Goal: Task Accomplishment & Management: Manage account settings

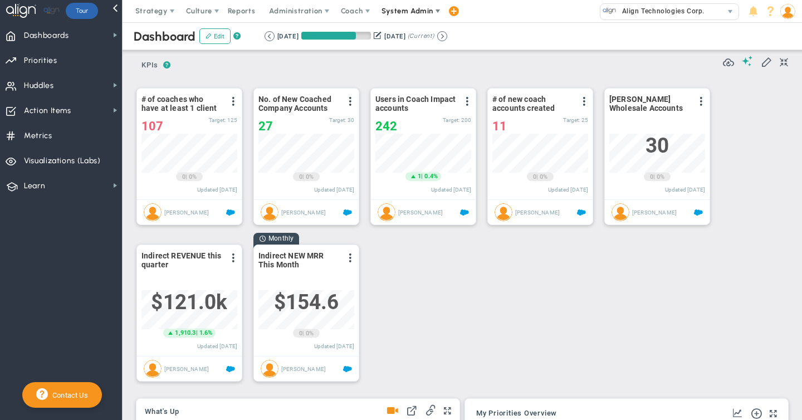
click at [398, 11] on span "System Admin" at bounding box center [408, 11] width 52 height 8
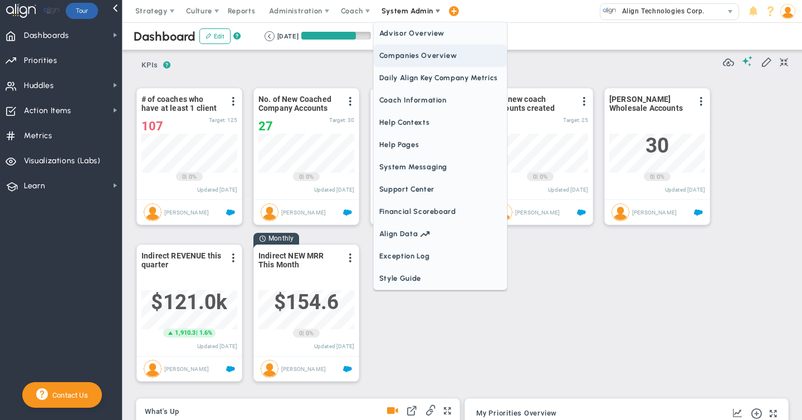
click at [390, 62] on span "Companies Overview" at bounding box center [440, 56] width 133 height 22
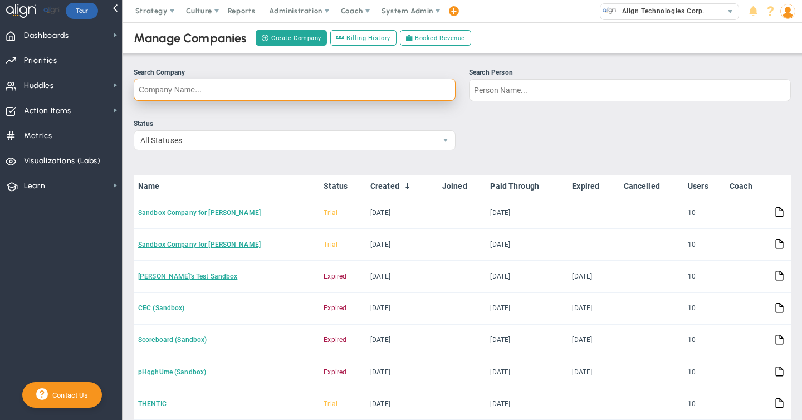
click at [183, 92] on input "Search Company" at bounding box center [295, 90] width 322 height 22
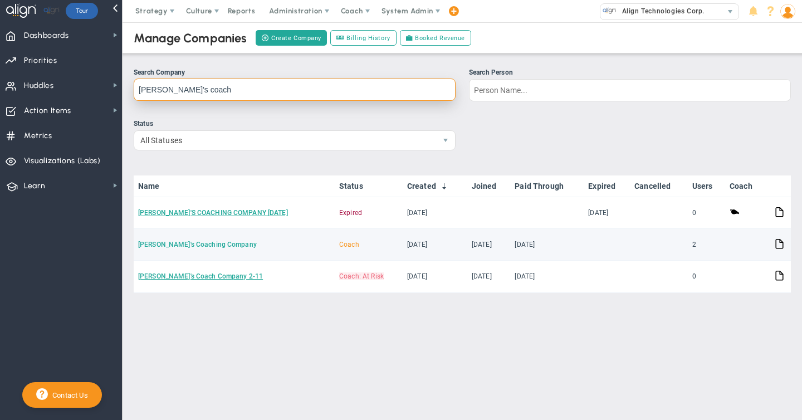
type input "eugene's coach"
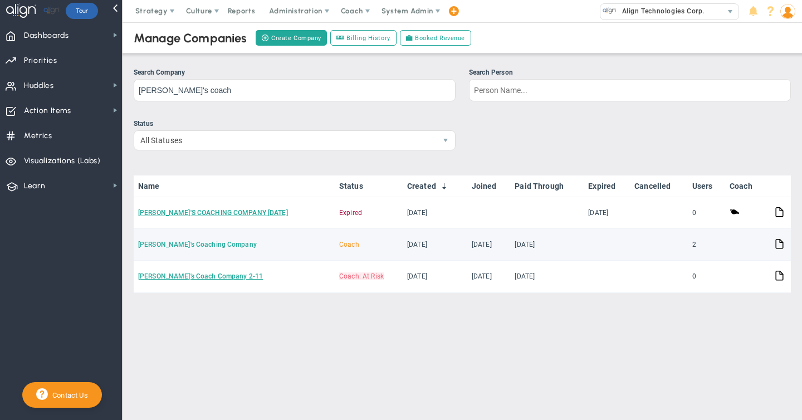
click at [177, 244] on link "[PERSON_NAME]'s Coaching Company" at bounding box center [197, 245] width 119 height 8
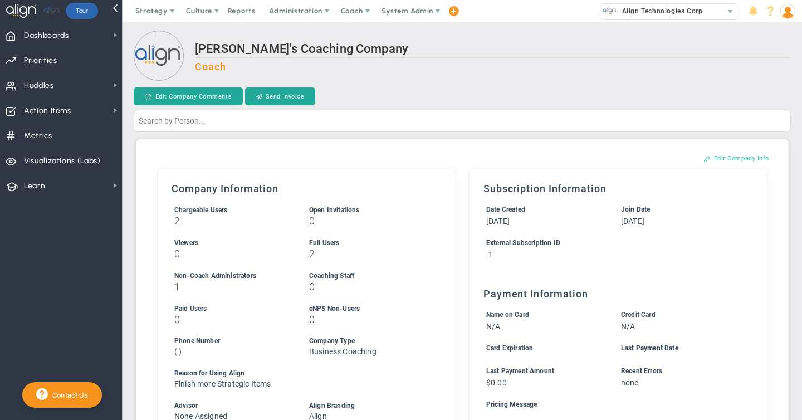
click at [729, 155] on button "Edit Company Info" at bounding box center [736, 158] width 88 height 18
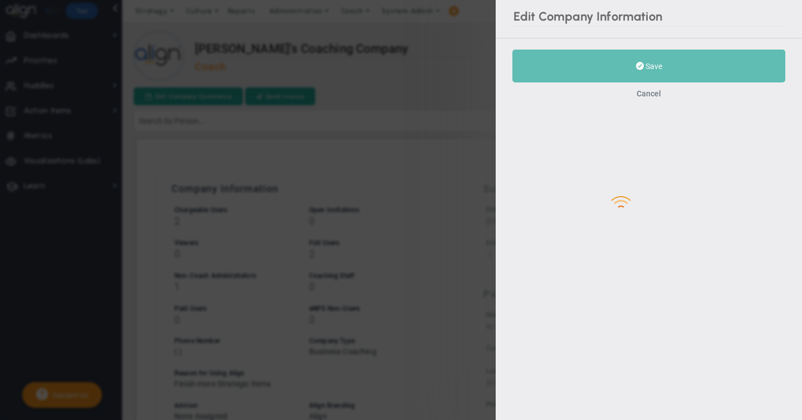
type input "-1"
checkbox input "true"
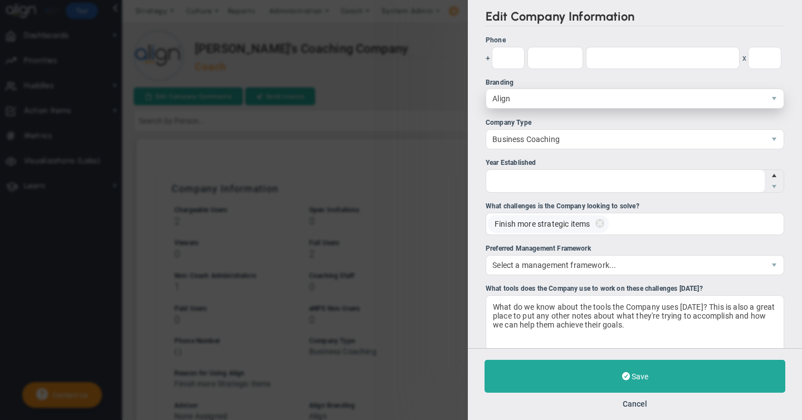
click at [499, 102] on span "Align" at bounding box center [625, 98] width 279 height 19
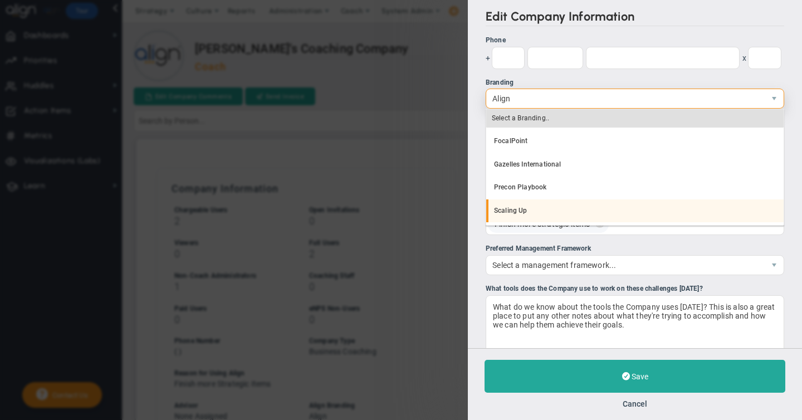
click at [505, 212] on li "Scaling Up" at bounding box center [634, 210] width 297 height 23
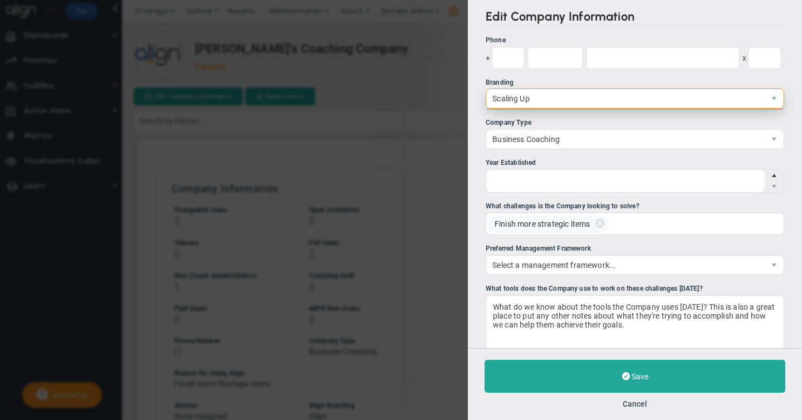
scroll to position [21, 0]
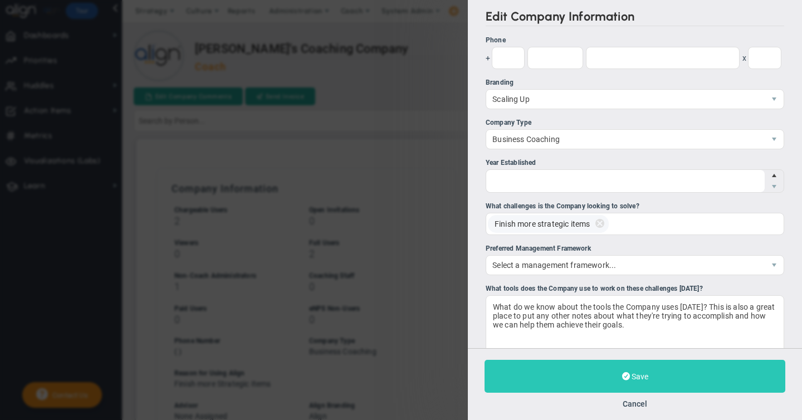
click at [641, 379] on span "Save" at bounding box center [640, 376] width 17 height 9
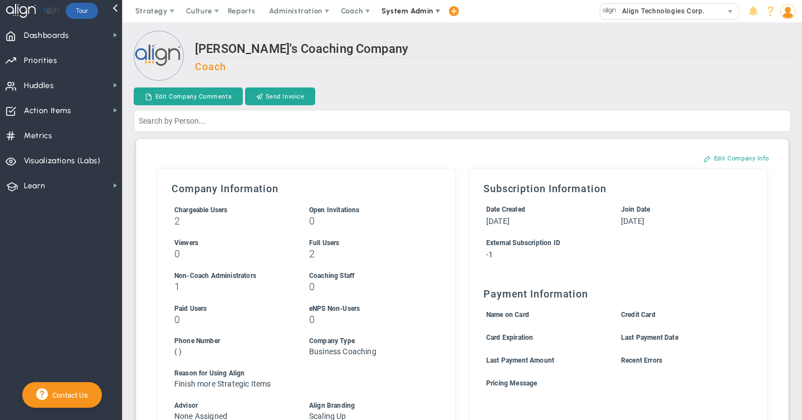
click at [399, 13] on span "System Admin" at bounding box center [408, 11] width 52 height 8
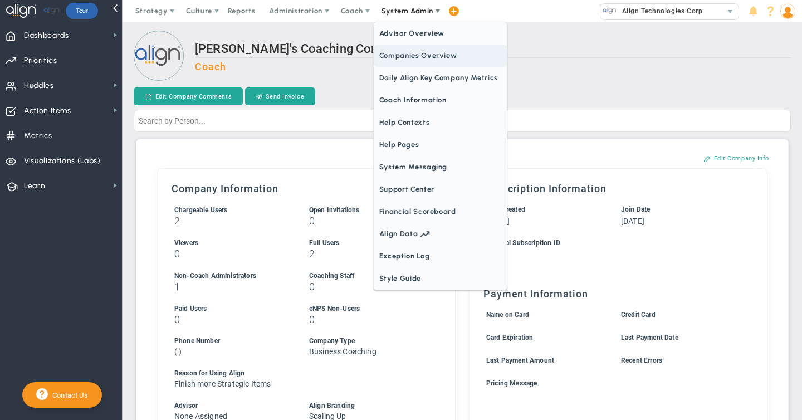
click at [398, 55] on span "Companies Overview" at bounding box center [440, 56] width 133 height 22
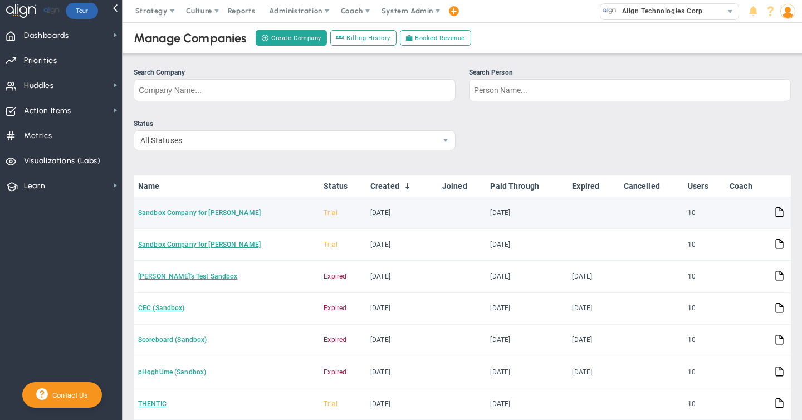
click at [207, 213] on link "Sandbox Company for [PERSON_NAME]" at bounding box center [199, 213] width 123 height 8
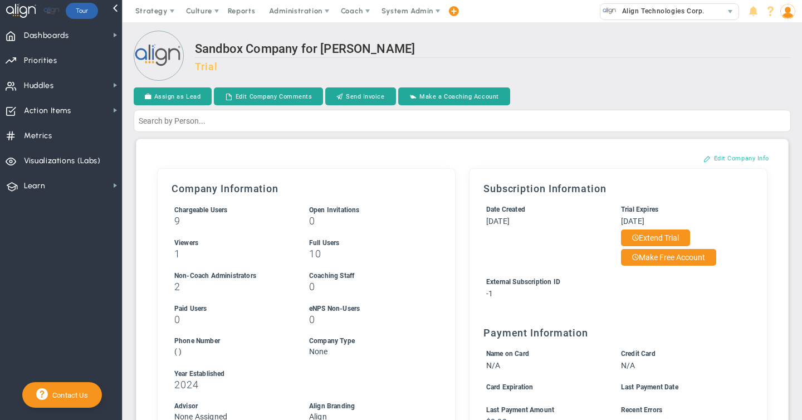
click at [738, 155] on button "Edit Company Info" at bounding box center [736, 158] width 88 height 18
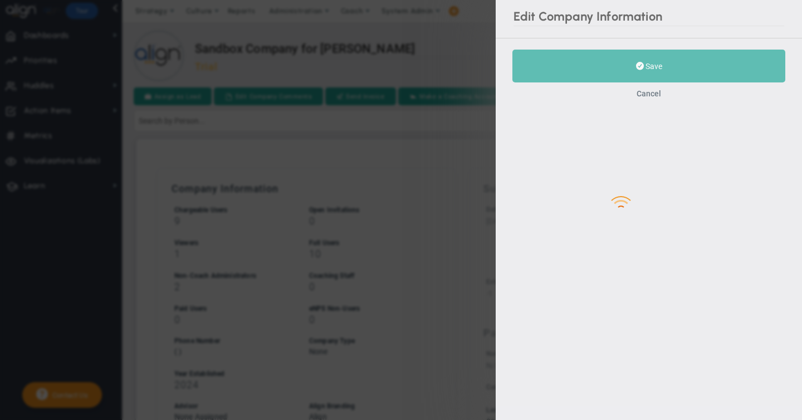
type input "2024"
type input "-1"
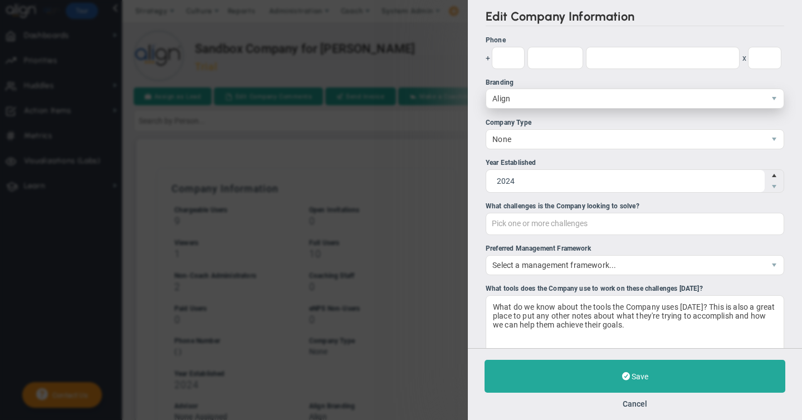
click at [513, 98] on span "Align" at bounding box center [625, 98] width 279 height 19
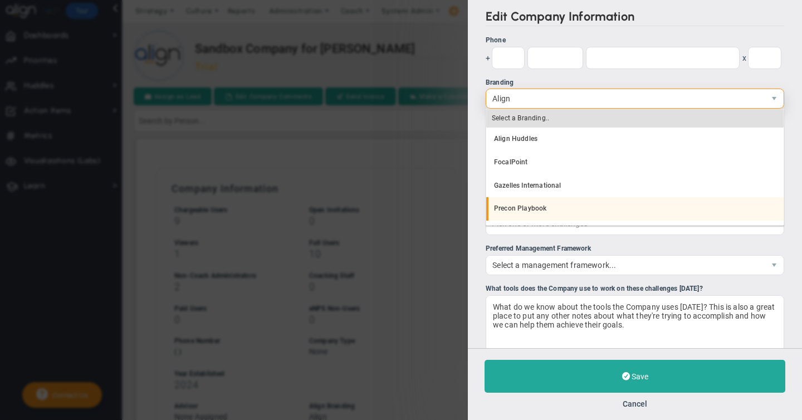
scroll to position [21, 0]
click at [511, 211] on li "Scaling Up" at bounding box center [634, 210] width 297 height 23
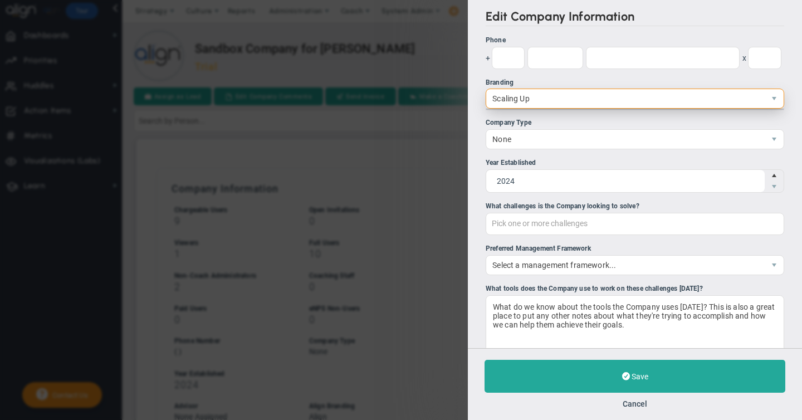
scroll to position [0, 0]
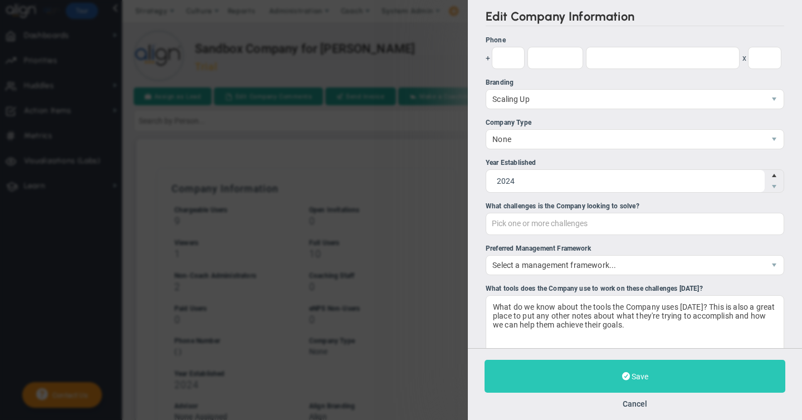
click at [626, 375] on span at bounding box center [626, 376] width 8 height 11
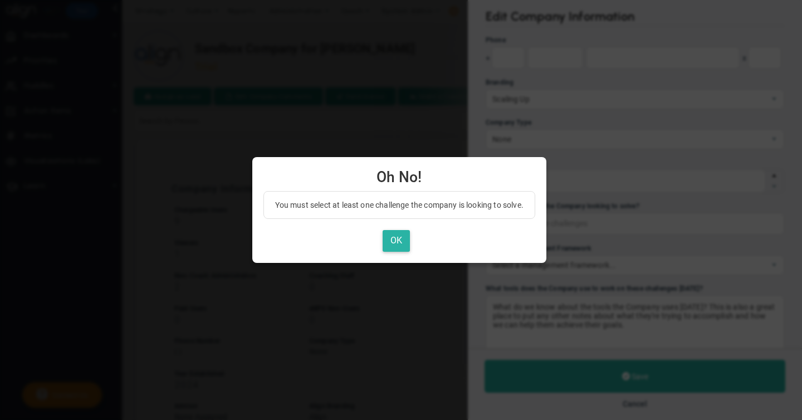
click at [392, 240] on button "OK" at bounding box center [396, 241] width 27 height 22
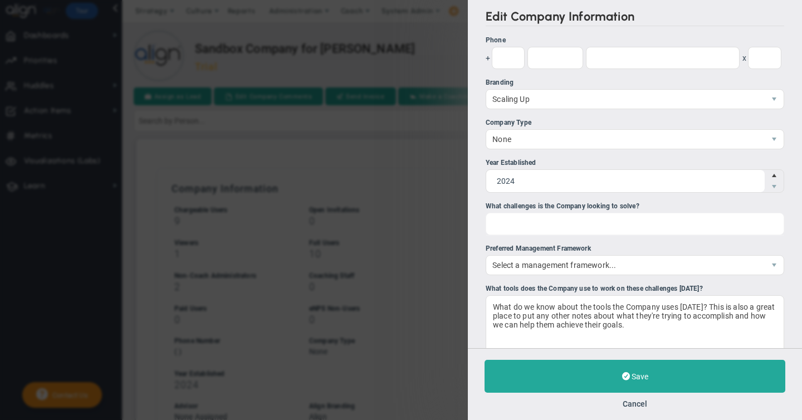
click at [568, 228] on div "Pick one or more challenges" at bounding box center [635, 224] width 299 height 22
click at [568, 228] on input "What challenges is the Company looking to solve? Pick one or more challenges Fi…" at bounding box center [547, 223] width 123 height 20
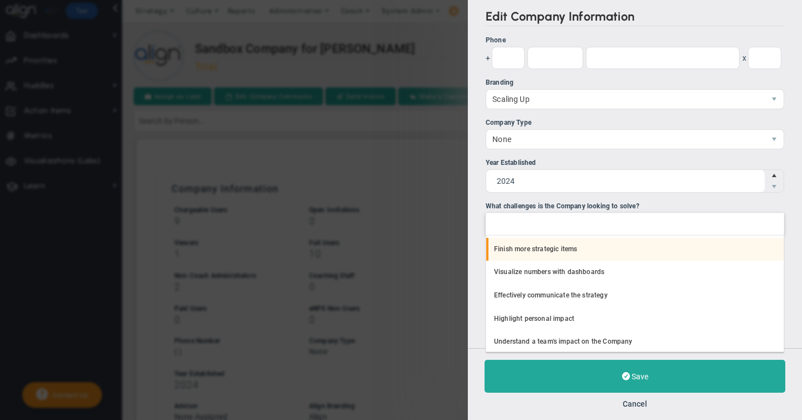
click at [545, 246] on li "Finish more strategic items" at bounding box center [634, 249] width 297 height 23
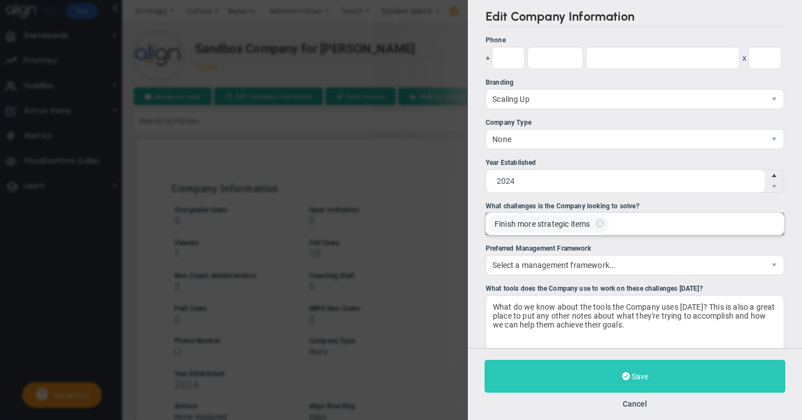
click at [633, 377] on span "Save" at bounding box center [640, 376] width 17 height 9
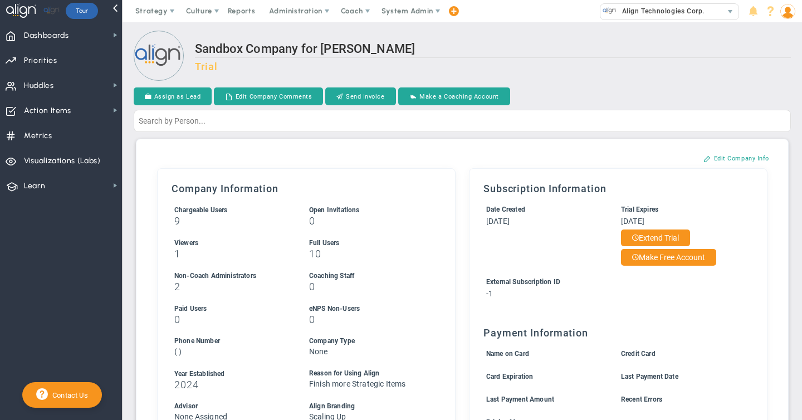
click at [782, 11] on img at bounding box center [787, 11] width 15 height 15
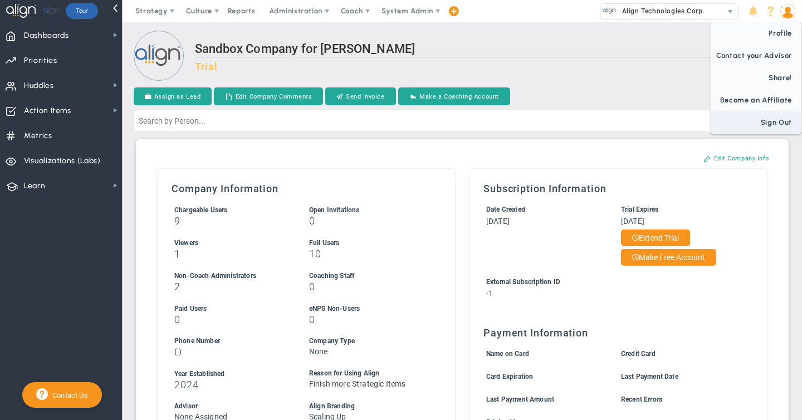
click at [772, 120] on span "Sign Out" at bounding box center [756, 122] width 90 height 22
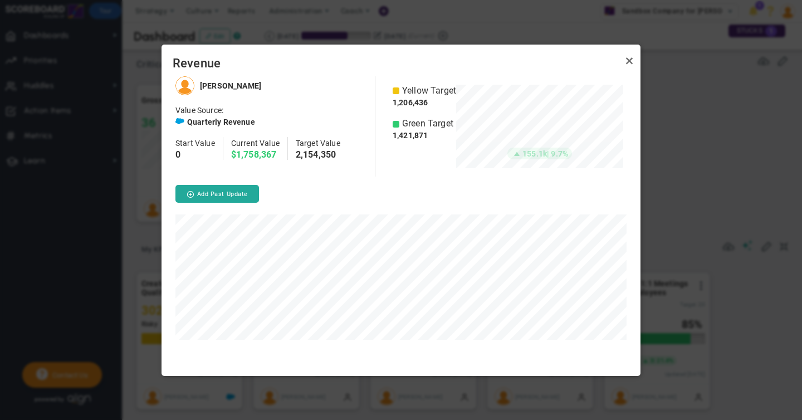
scroll to position [299, 479]
click at [630, 61] on link "Close" at bounding box center [629, 61] width 13 height 13
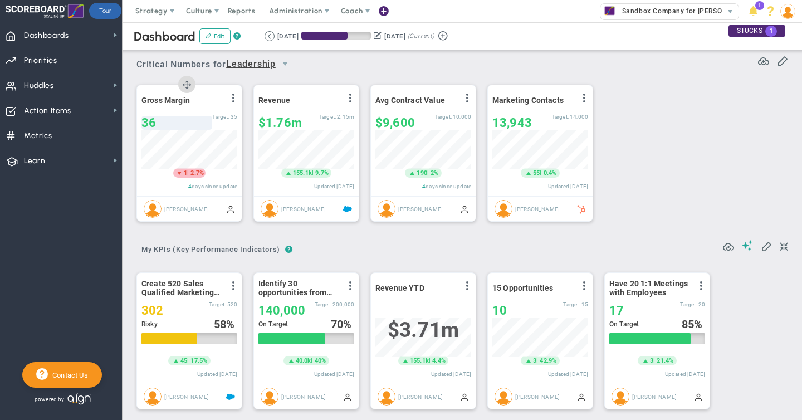
click at [153, 123] on span "36" at bounding box center [148, 123] width 14 height 14
type input "32"
click at [145, 140] on div "Loading... Critical Numbers for Leadership 115986 Critical Numbers for Leadersh…" at bounding box center [462, 139] width 657 height 186
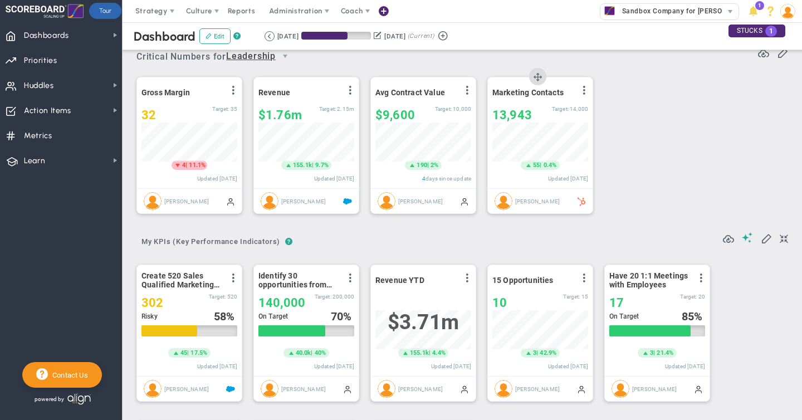
scroll to position [12, 0]
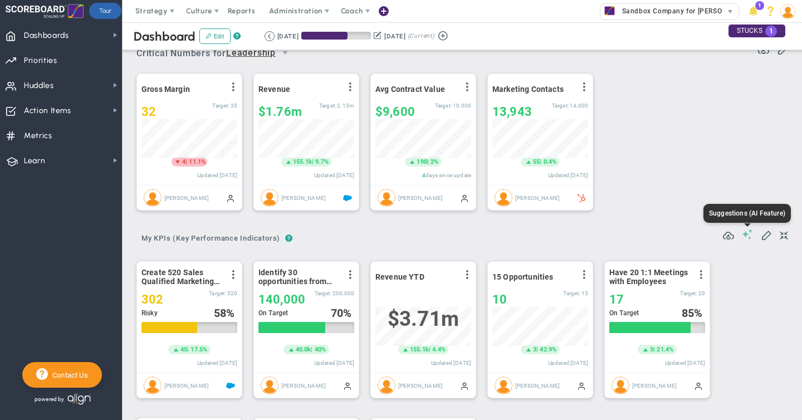
click at [746, 233] on span at bounding box center [747, 234] width 11 height 11
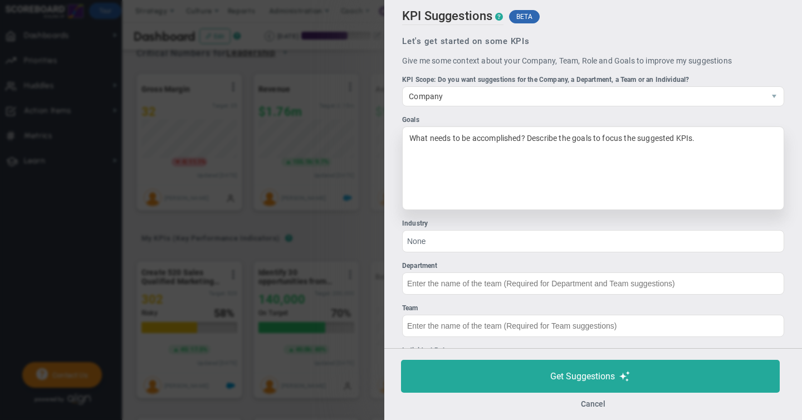
click at [451, 145] on div "What needs to be accomplished? Describe the goals to focus the suggested KPIs." at bounding box center [593, 168] width 382 height 84
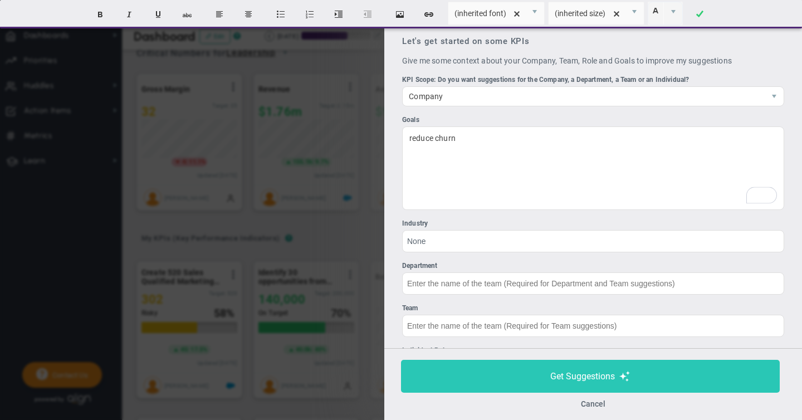
click at [584, 376] on span "Get Suggestions" at bounding box center [582, 376] width 65 height 11
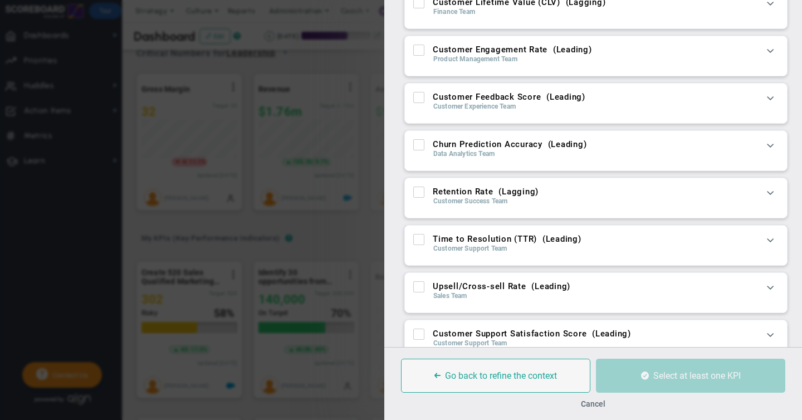
scroll to position [149, 0]
click at [770, 146] on span at bounding box center [770, 145] width 11 height 11
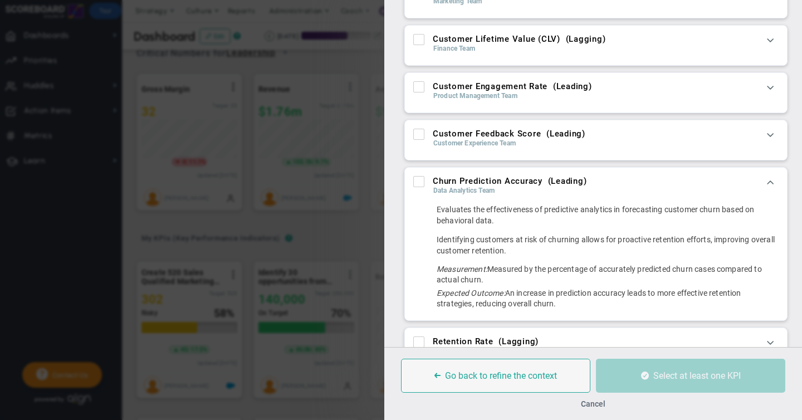
scroll to position [115, 0]
click at [590, 403] on button "Cancel" at bounding box center [593, 403] width 25 height 9
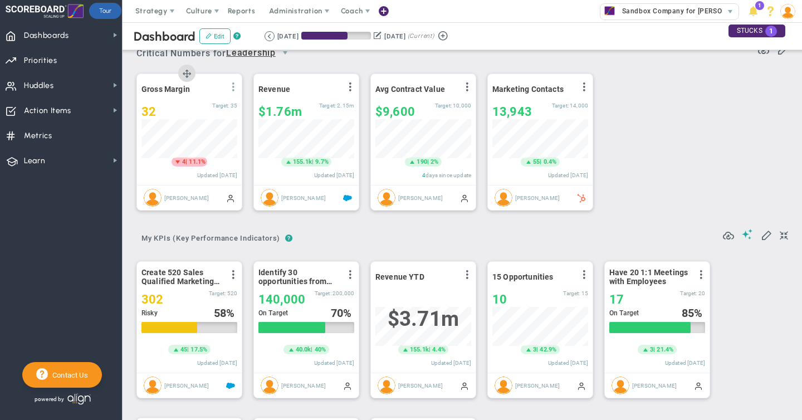
click at [233, 89] on span at bounding box center [233, 86] width 9 height 9
click at [179, 109] on span "Edit" at bounding box center [173, 109] width 13 height 8
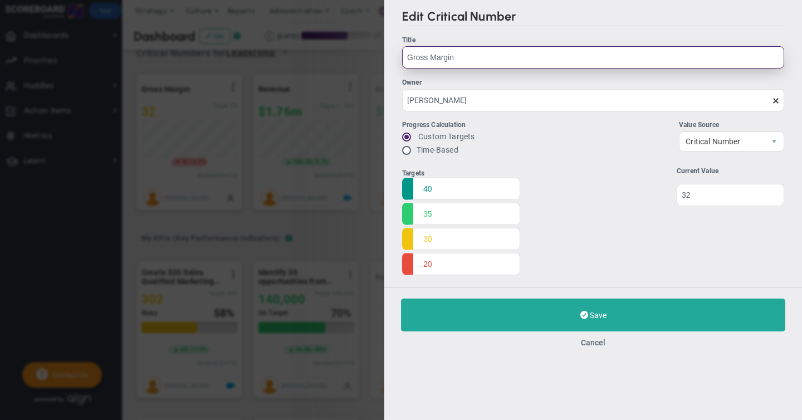
drag, startPoint x: 457, startPoint y: 58, endPoint x: 374, endPoint y: 58, distance: 83.6
click at [373, 58] on div "Edit Critical Number Title Gross Margin Gross Margin Owner [PERSON_NAME] Progre…" at bounding box center [401, 210] width 802 height 420
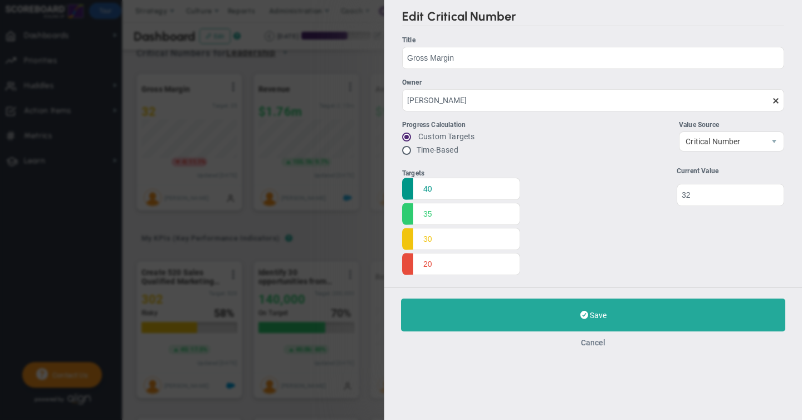
click at [593, 342] on button "Cancel" at bounding box center [593, 342] width 25 height 9
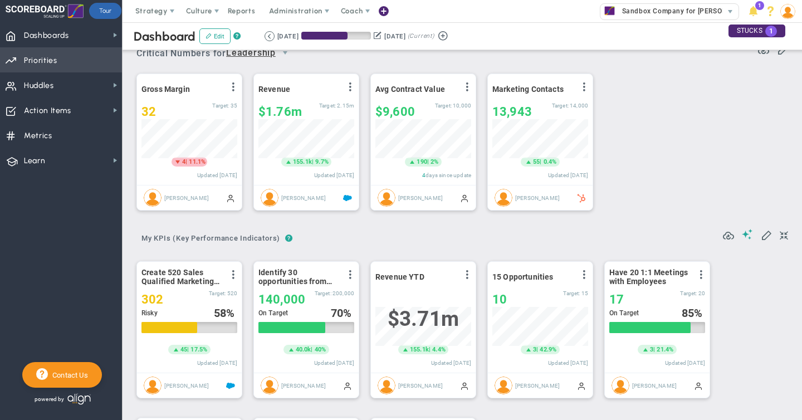
click at [43, 65] on span "Priorities" at bounding box center [40, 60] width 33 height 23
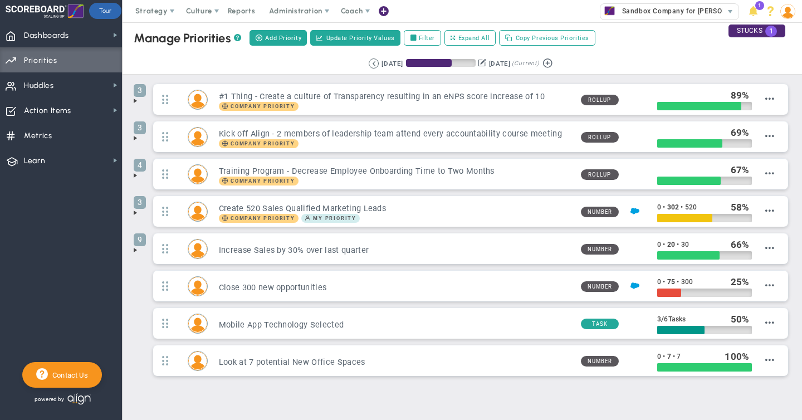
click at [136, 101] on span at bounding box center [135, 100] width 9 height 9
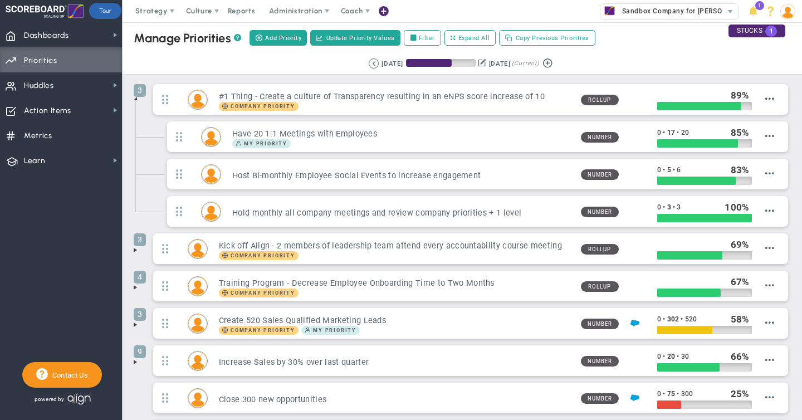
click at [136, 251] on span at bounding box center [135, 250] width 9 height 9
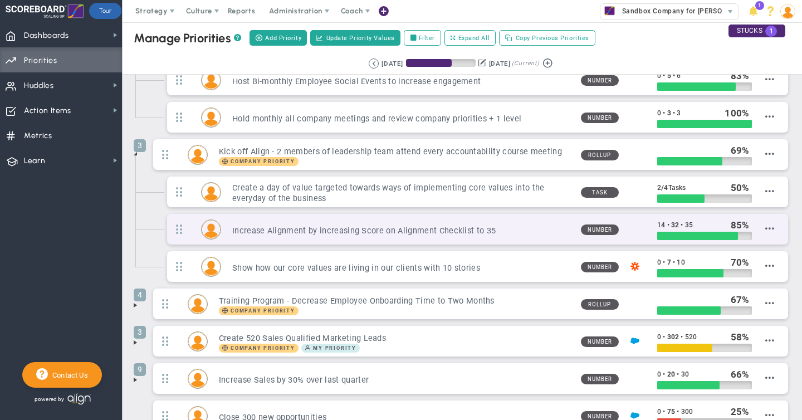
scroll to position [104, 0]
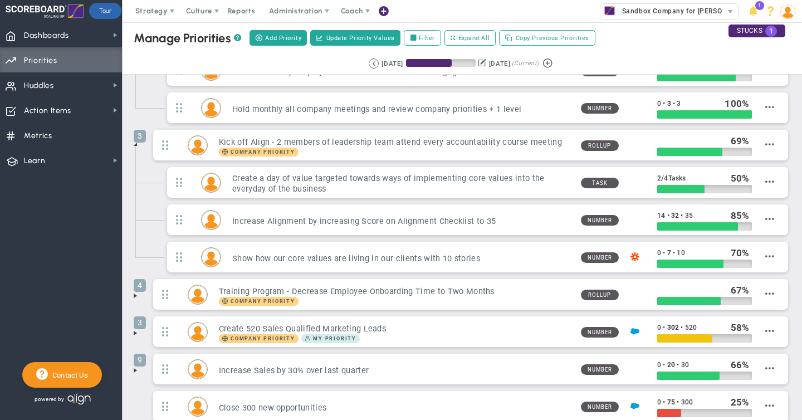
click at [135, 296] on span at bounding box center [135, 295] width 9 height 9
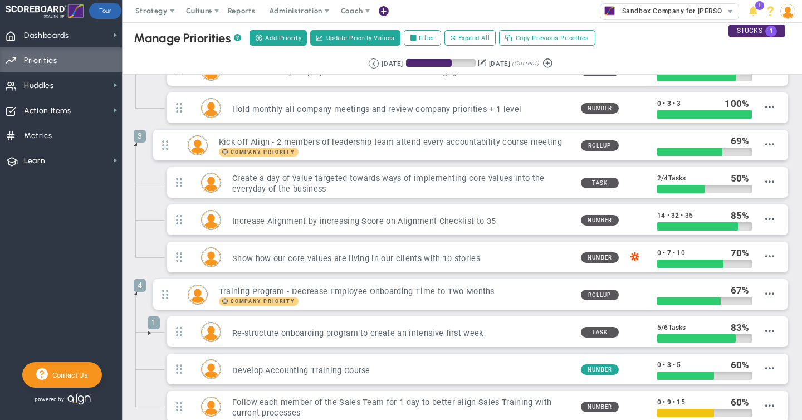
click at [150, 332] on li "1 Re-structure onboarding program to create an intensive first week Task 5 / 6" at bounding box center [470, 334] width 641 height 37
click at [149, 334] on span at bounding box center [149, 333] width 9 height 9
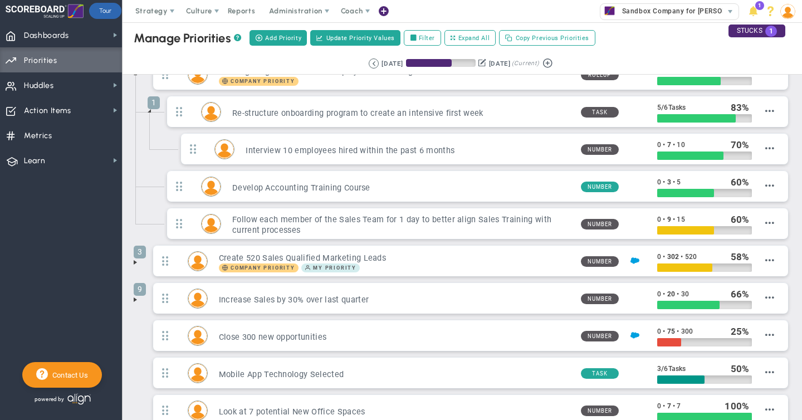
scroll to position [399, 0]
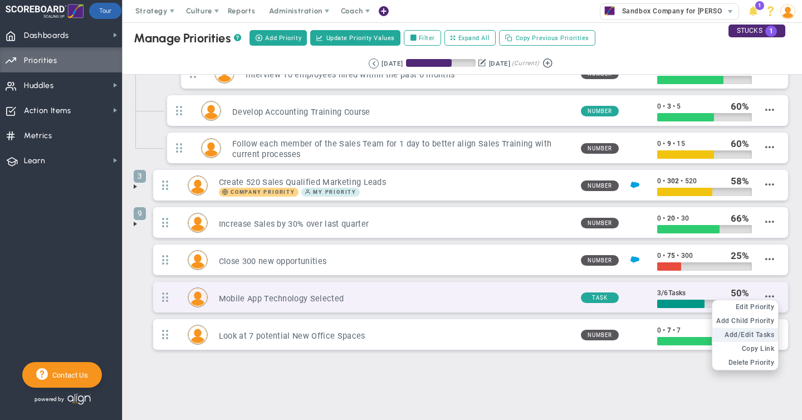
click at [765, 335] on span "Add/Edit Tasks" at bounding box center [750, 335] width 50 height 8
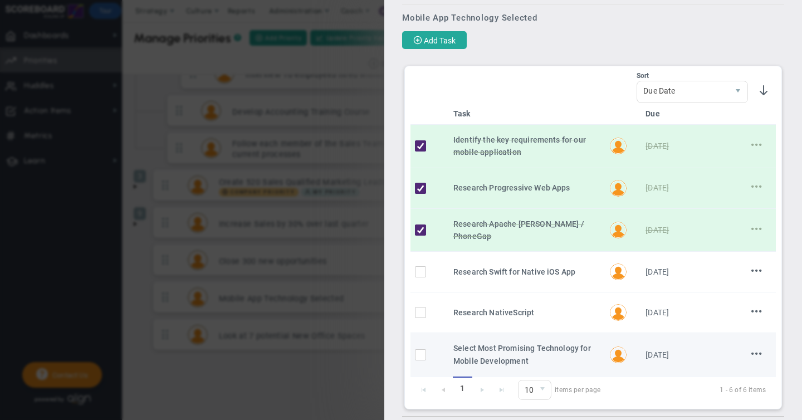
scroll to position [80, 0]
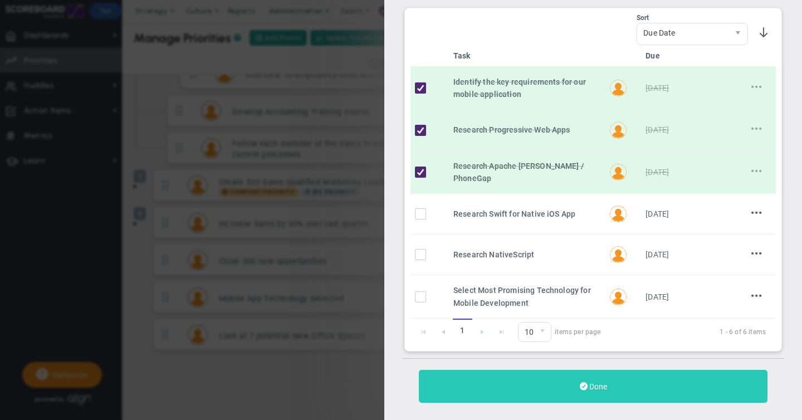
click at [598, 382] on span "Done" at bounding box center [598, 386] width 18 height 9
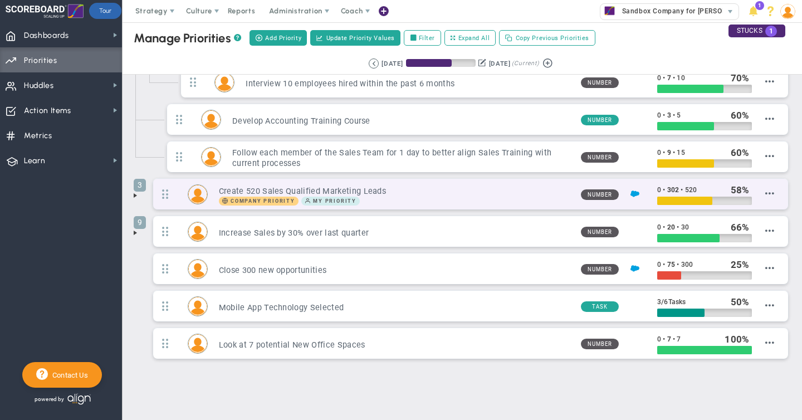
scroll to position [391, 0]
click at [431, 198] on div "Company Priority My Priority" at bounding box center [395, 200] width 353 height 9
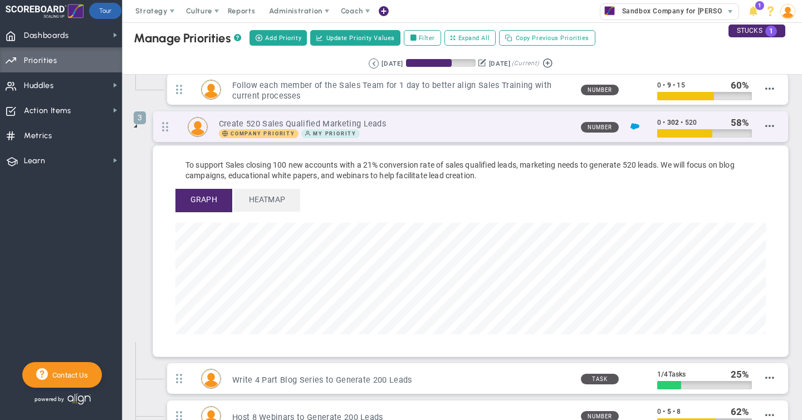
scroll to position [460, 0]
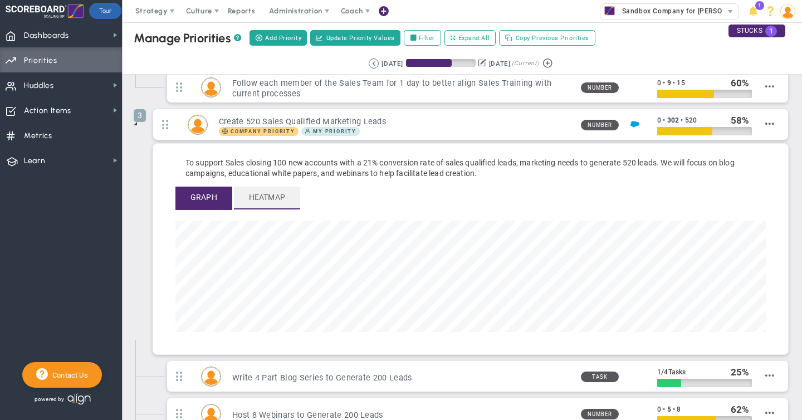
click at [262, 197] on span "Heatmap" at bounding box center [267, 198] width 66 height 22
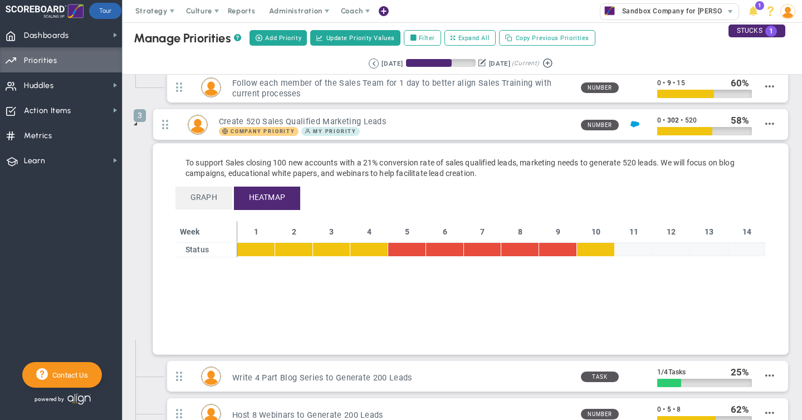
scroll to position [0, 0]
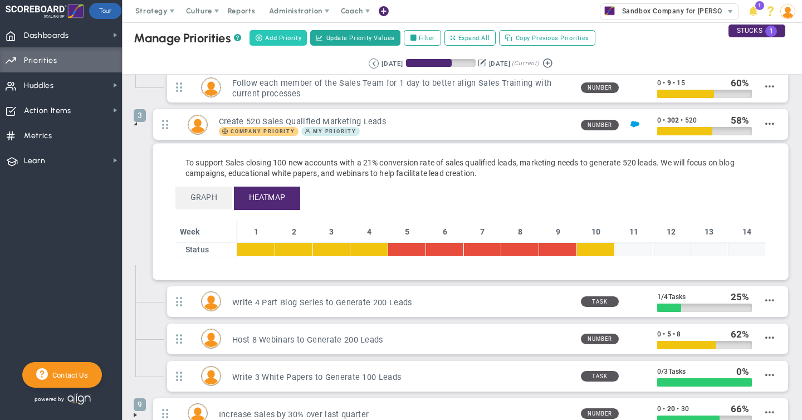
click at [277, 38] on span "Add Priority" at bounding box center [283, 37] width 36 height 9
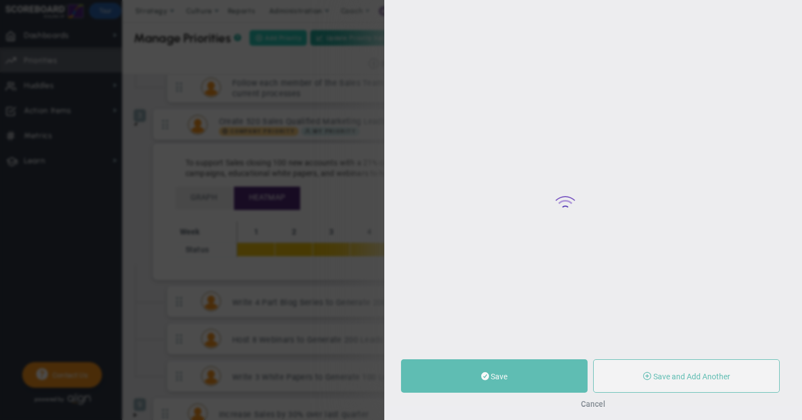
type input "0"
radio input "true"
type input "[PERSON_NAME]"
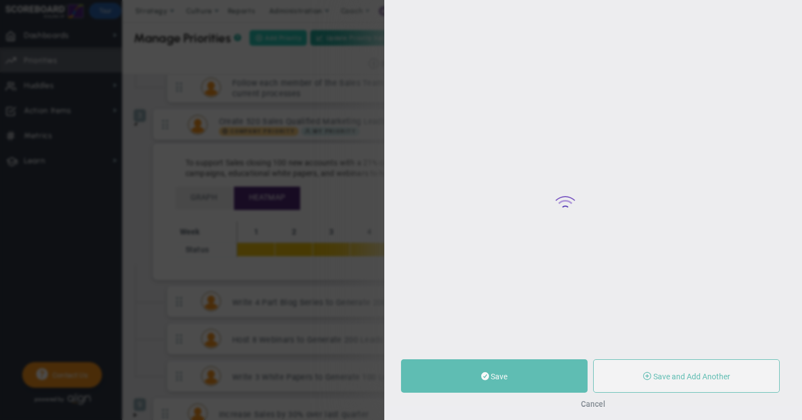
type input "0"
radio input "true"
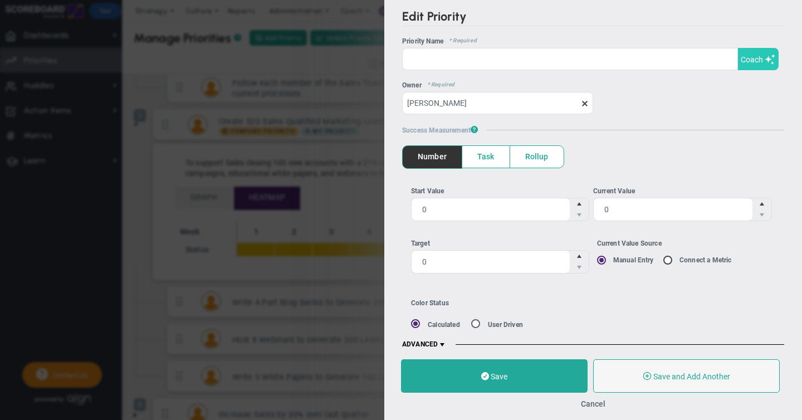
click at [756, 59] on span "Coach" at bounding box center [752, 59] width 22 height 9
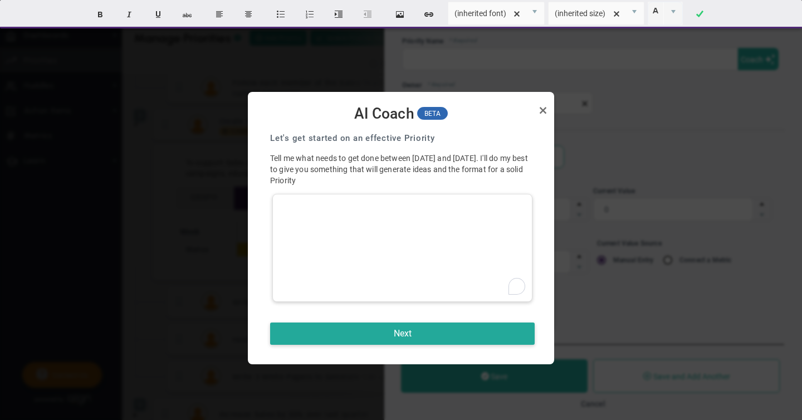
click at [318, 204] on div "To enrich screen reader interactions, please activate Accessibility in Grammarl…" at bounding box center [402, 248] width 260 height 108
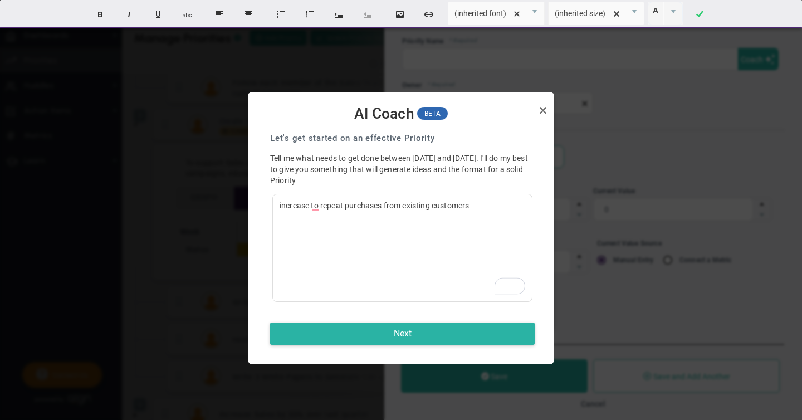
click at [403, 335] on button "Next" at bounding box center [402, 334] width 265 height 22
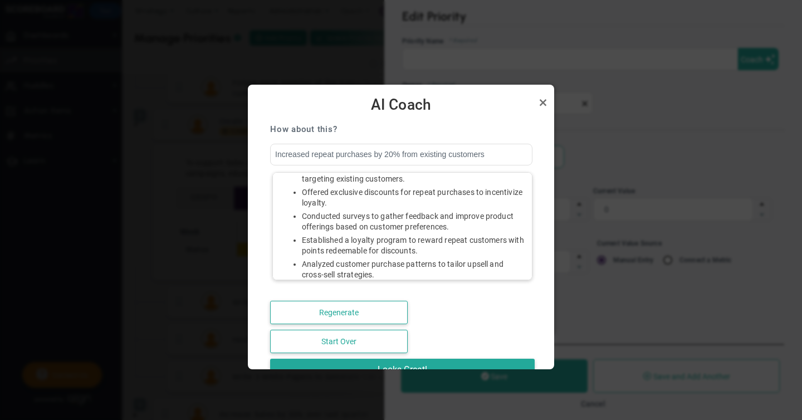
scroll to position [69, 0]
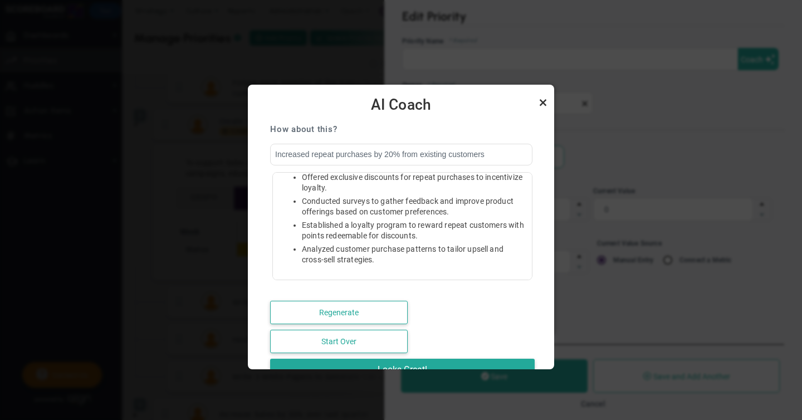
click at [545, 99] on link "Close" at bounding box center [542, 102] width 13 height 13
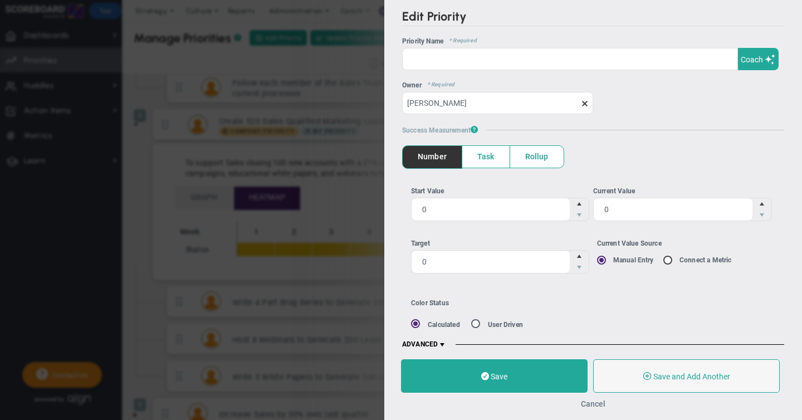
click at [594, 403] on button "Cancel" at bounding box center [593, 403] width 25 height 9
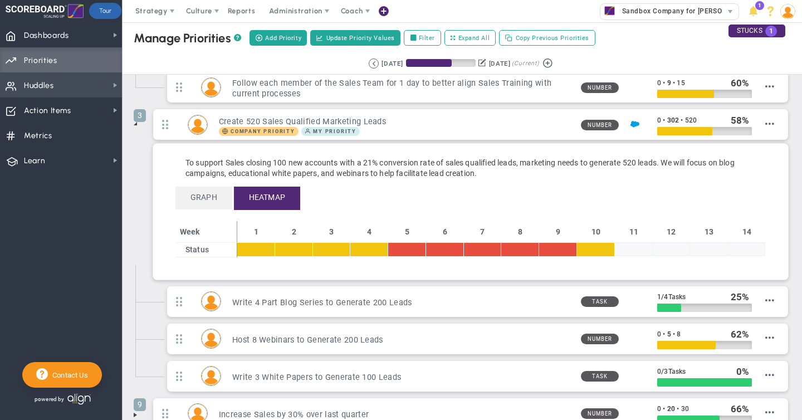
click at [41, 88] on span "Huddles" at bounding box center [39, 85] width 30 height 23
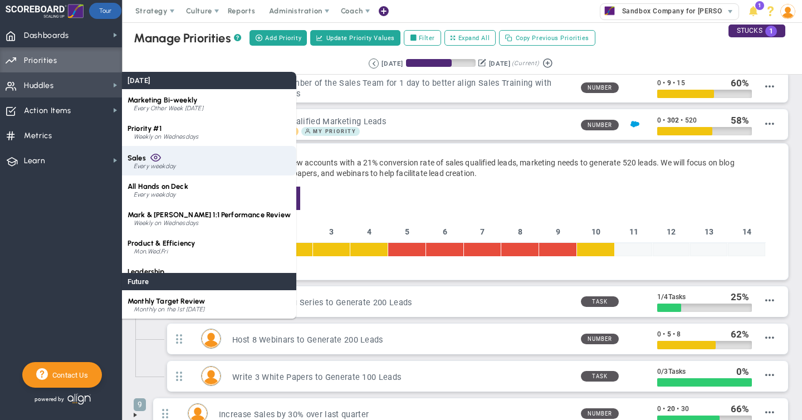
click at [143, 162] on span "Sales" at bounding box center [137, 158] width 18 height 8
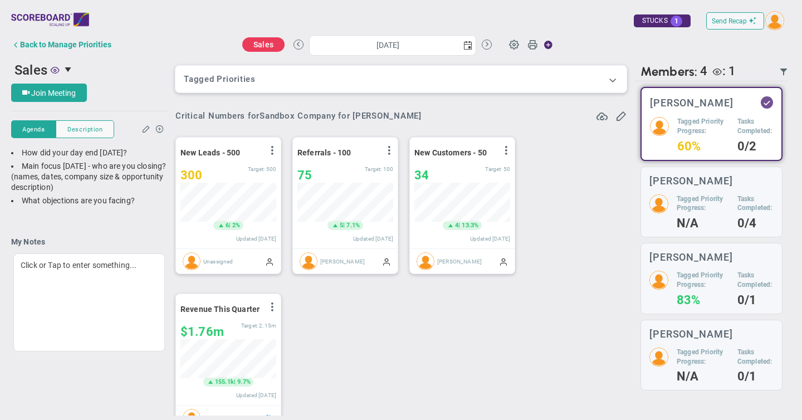
scroll to position [557044, 556987]
click at [612, 79] on span at bounding box center [612, 79] width 11 height 11
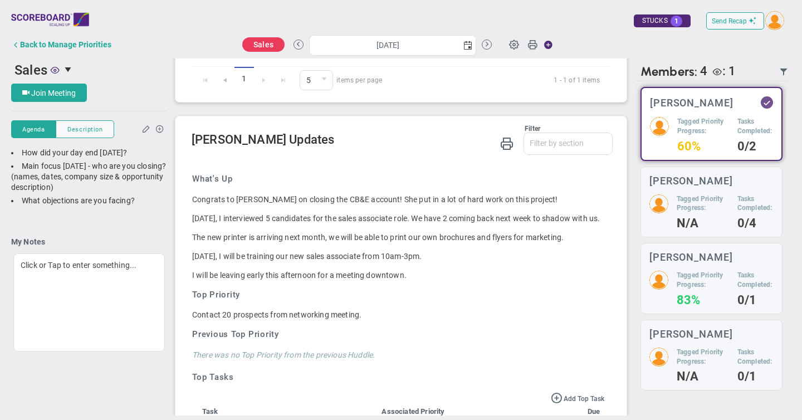
scroll to position [870, 0]
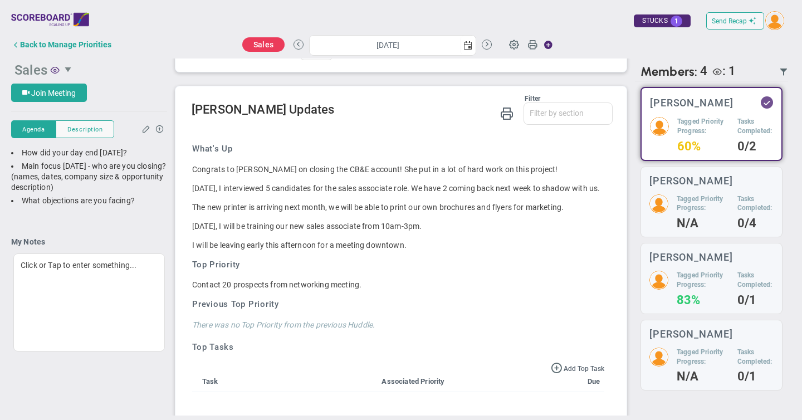
click at [69, 74] on span "select" at bounding box center [69, 69] width 9 height 9
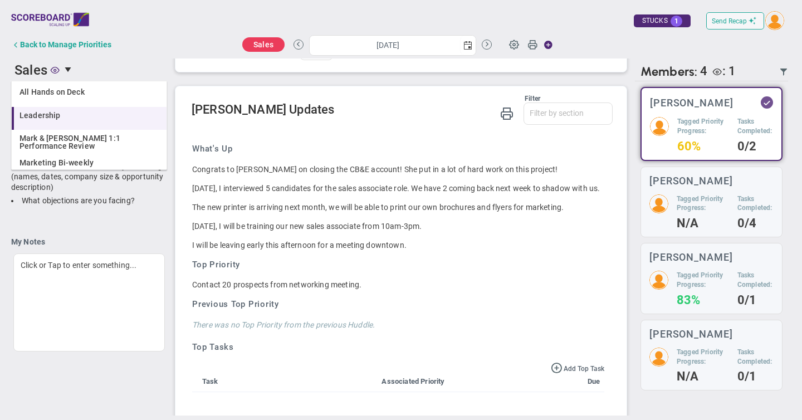
click at [43, 115] on span "Leadership" at bounding box center [39, 115] width 41 height 8
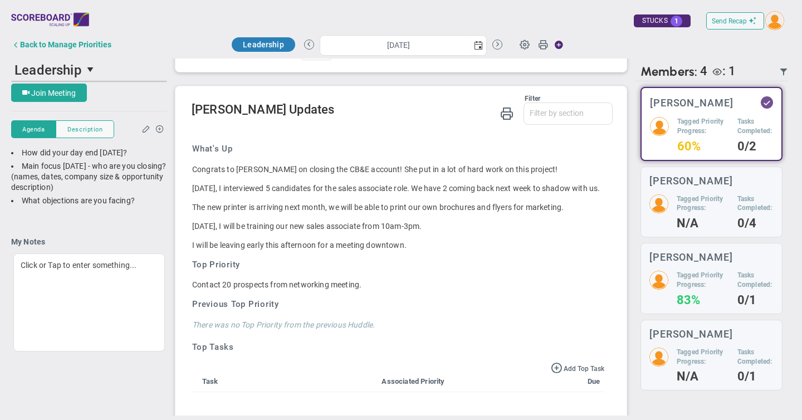
scroll to position [568, 0]
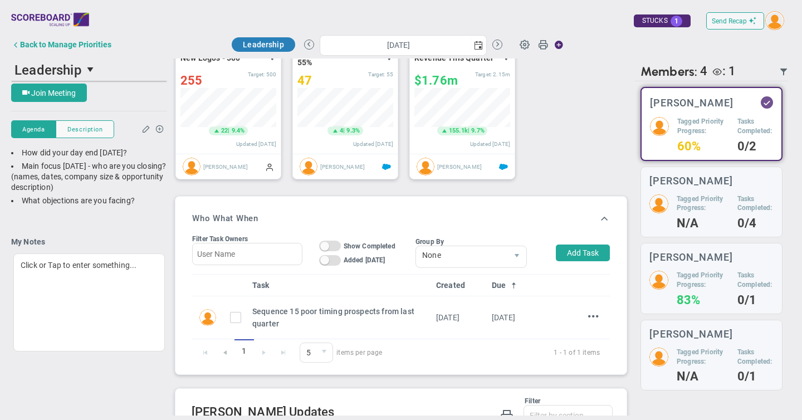
type input "[DATE]"
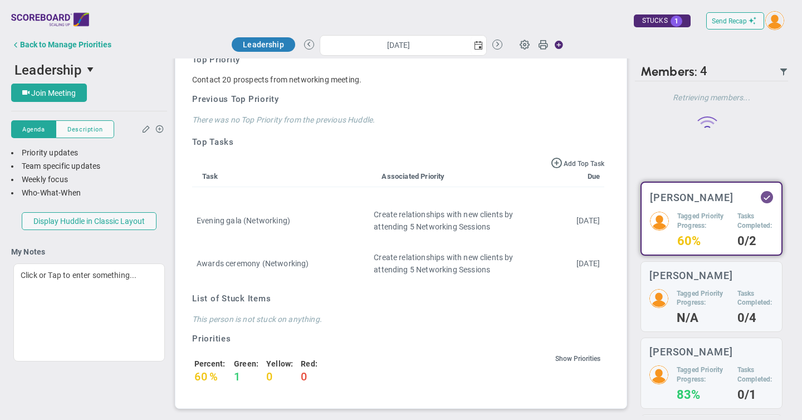
scroll to position [0, 0]
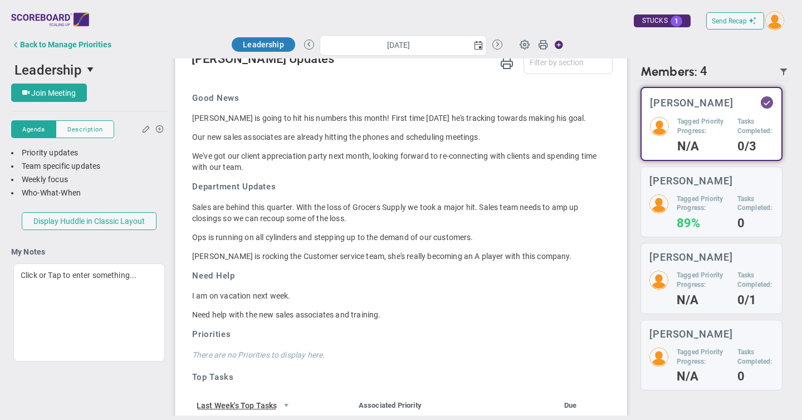
scroll to position [918, 0]
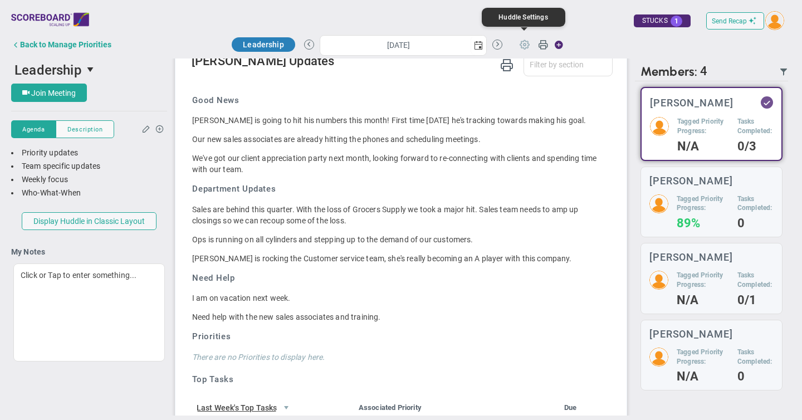
click at [523, 45] on span at bounding box center [524, 43] width 21 height 21
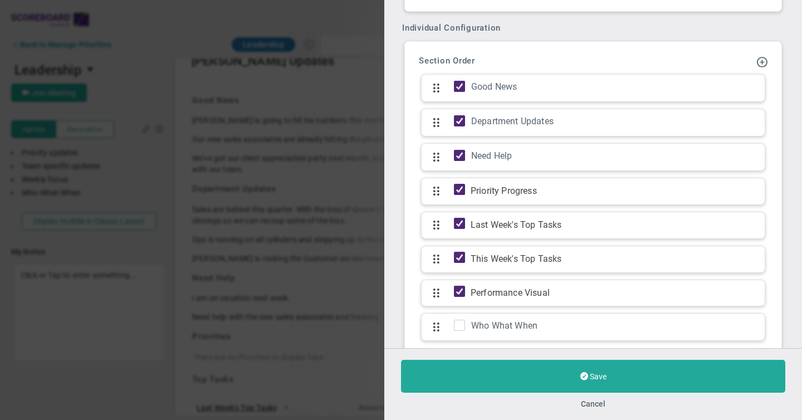
scroll to position [1096, 0]
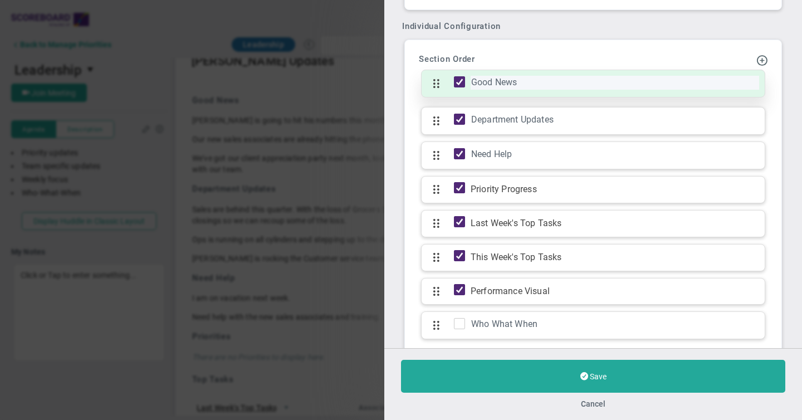
click at [499, 82] on div "Good News" at bounding box center [615, 83] width 289 height 14
drag, startPoint x: 519, startPoint y: 84, endPoint x: 437, endPoint y: 82, distance: 82.5
click at [437, 82] on div "Good News Click to add section name Good News" at bounding box center [593, 84] width 344 height 28
type input "Personal high/lows"
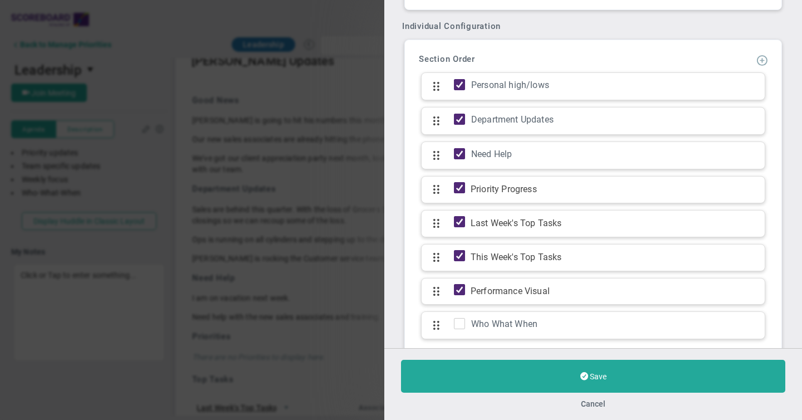
click at [762, 56] on span at bounding box center [762, 59] width 11 height 11
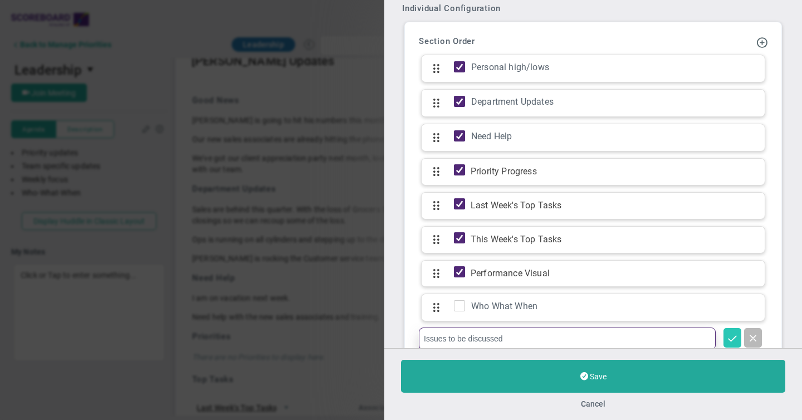
type input "Issues to be discussed"
click at [732, 333] on span at bounding box center [732, 337] width 11 height 11
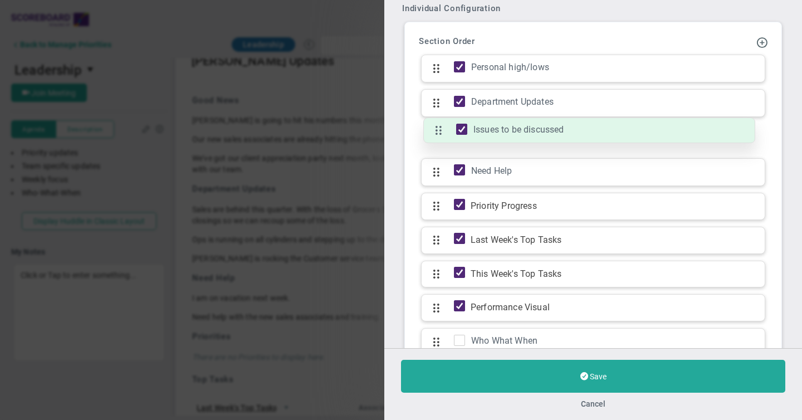
drag, startPoint x: 436, startPoint y: 334, endPoint x: 439, endPoint y: 131, distance: 203.4
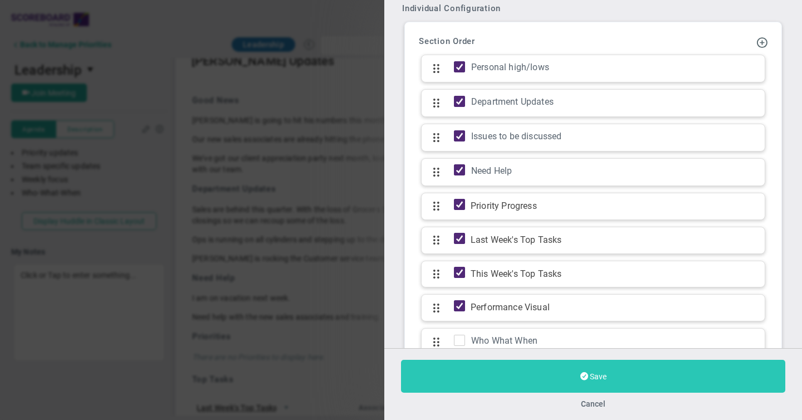
click at [600, 375] on span "Save" at bounding box center [598, 376] width 17 height 9
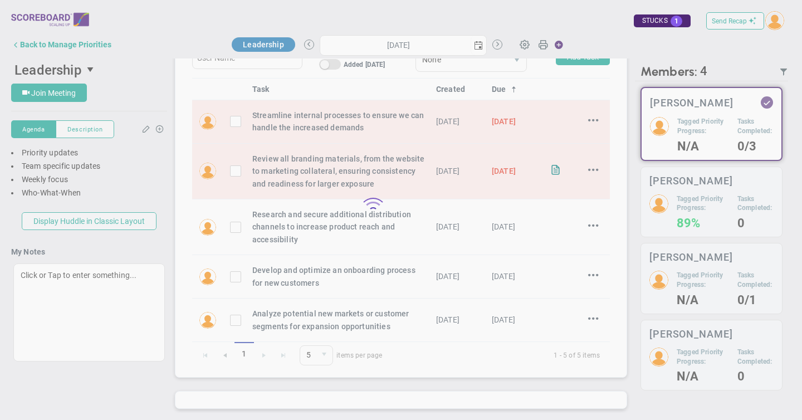
scroll to position [566, 0]
type input "[DATE]"
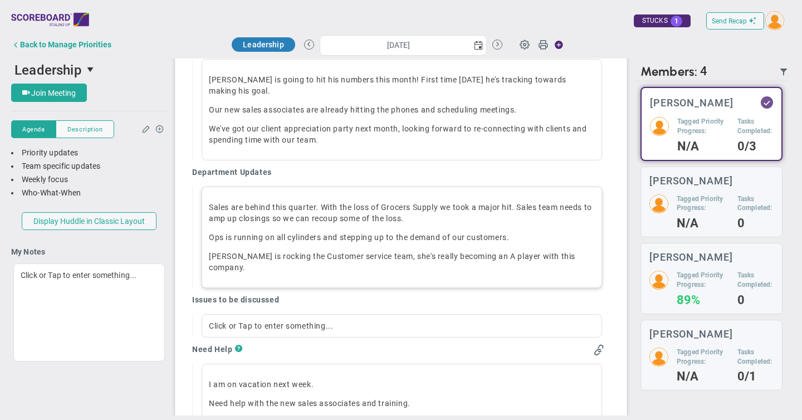
scroll to position [969, 0]
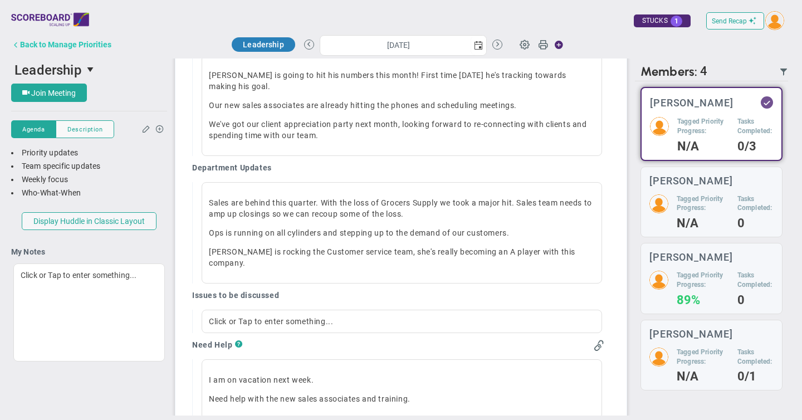
click at [61, 43] on div "Back to Manage Priorities" at bounding box center [65, 44] width 91 height 9
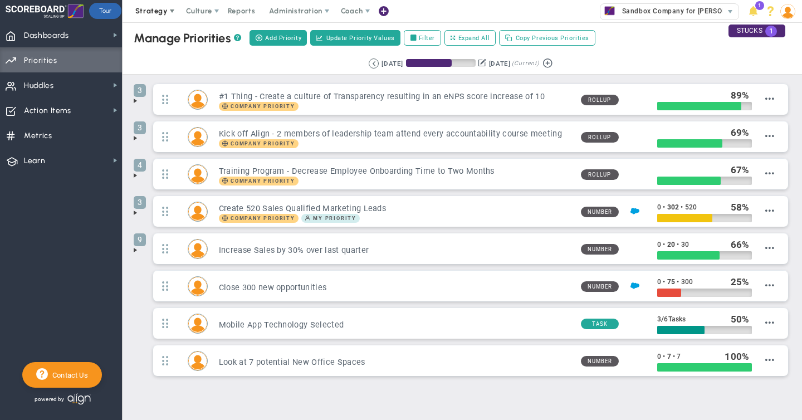
click at [165, 13] on span "Strategy" at bounding box center [151, 11] width 32 height 8
click at [169, 12] on span at bounding box center [172, 11] width 9 height 9
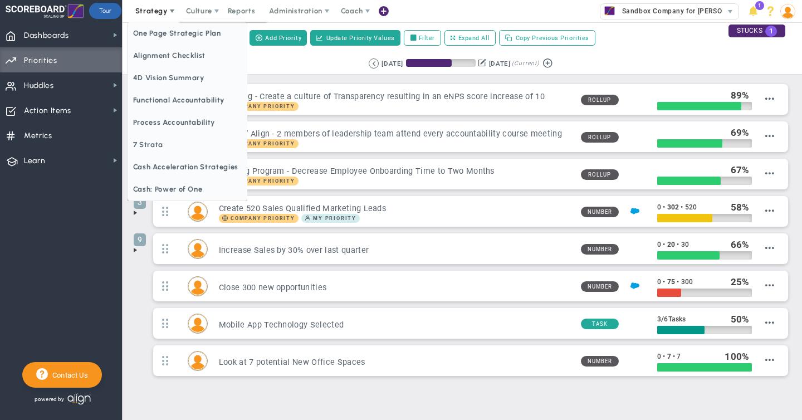
click at [169, 9] on span at bounding box center [172, 11] width 9 height 9
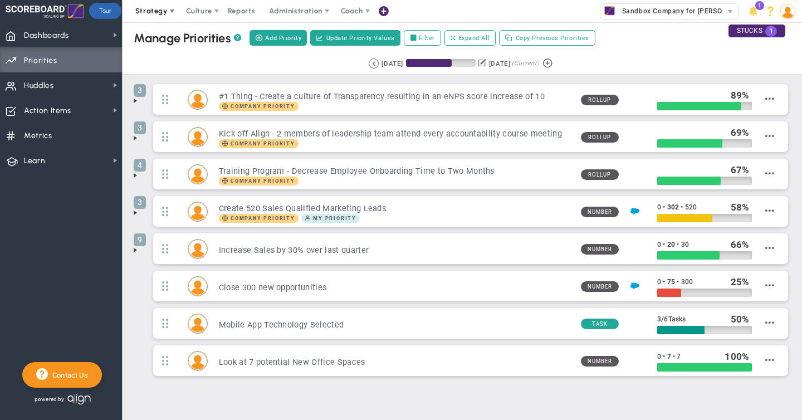
click at [160, 7] on span "Strategy" at bounding box center [151, 11] width 32 height 8
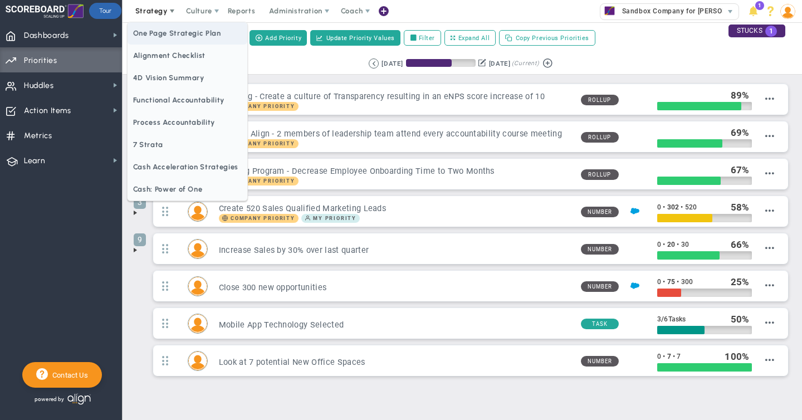
click at [160, 35] on span "One Page Strategic Plan" at bounding box center [188, 33] width 120 height 22
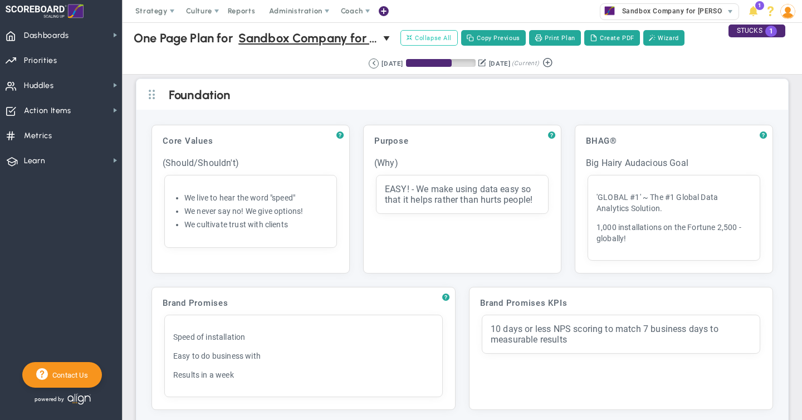
click at [440, 36] on span "Collapse All" at bounding box center [429, 38] width 45 height 10
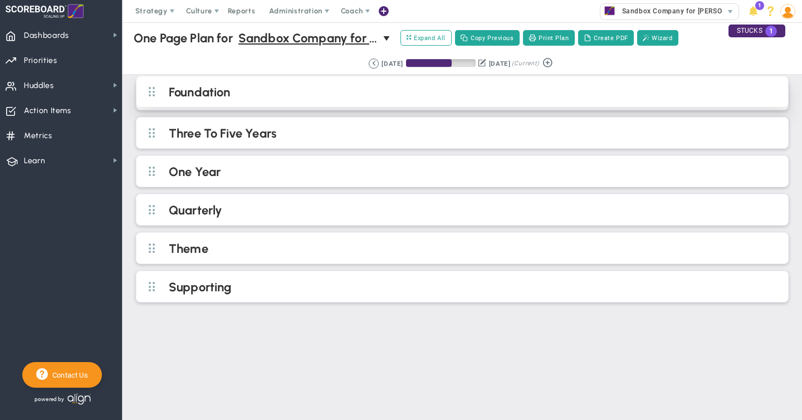
click at [257, 91] on h2 "Foundation" at bounding box center [472, 93] width 606 height 17
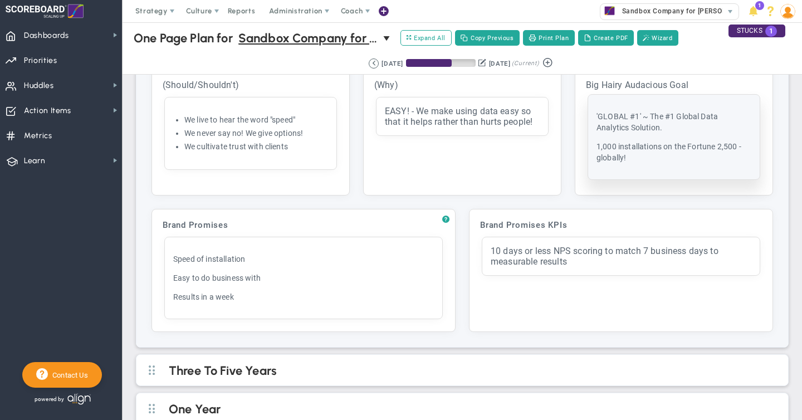
scroll to position [210, 0]
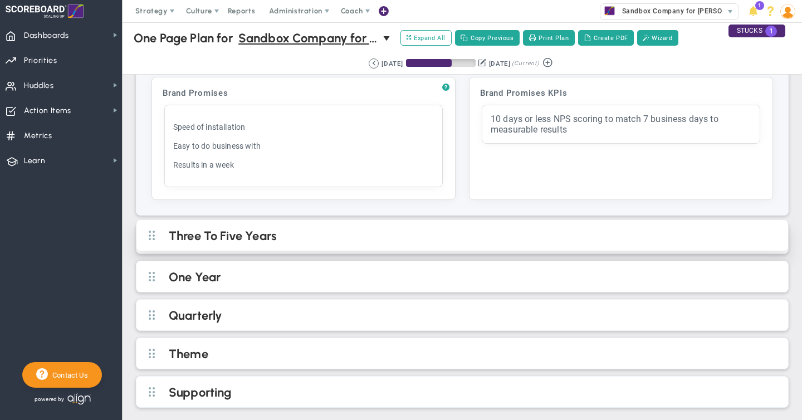
click at [258, 235] on h2 "Three To Five Years" at bounding box center [472, 236] width 606 height 17
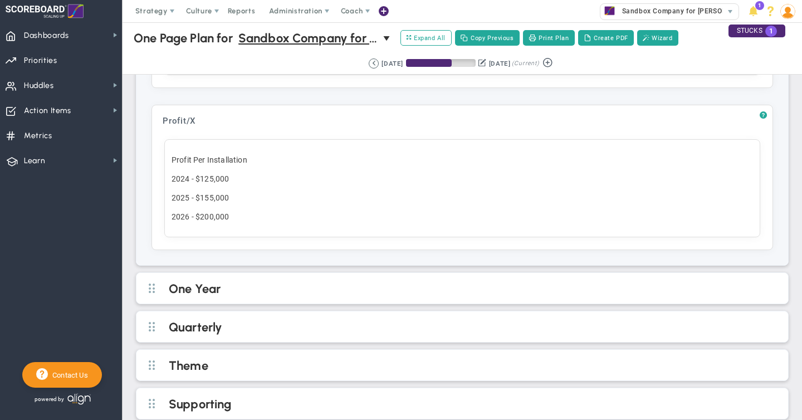
scroll to position [822, 0]
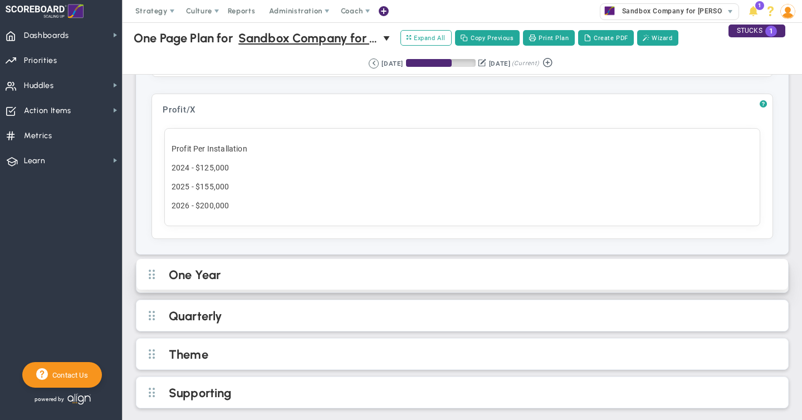
click at [220, 271] on h2 "One Year" at bounding box center [472, 275] width 606 height 17
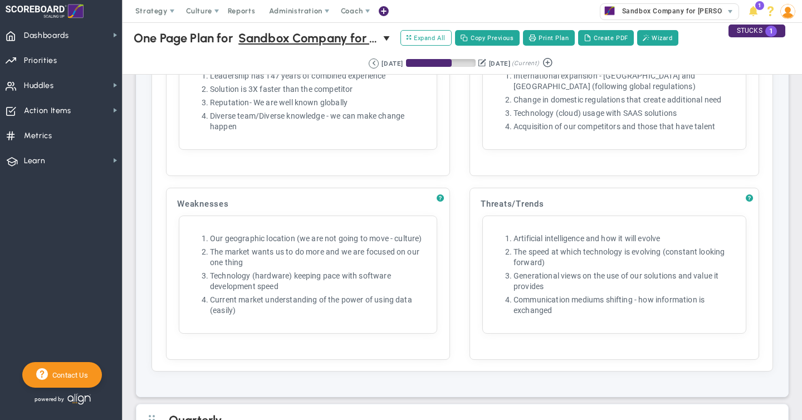
scroll to position [2037, 0]
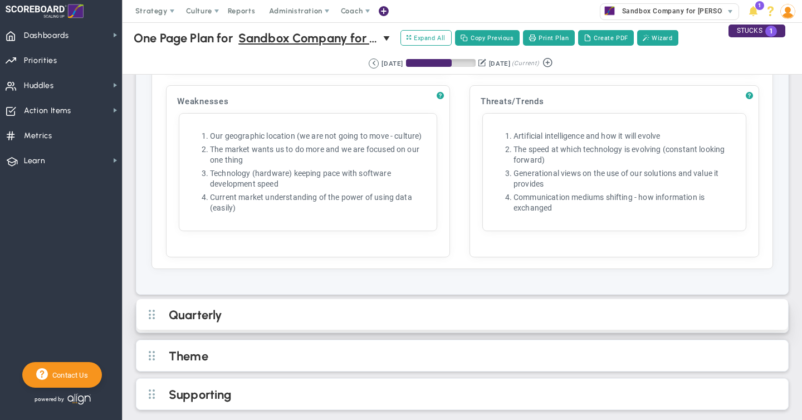
click at [194, 316] on h2 "Quarterly" at bounding box center [472, 316] width 606 height 17
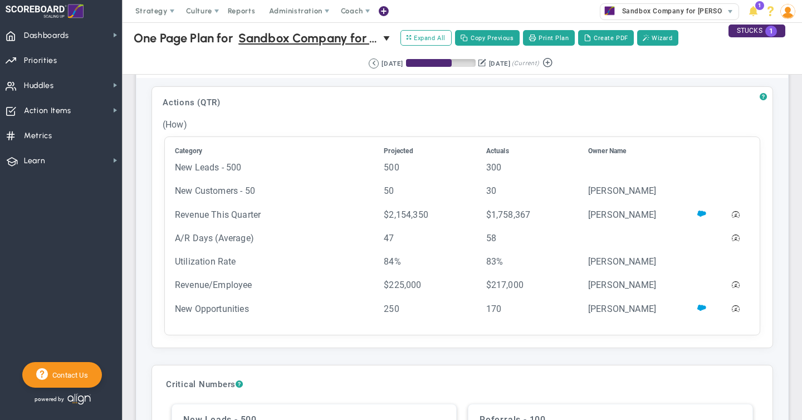
scroll to position [2278, 0]
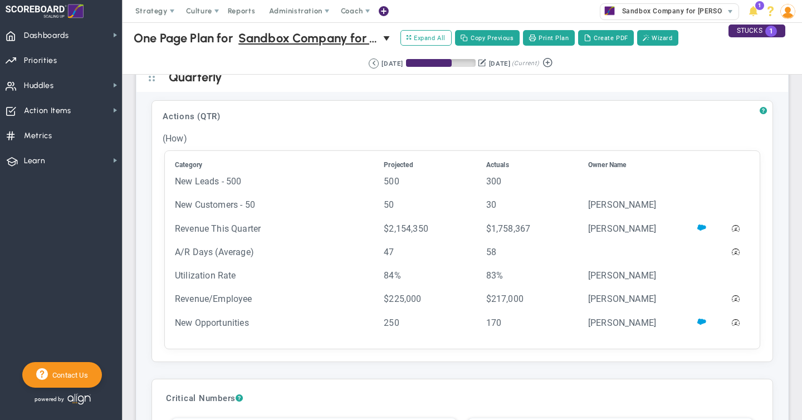
click at [787, 13] on img at bounding box center [787, 11] width 15 height 15
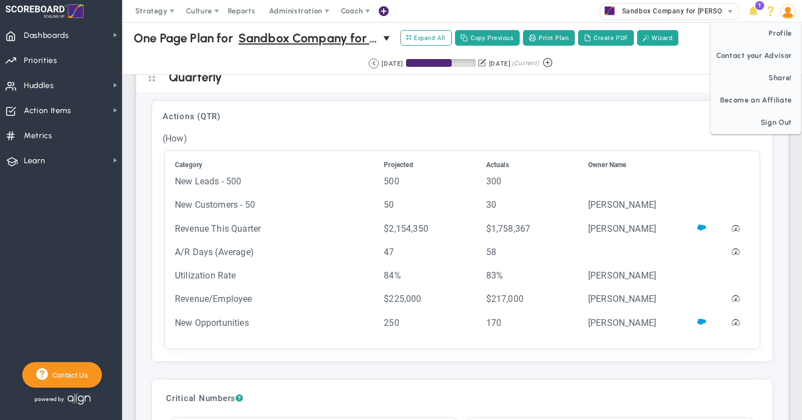
click at [787, 9] on img at bounding box center [787, 11] width 15 height 15
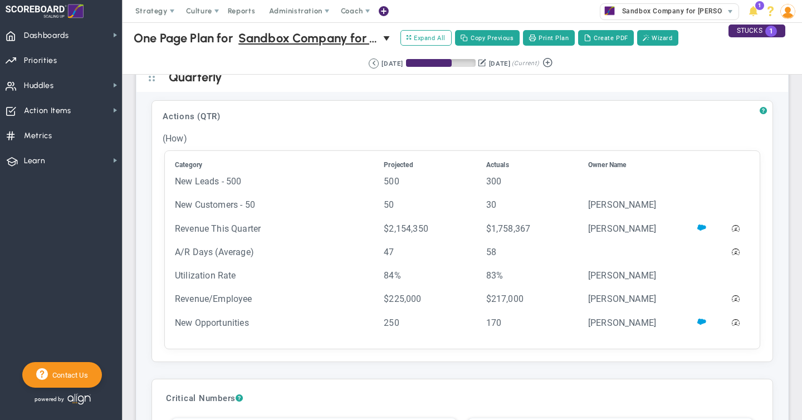
click at [787, 9] on img at bounding box center [787, 11] width 15 height 15
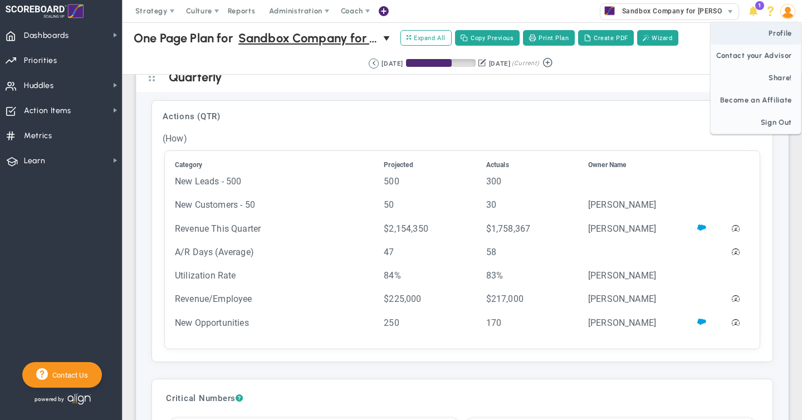
click at [780, 32] on span "Profile" at bounding box center [756, 33] width 90 height 22
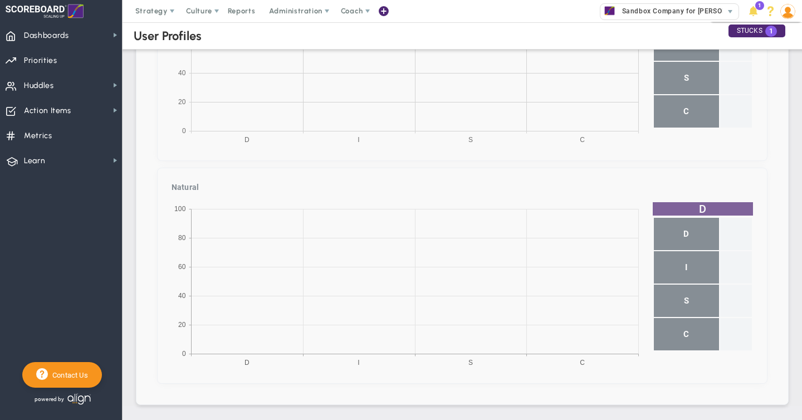
checkbox input "true"
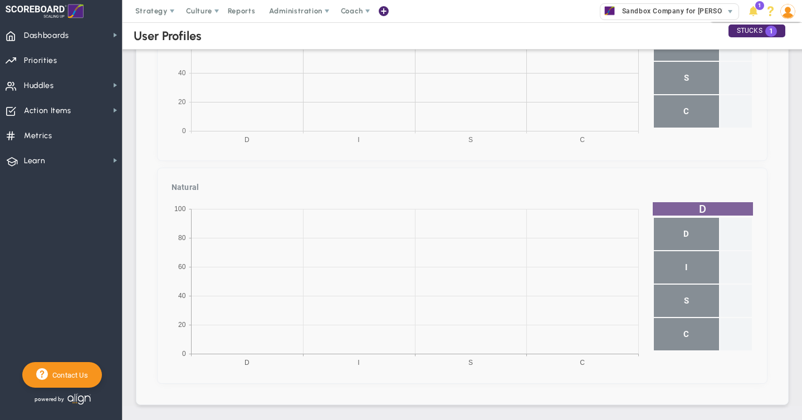
checkbox input "true"
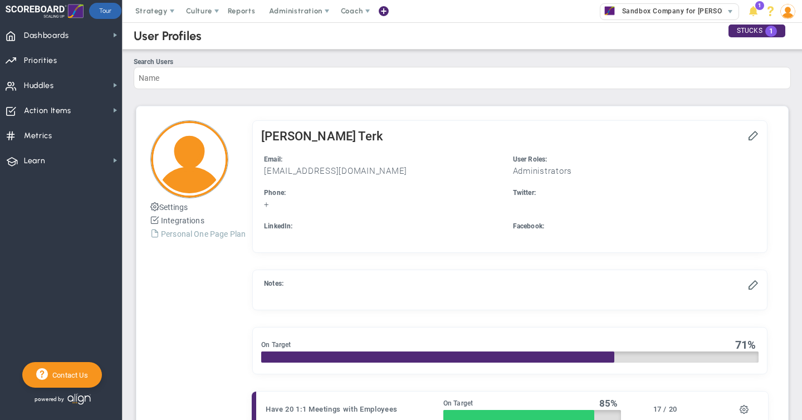
click at [191, 237] on link "Personal One Page Plan" at bounding box center [203, 234] width 85 height 9
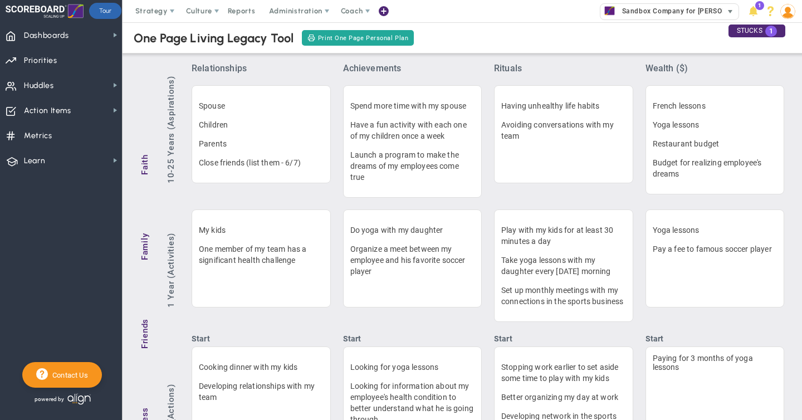
click at [650, 11] on span "Sandbox Company for [PERSON_NAME]" at bounding box center [685, 11] width 136 height 14
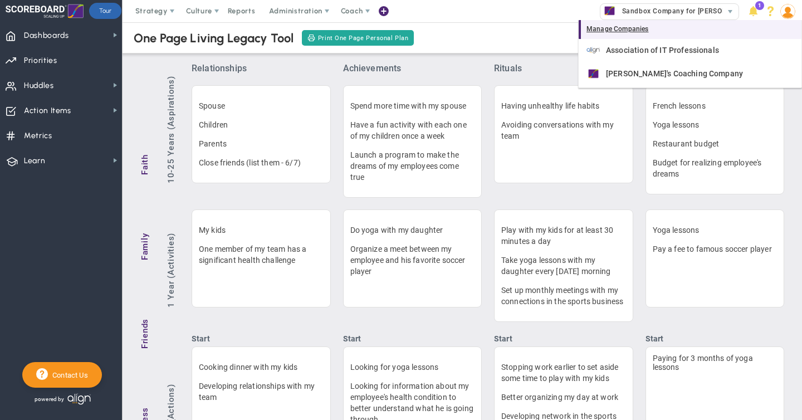
click at [612, 31] on div "Manage Companies" at bounding box center [690, 29] width 223 height 19
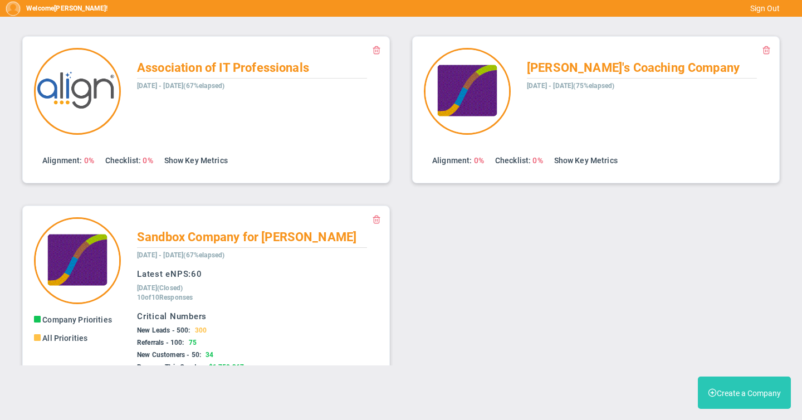
click at [736, 397] on button "Create a Company" at bounding box center [744, 393] width 93 height 32
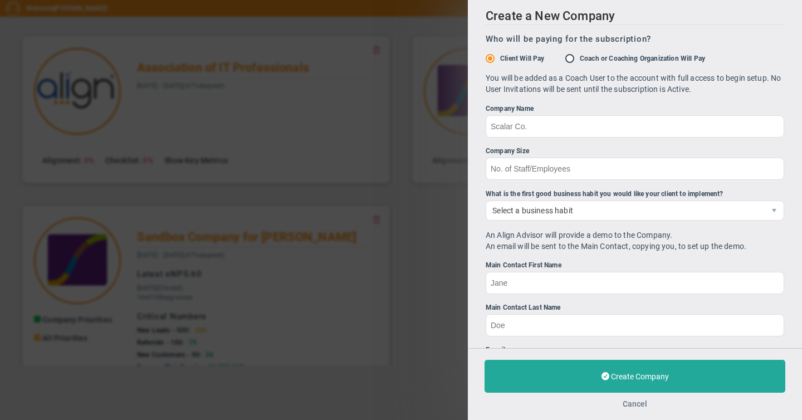
click at [639, 405] on button "Cancel" at bounding box center [635, 403] width 25 height 9
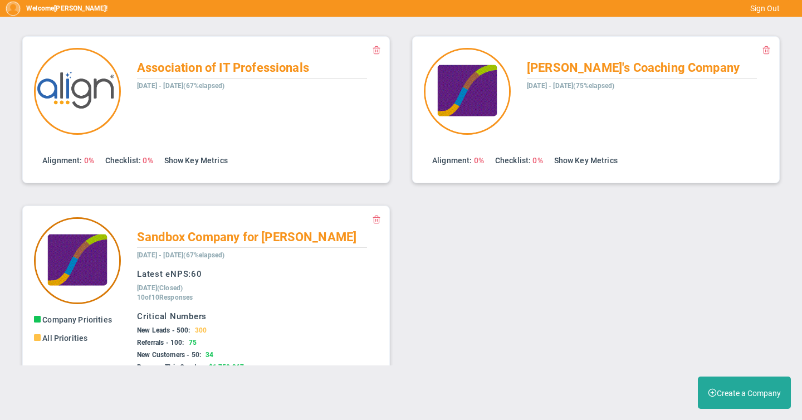
click at [97, 269] on img at bounding box center [77, 260] width 87 height 87
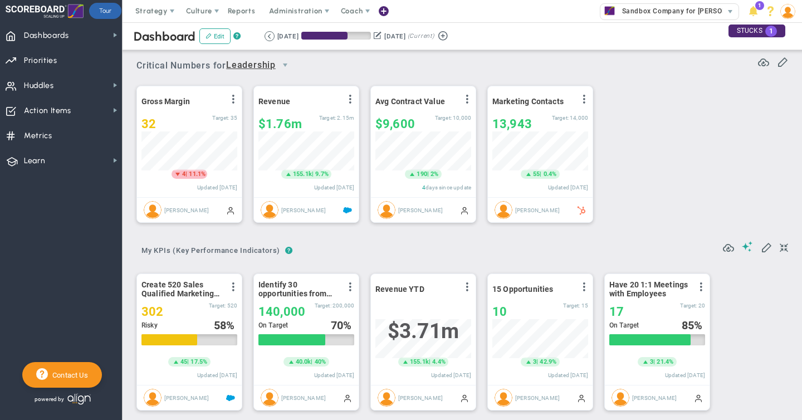
scroll to position [39, 96]
click at [30, 89] on span "Huddles" at bounding box center [39, 85] width 30 height 23
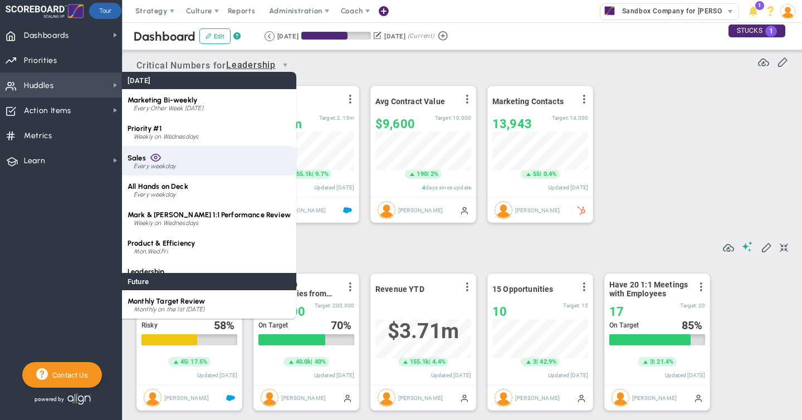
click at [165, 166] on div "Every weekday" at bounding box center [212, 166] width 157 height 7
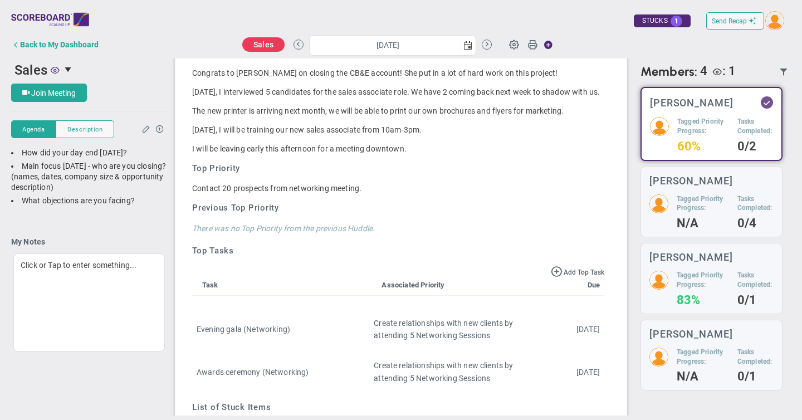
scroll to position [818, 0]
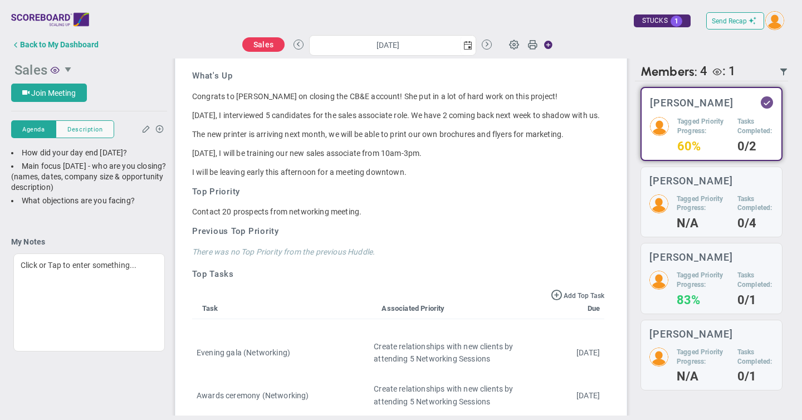
click at [57, 71] on span at bounding box center [55, 69] width 9 height 9
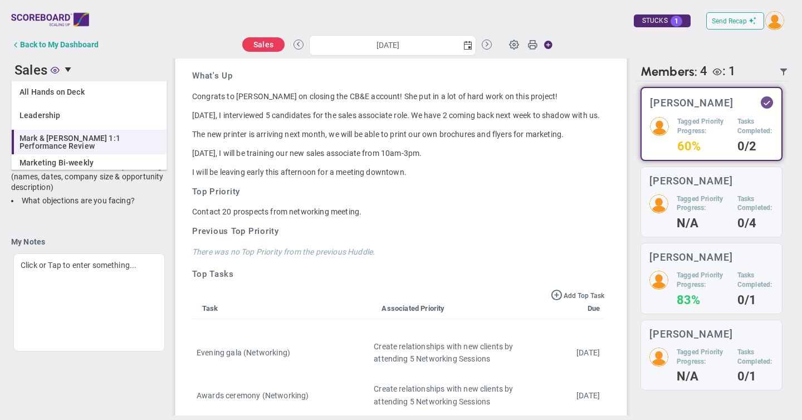
click at [74, 140] on span "Mark & [PERSON_NAME] 1:1 Performance Review" at bounding box center [89, 142] width 141 height 16
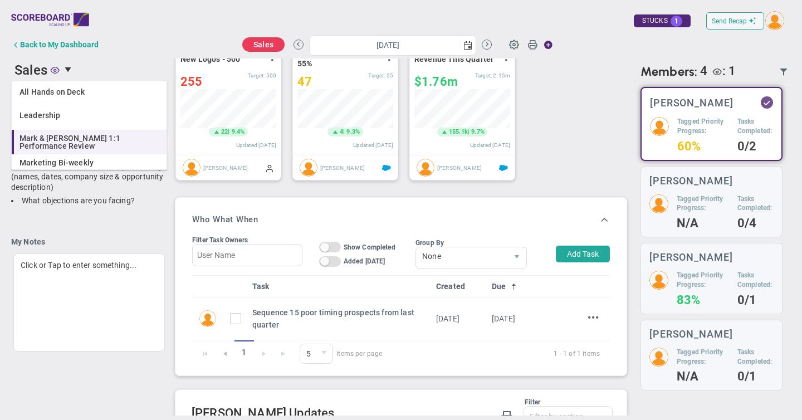
type input "[DATE]"
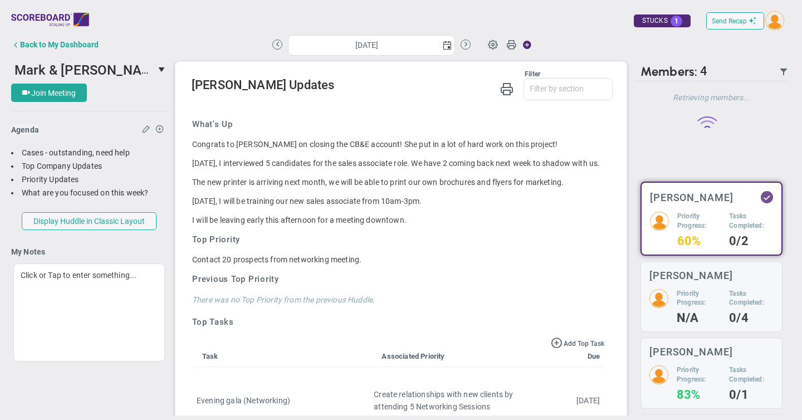
scroll to position [0, 0]
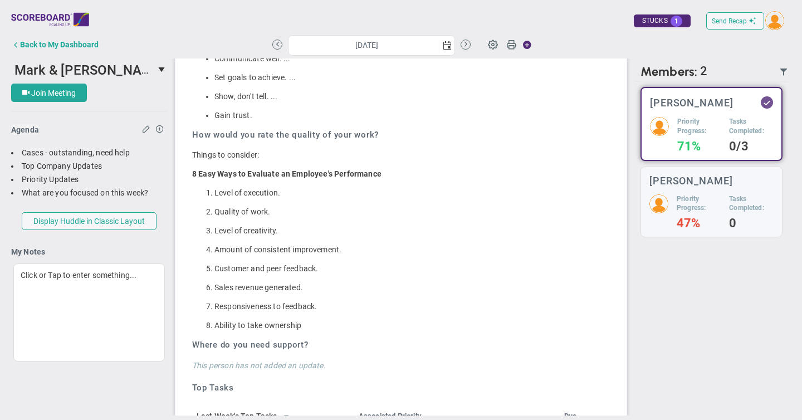
scroll to position [814, 0]
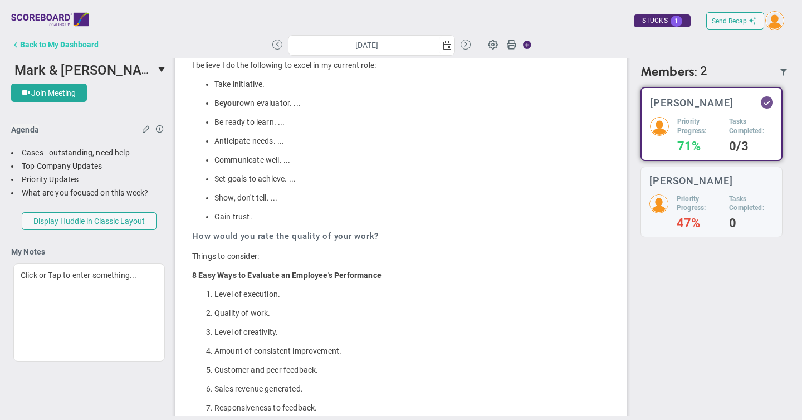
click at [76, 47] on div "Back to My Dashboard" at bounding box center [59, 44] width 79 height 9
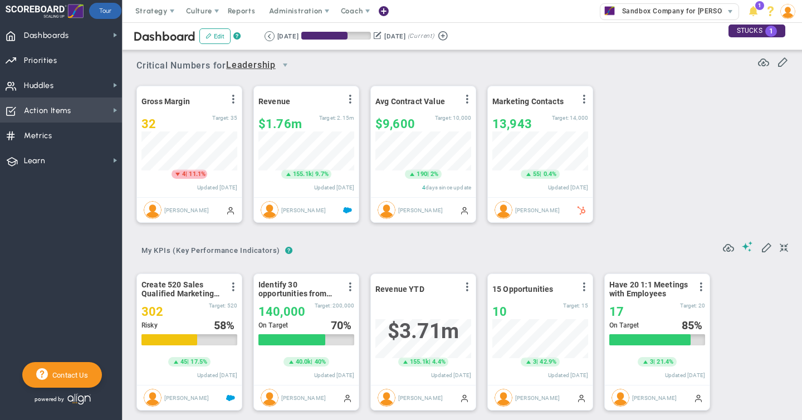
scroll to position [39, 96]
click at [43, 114] on span "Action Items" at bounding box center [47, 110] width 47 height 23
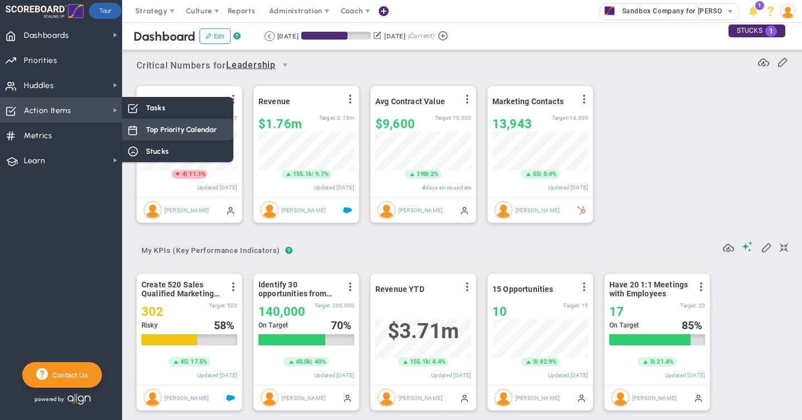
click at [161, 128] on span "Top Priority Calendar" at bounding box center [181, 129] width 71 height 11
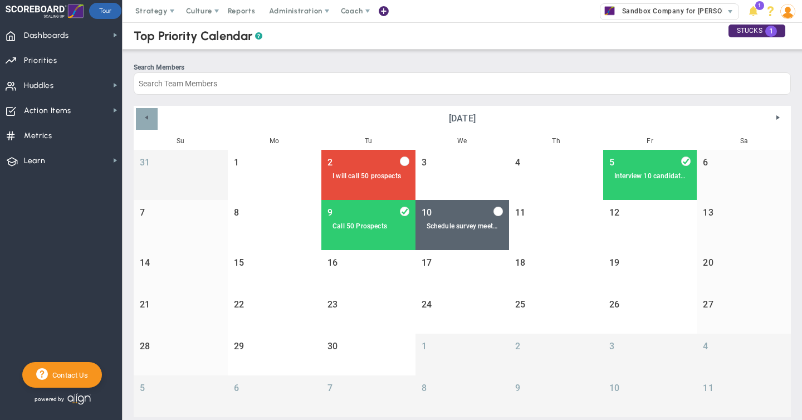
click at [148, 118] on span "Previous" at bounding box center [146, 117] width 9 height 9
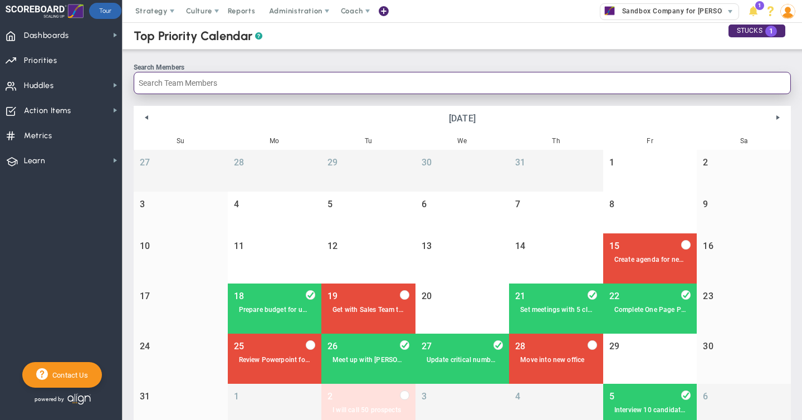
click at [209, 77] on input "Search Members" at bounding box center [462, 83] width 657 height 22
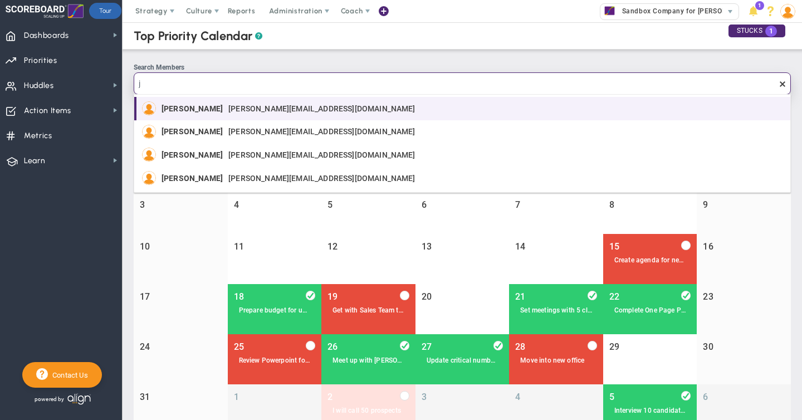
click at [199, 110] on span "[PERSON_NAME]" at bounding box center [192, 109] width 61 height 8
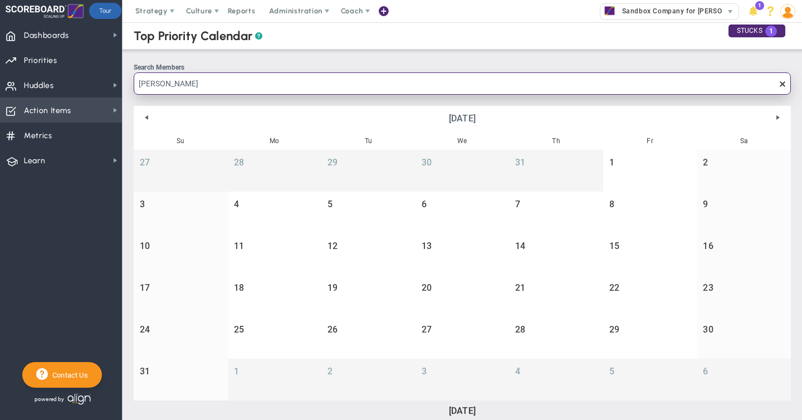
type input "[PERSON_NAME]"
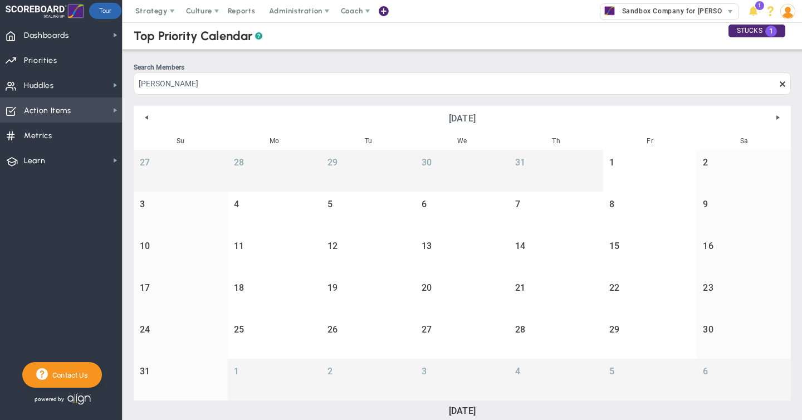
click at [39, 113] on span "Action Items" at bounding box center [47, 110] width 47 height 23
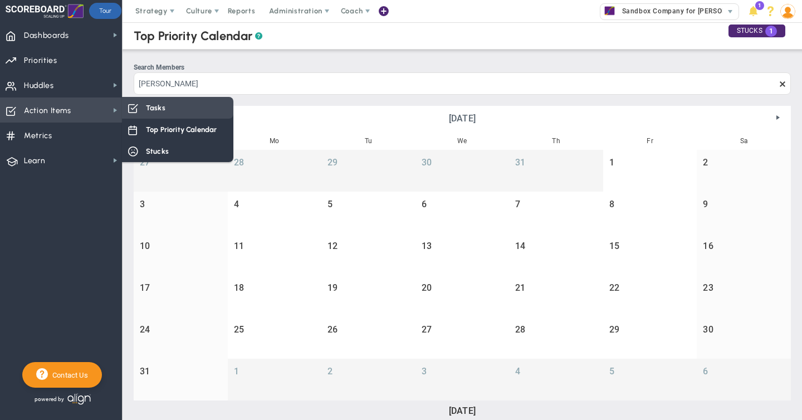
click at [156, 109] on span "Tasks" at bounding box center [155, 108] width 19 height 11
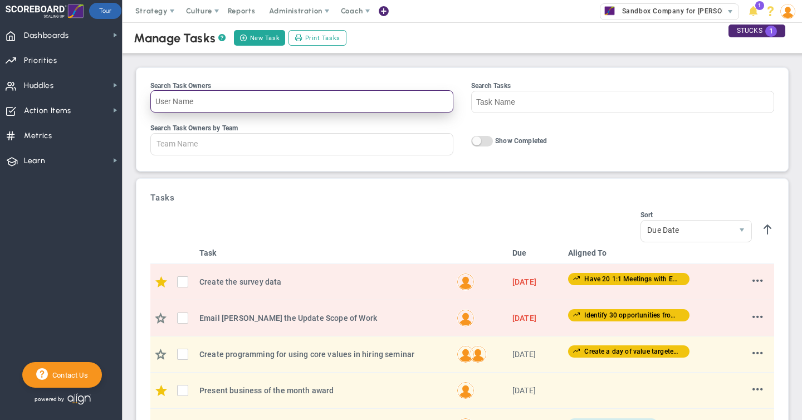
click at [194, 94] on input "Search Task Owners" at bounding box center [301, 101] width 303 height 22
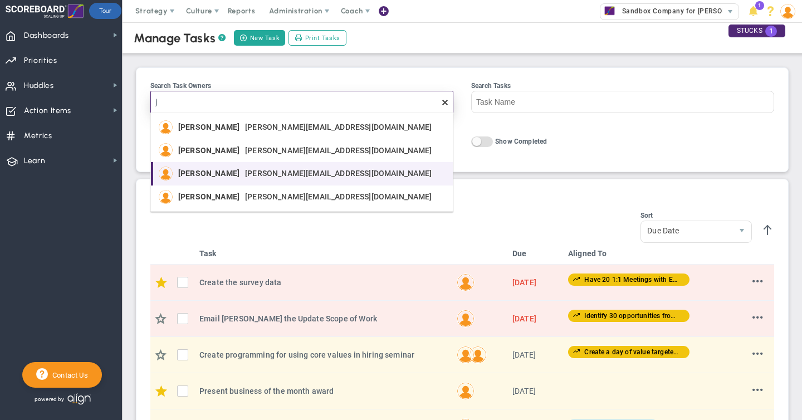
click at [213, 171] on span "[PERSON_NAME]" at bounding box center [208, 173] width 61 height 8
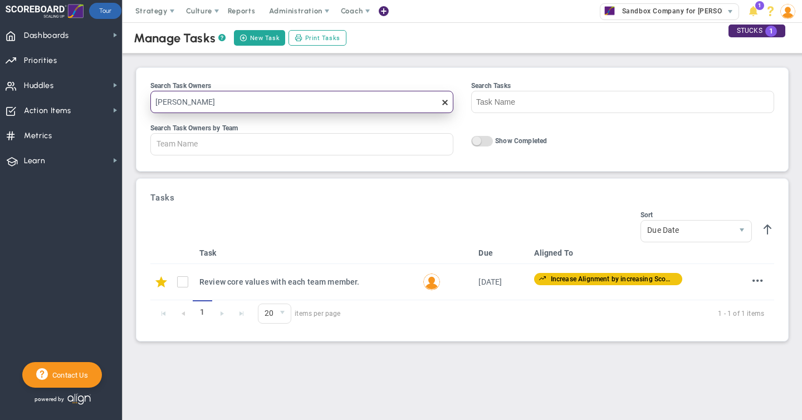
type input "[PERSON_NAME]"
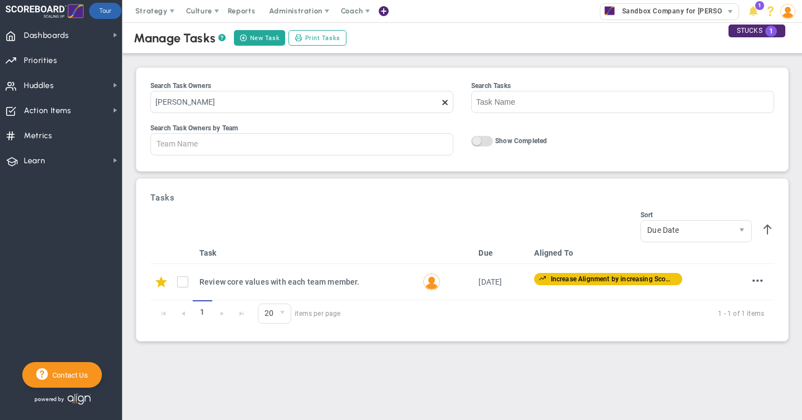
click at [489, 141] on span "On Off" at bounding box center [482, 141] width 22 height 11
click at [0, 0] on input "On Off Show Completed" at bounding box center [0, 0] width 0 height 0
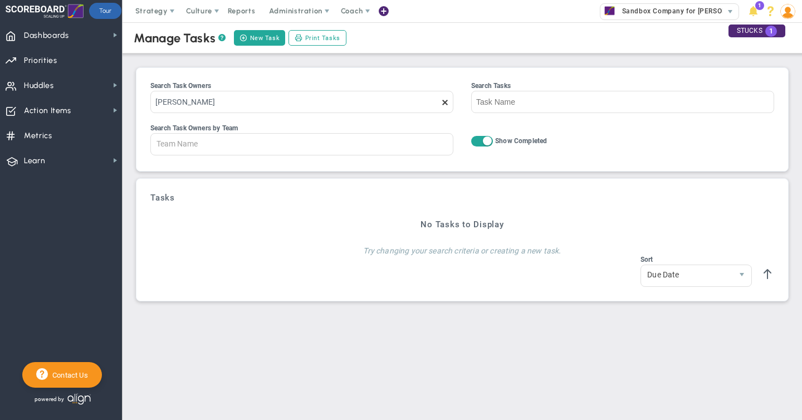
click at [478, 140] on span "On Off" at bounding box center [482, 141] width 22 height 11
click at [0, 0] on input "On Off Show Completed" at bounding box center [0, 0] width 0 height 0
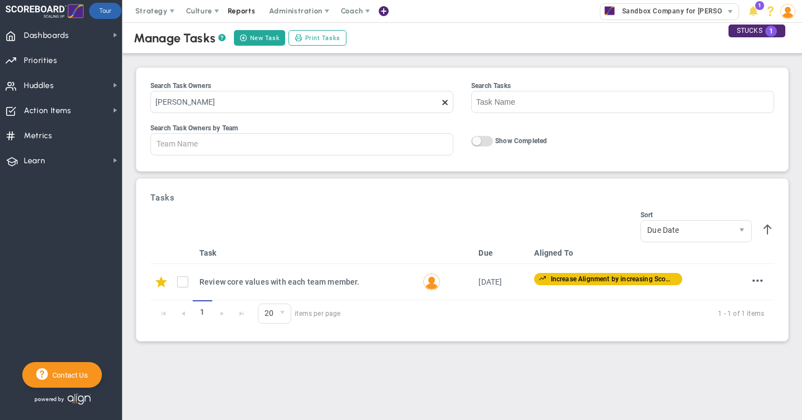
click at [247, 11] on span "Reports" at bounding box center [241, 11] width 39 height 22
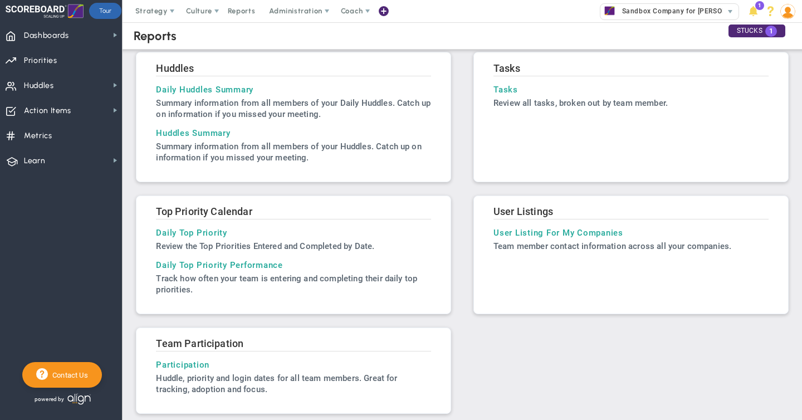
scroll to position [326, 0]
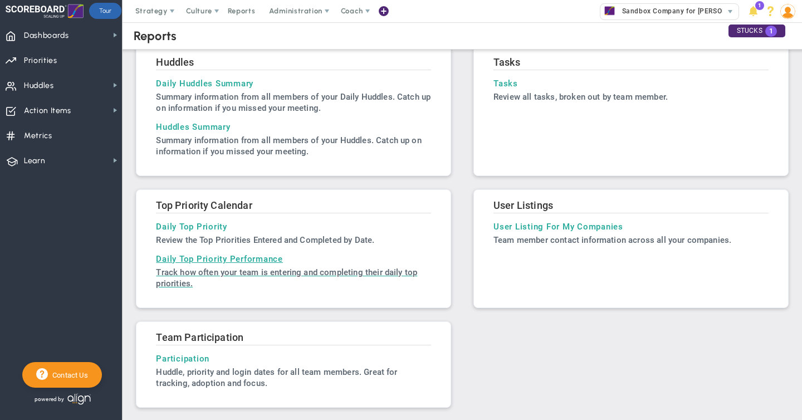
click at [199, 257] on h3 "Daily Top Priority Performance" at bounding box center [293, 259] width 275 height 10
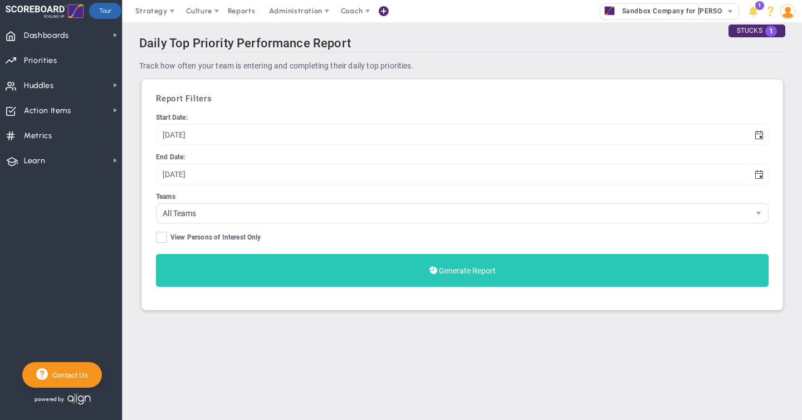
click at [334, 267] on button "Generate Report" at bounding box center [462, 270] width 613 height 33
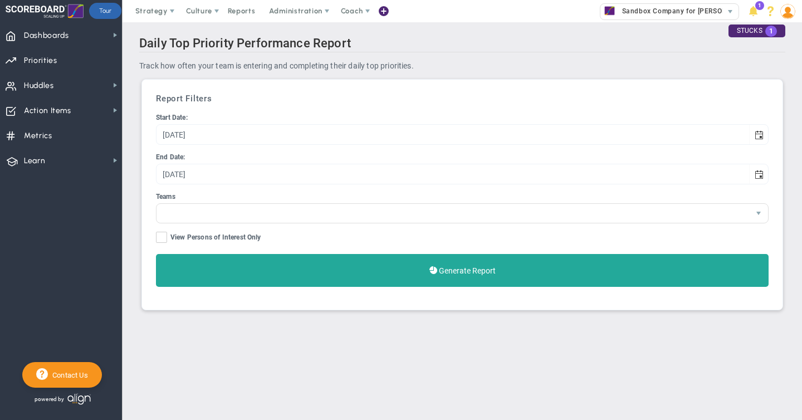
drag, startPoint x: 295, startPoint y: 124, endPoint x: 252, endPoint y: 74, distance: 65.6
click at [252, 74] on div "Daily Top Priority Performance Report Track how often your team is entering and…" at bounding box center [462, 177] width 657 height 292
click at [233, 11] on span "Reports" at bounding box center [241, 11] width 39 height 22
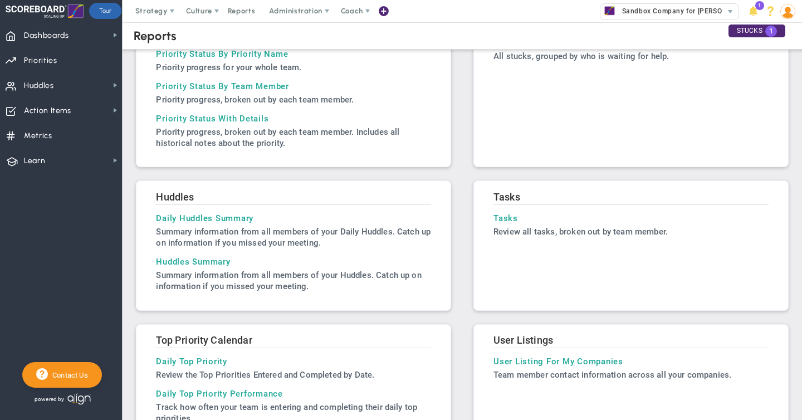
scroll to position [326, 0]
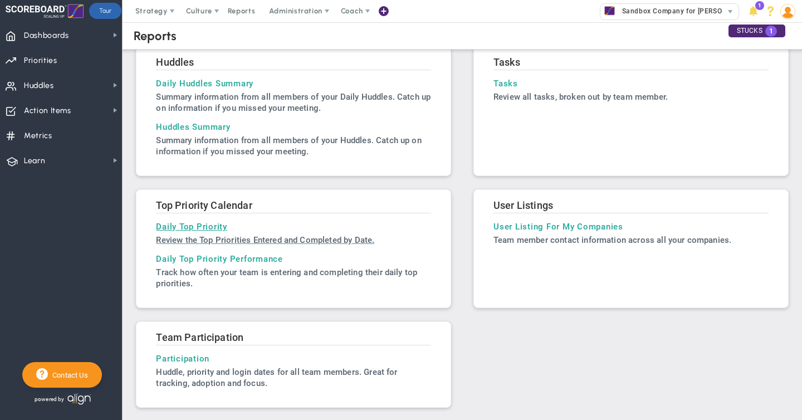
click at [191, 224] on h3 "Daily Top Priority" at bounding box center [293, 227] width 275 height 10
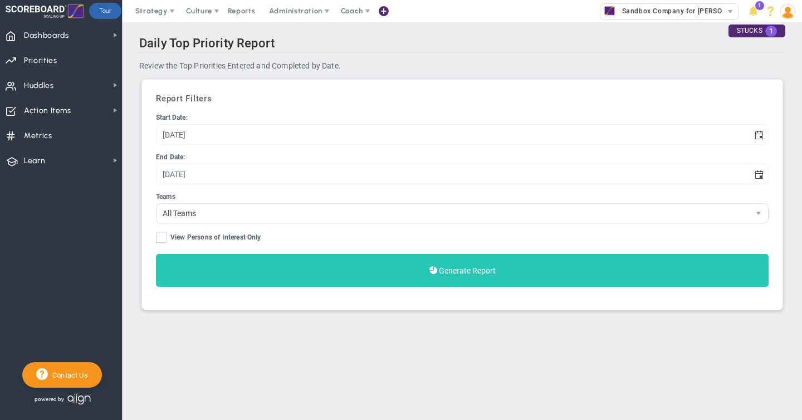
click at [445, 270] on span "Generate Report" at bounding box center [467, 270] width 57 height 9
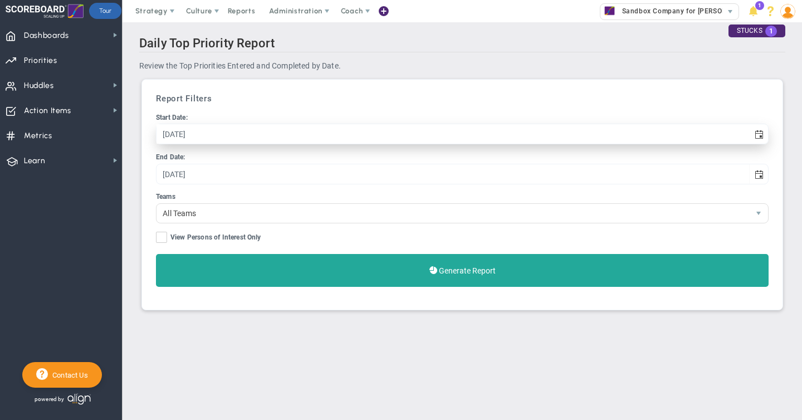
click at [214, 136] on input "[DATE]" at bounding box center [453, 133] width 593 height 19
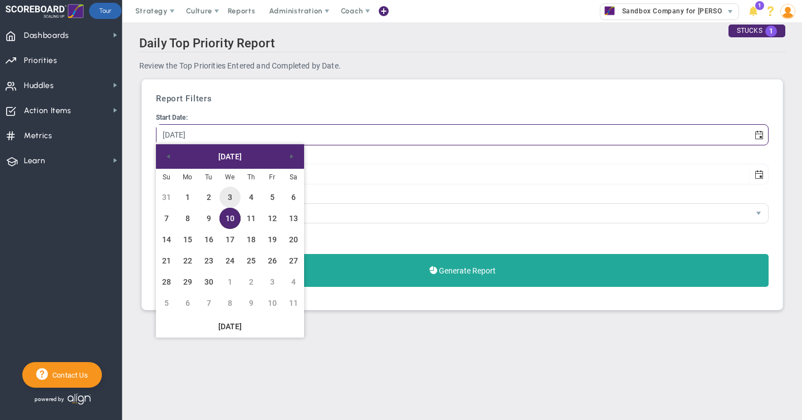
click at [230, 194] on link "3" at bounding box center [229, 197] width 21 height 21
type input "[DATE]"
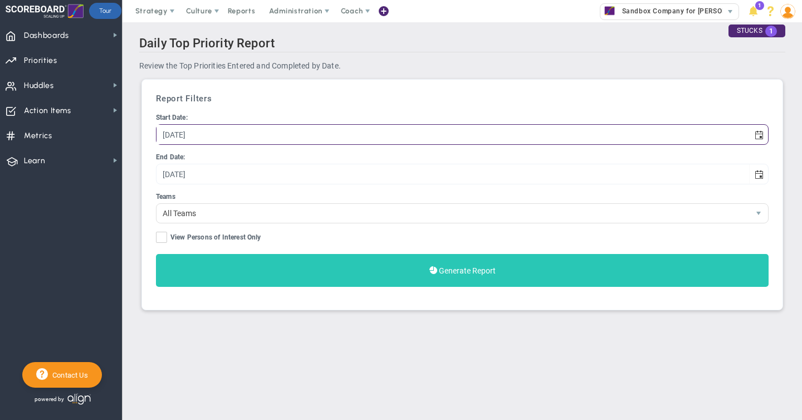
click at [460, 275] on span "Generate Report" at bounding box center [467, 270] width 57 height 9
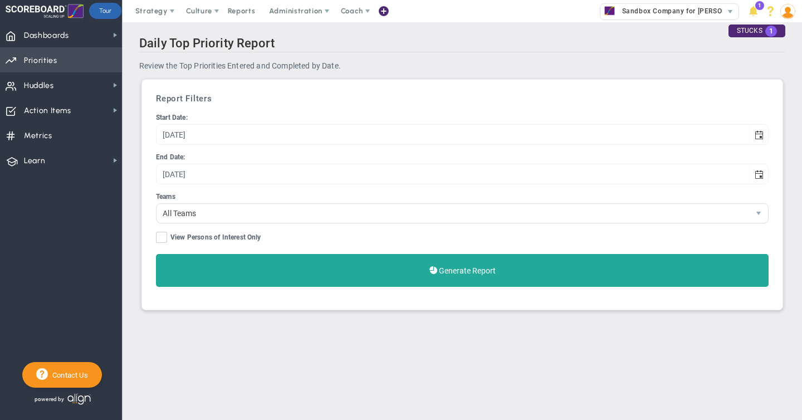
click at [35, 64] on span "Priorities" at bounding box center [40, 60] width 33 height 23
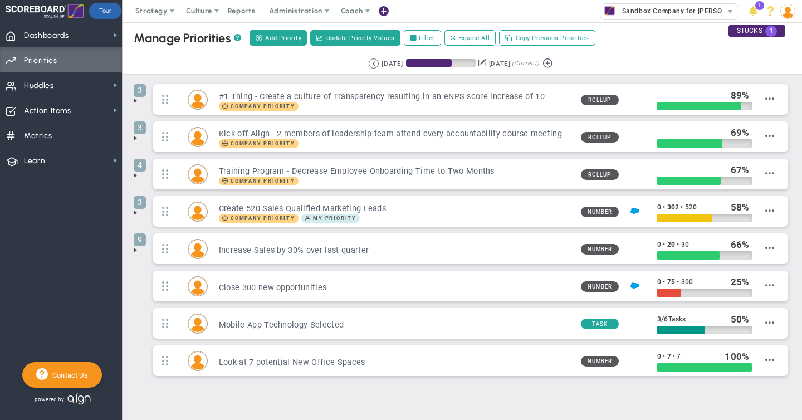
click at [136, 103] on span at bounding box center [135, 100] width 9 height 9
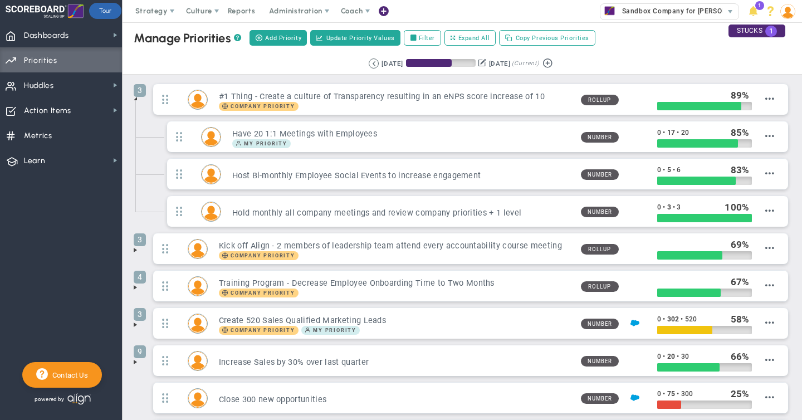
click at [135, 251] on span at bounding box center [135, 250] width 9 height 9
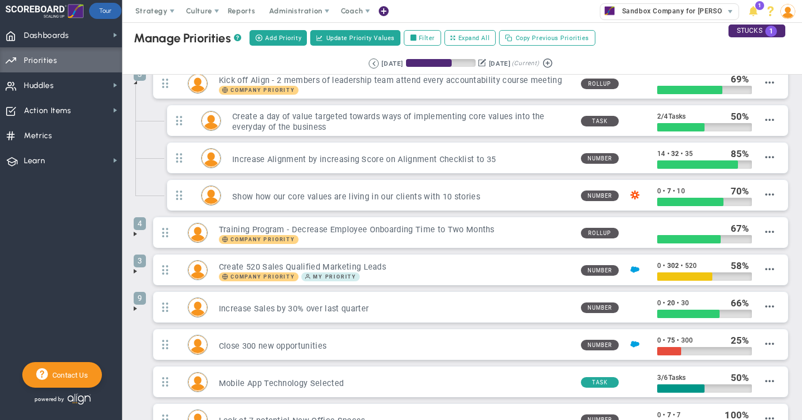
scroll to position [192, 0]
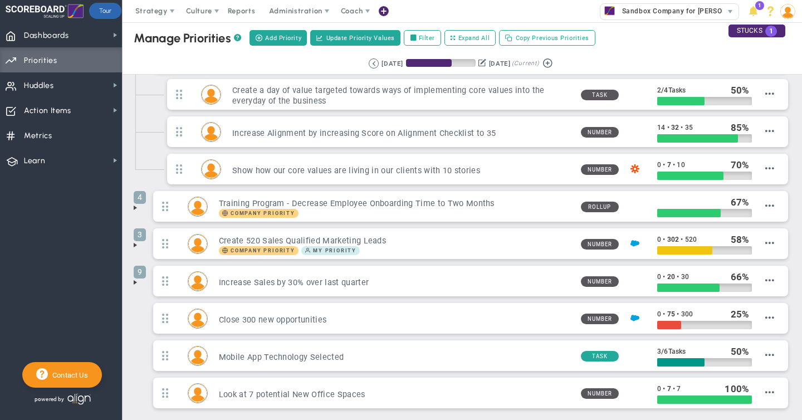
click at [135, 247] on span at bounding box center [135, 245] width 9 height 9
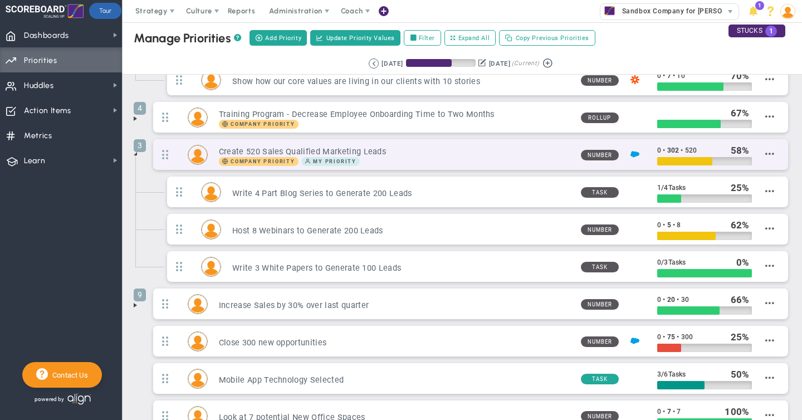
scroll to position [281, 0]
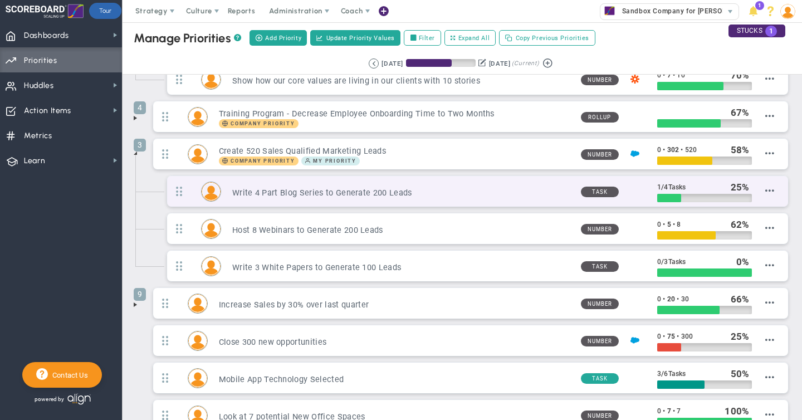
click at [484, 190] on h3 "Write 4 Part Blog Series to Generate 200 Leads" at bounding box center [402, 193] width 340 height 11
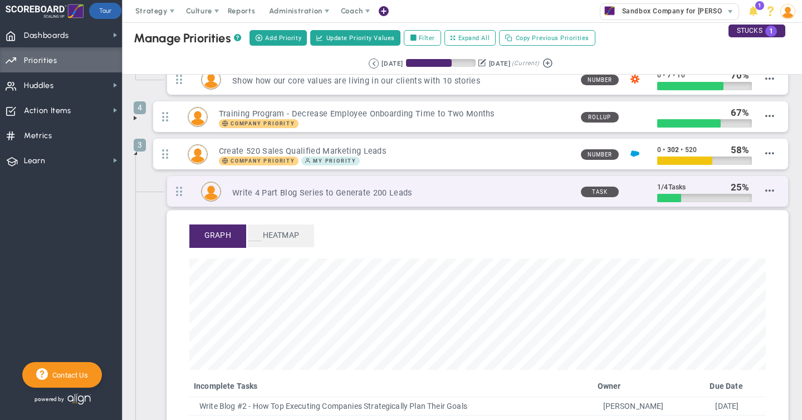
scroll to position [128, 577]
click at [269, 186] on div "Write 4 Part Blog Series to Generate 200 Leads" at bounding box center [396, 191] width 351 height 13
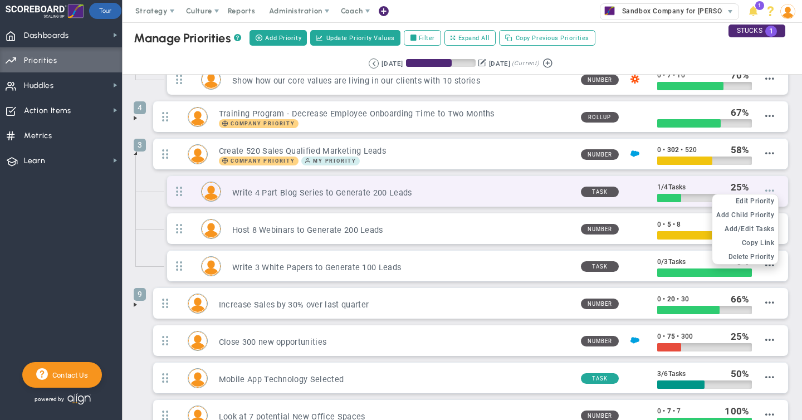
click at [770, 187] on span at bounding box center [769, 190] width 9 height 9
click at [755, 228] on span "Add/Edit Tasks" at bounding box center [750, 229] width 50 height 8
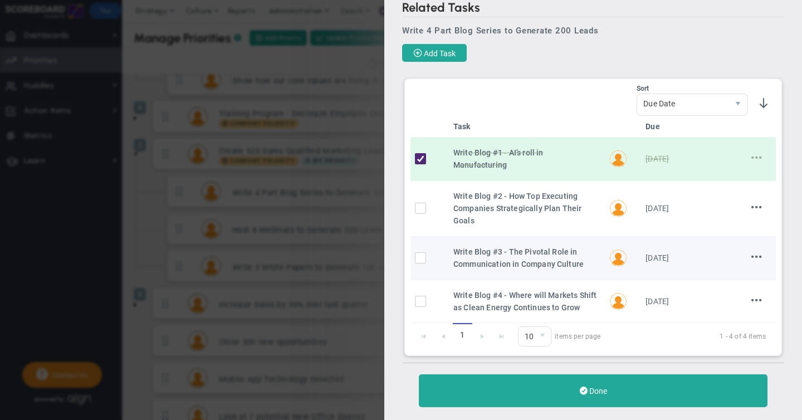
scroll to position [13, 0]
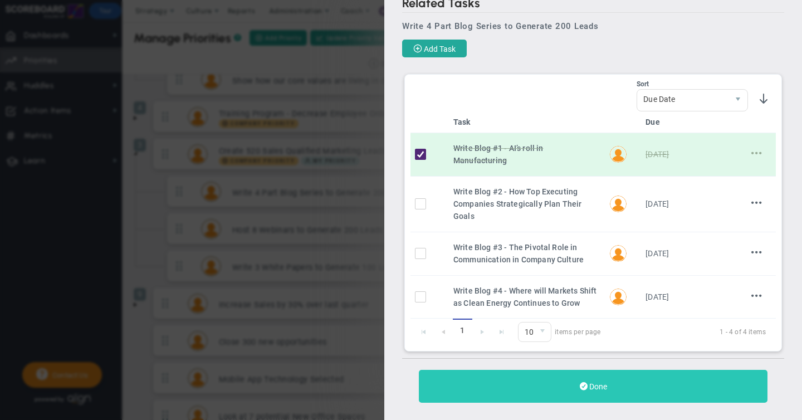
click at [598, 382] on span "Done" at bounding box center [598, 386] width 18 height 9
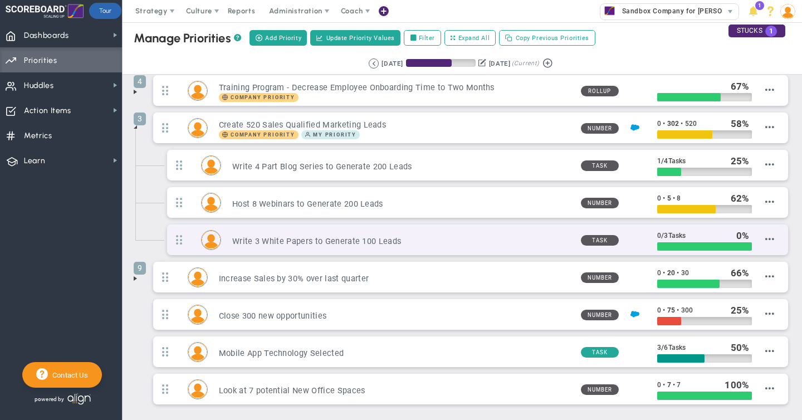
scroll to position [309, 0]
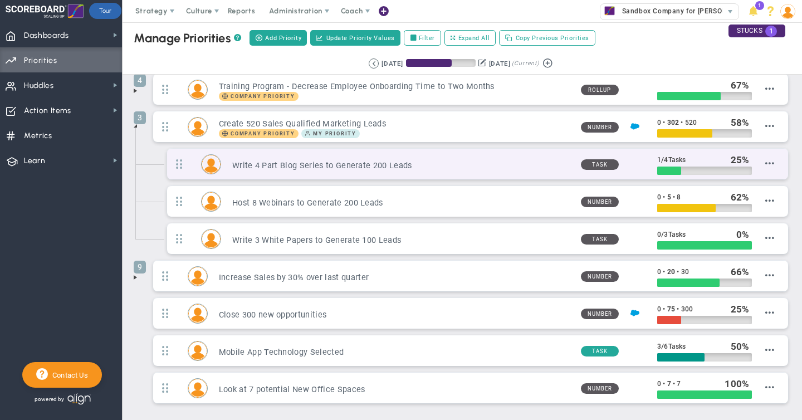
click at [483, 167] on h3 "Write 4 Part Blog Series to Generate 200 Leads" at bounding box center [402, 165] width 340 height 11
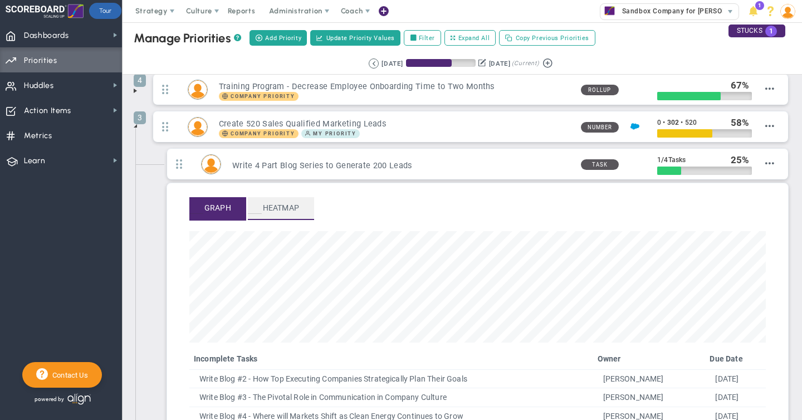
click at [283, 208] on span "Heatmap" at bounding box center [281, 208] width 66 height 22
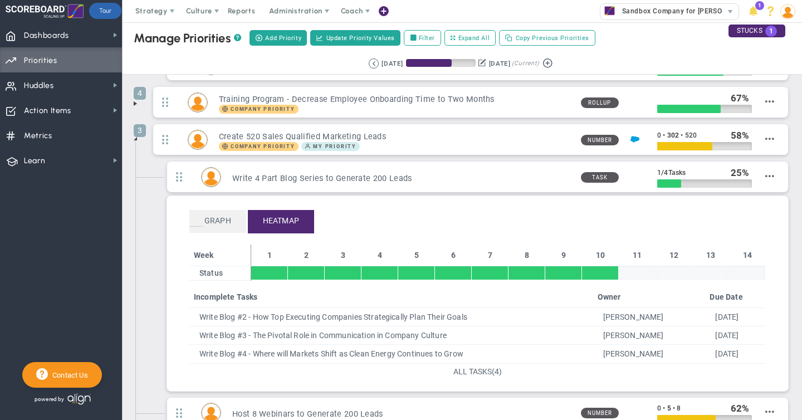
scroll to position [268, 0]
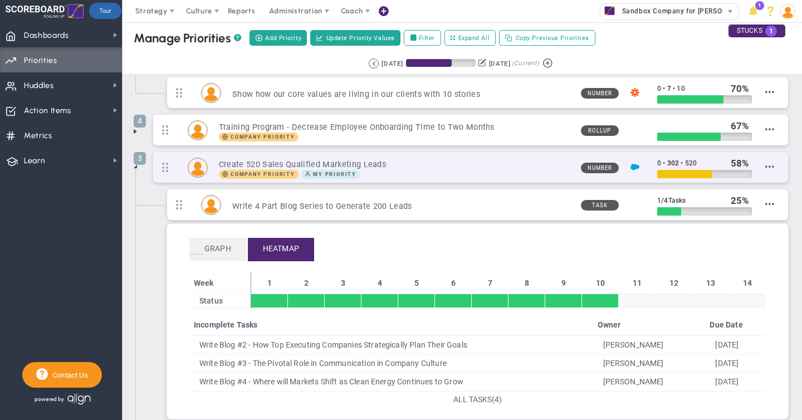
click at [413, 164] on h3 "Create 520 Sales Qualified Marketing Leads" at bounding box center [395, 164] width 353 height 11
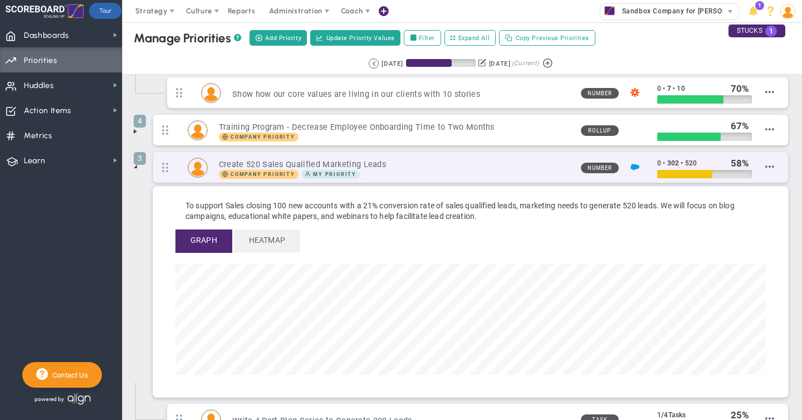
scroll to position [556955, 556493]
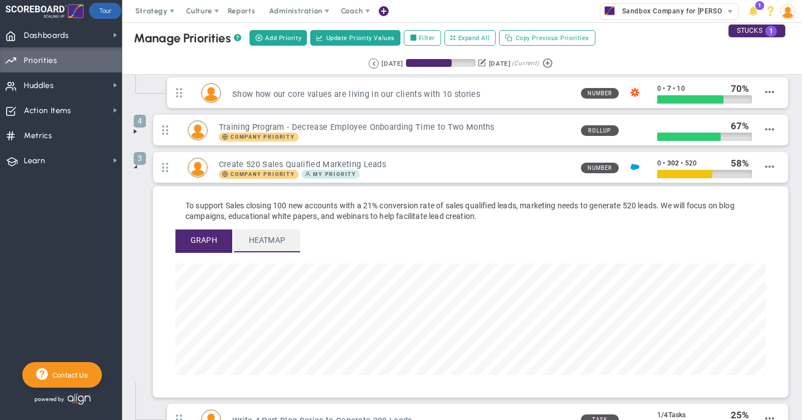
click at [279, 242] on span "Heatmap" at bounding box center [267, 241] width 66 height 22
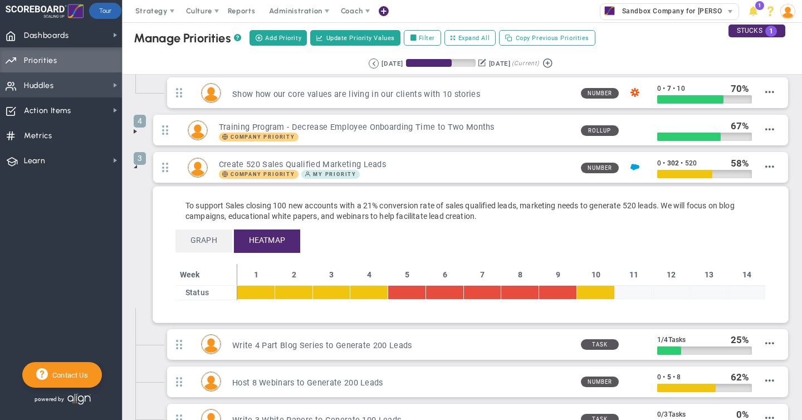
click at [58, 86] on span "Huddles Huddles" at bounding box center [61, 84] width 122 height 25
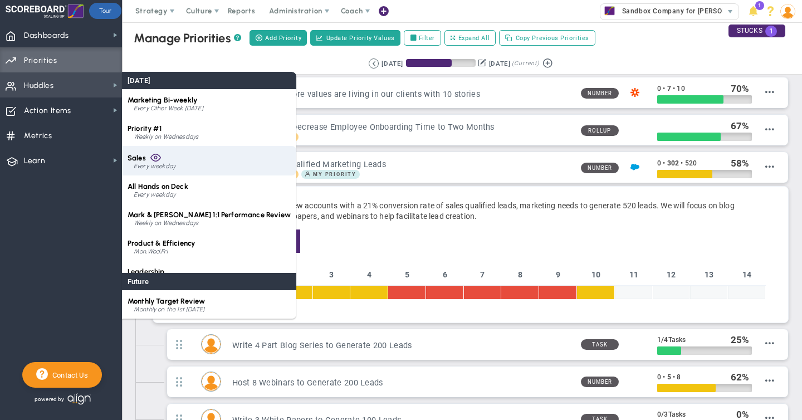
click at [147, 160] on div "Sales Every weekday" at bounding box center [209, 161] width 174 height 30
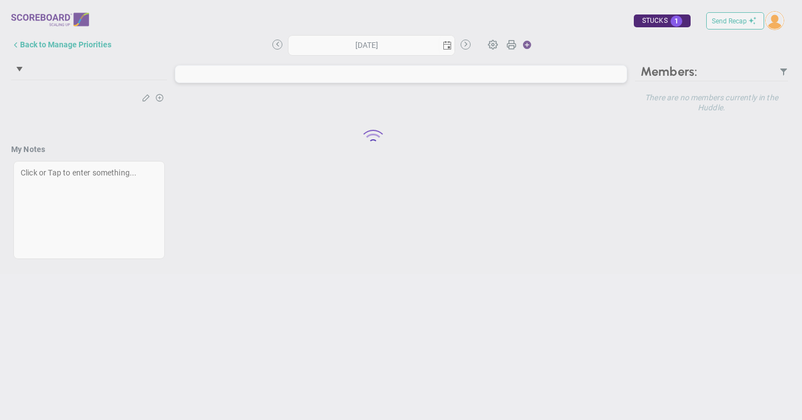
type input "[DATE]"
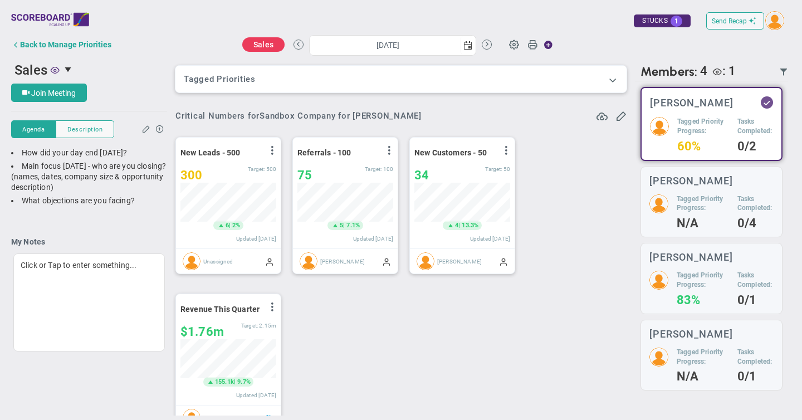
scroll to position [557044, 556987]
click at [611, 79] on span at bounding box center [612, 79] width 11 height 11
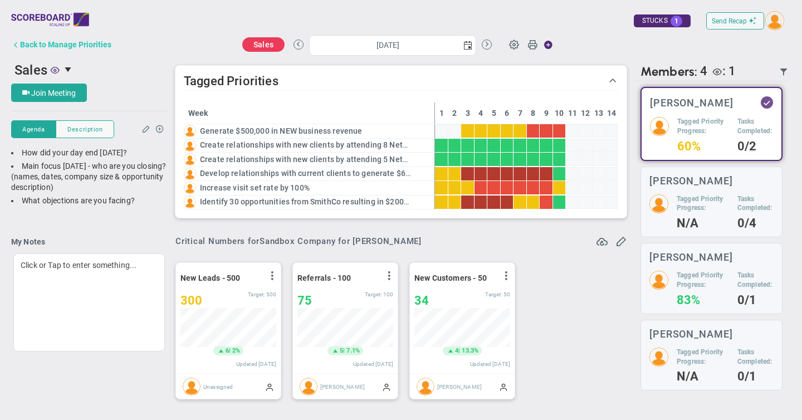
click at [49, 45] on div "Back to Manage Priorities" at bounding box center [65, 44] width 91 height 9
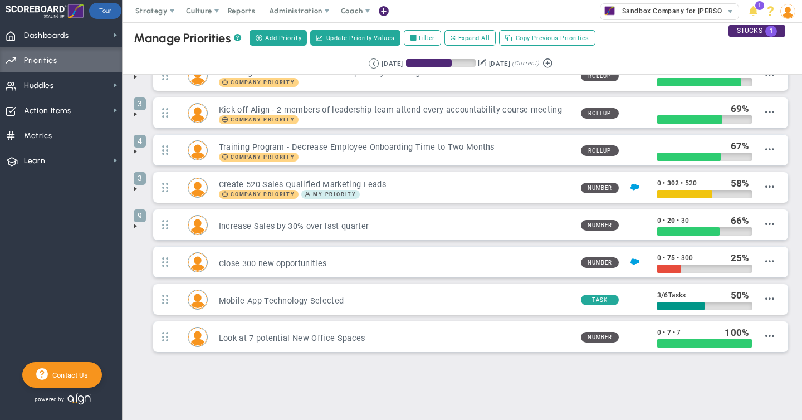
scroll to position [26, 0]
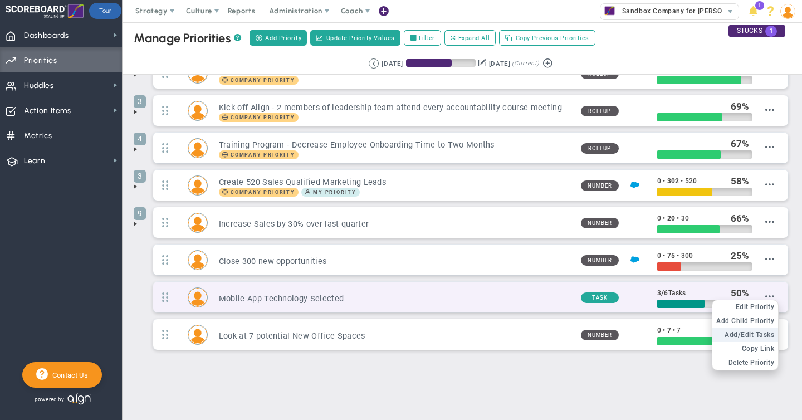
click at [758, 334] on span "Add/Edit Tasks" at bounding box center [750, 335] width 50 height 8
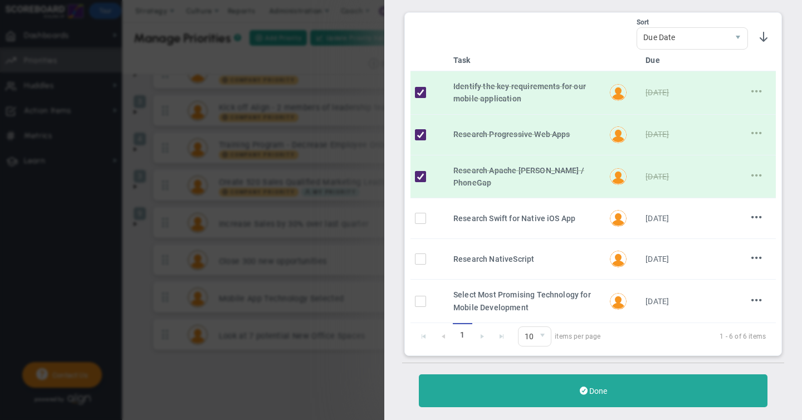
scroll to position [80, 0]
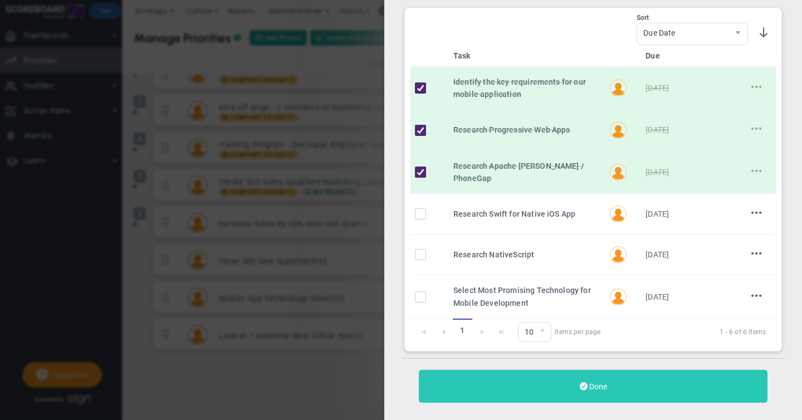
click at [606, 383] on span "Done" at bounding box center [598, 386] width 18 height 9
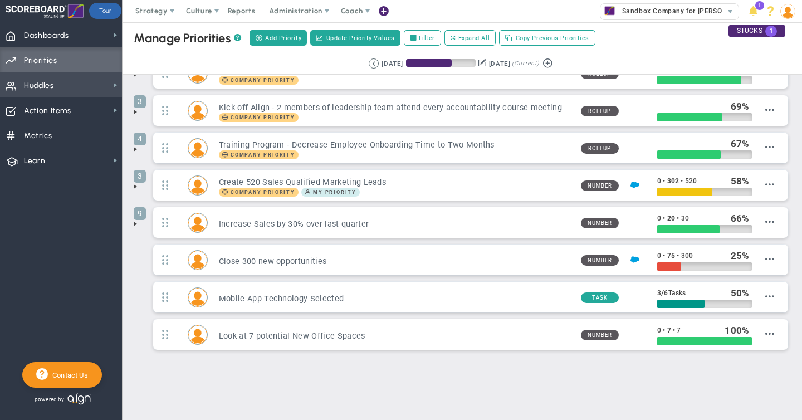
click at [75, 84] on span "Huddles Huddles" at bounding box center [61, 84] width 122 height 25
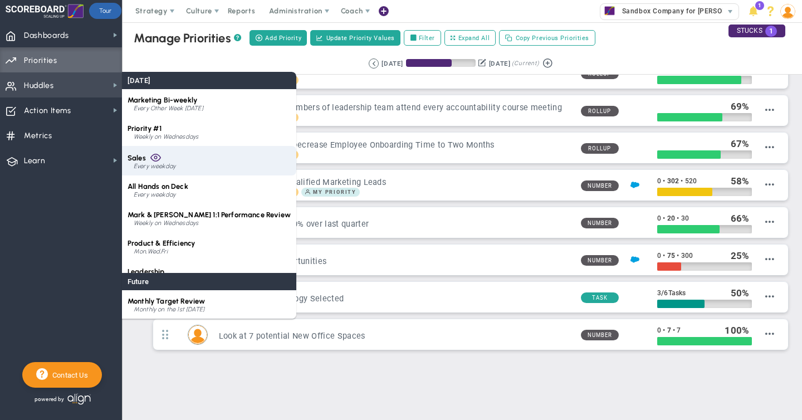
click at [157, 157] on span at bounding box center [155, 157] width 11 height 11
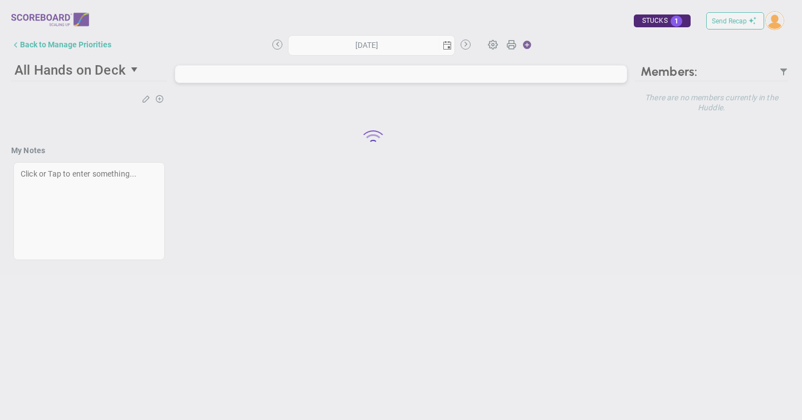
type input "[DATE]"
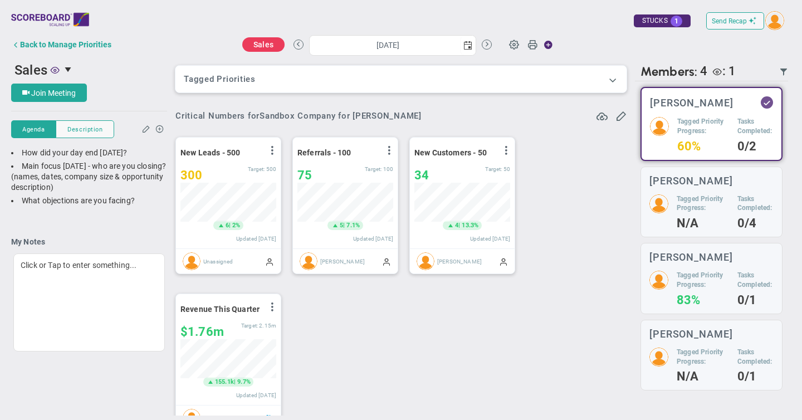
scroll to position [557044, 556987]
click at [613, 79] on span at bounding box center [612, 79] width 11 height 11
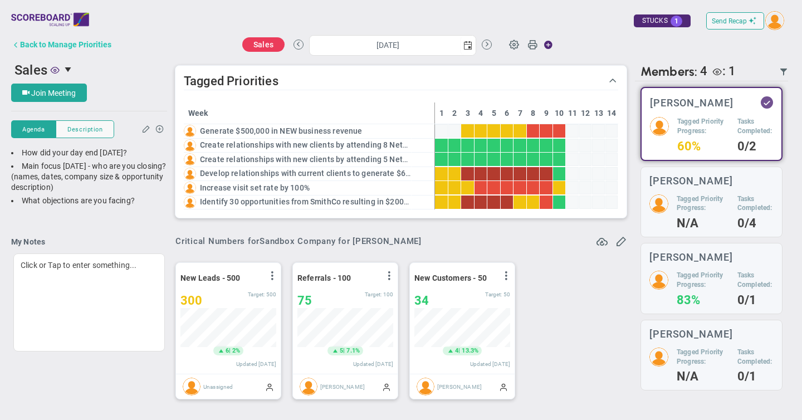
click at [68, 43] on div "Back to Manage Priorities" at bounding box center [65, 44] width 91 height 9
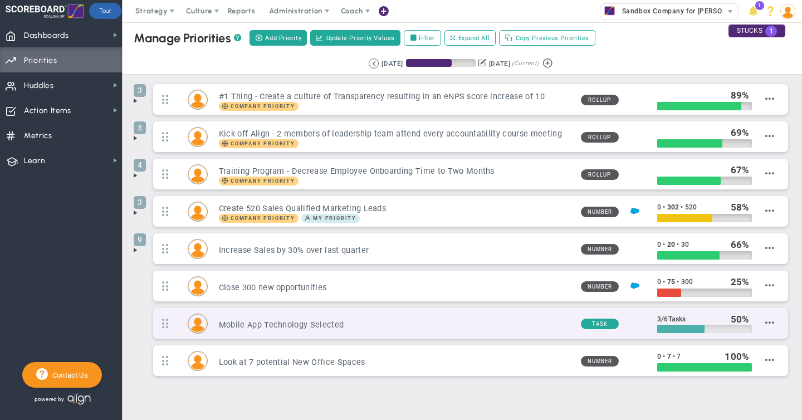
click at [676, 330] on div at bounding box center [680, 329] width 47 height 8
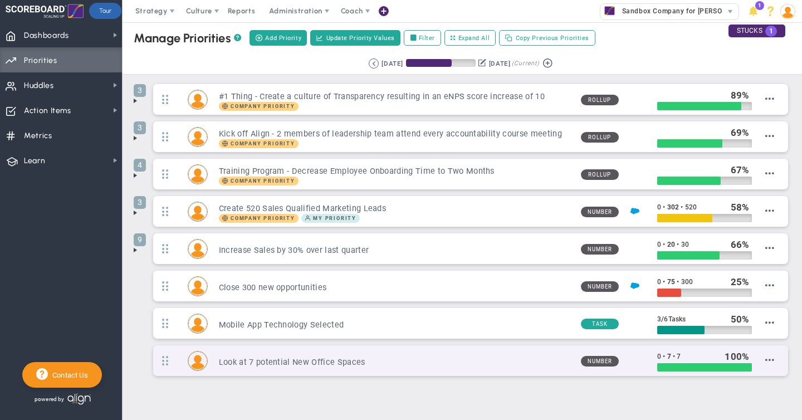
click at [634, 359] on span at bounding box center [636, 360] width 11 height 11
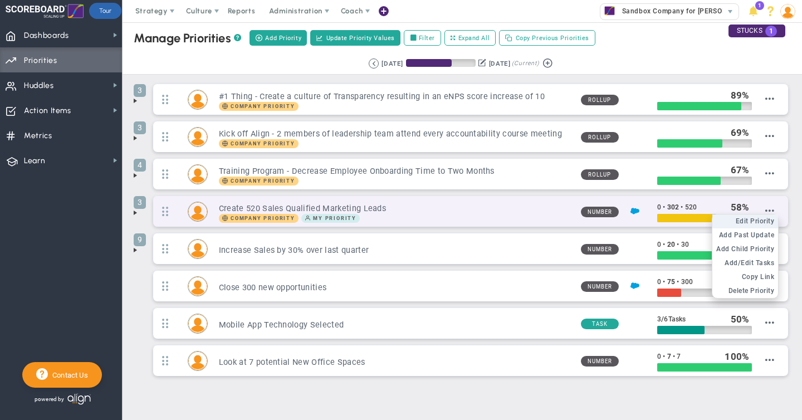
click at [763, 221] on span "Edit Priority" at bounding box center [755, 221] width 39 height 8
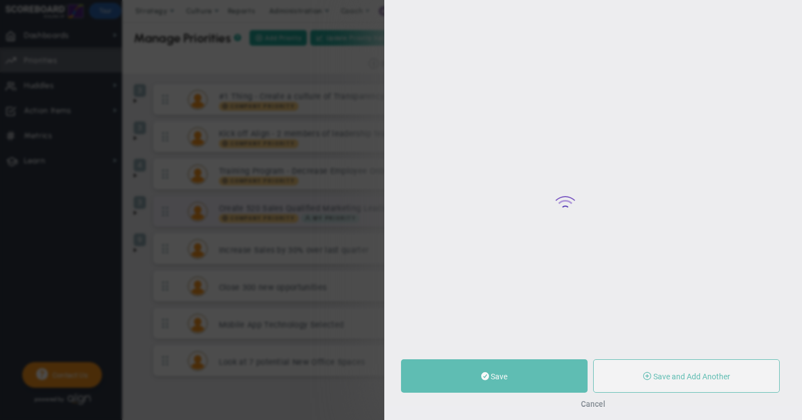
type input "Create 520 Sales Qualified Marketing Leads"
type input "0"
type input "302"
type input "520"
radio input "true"
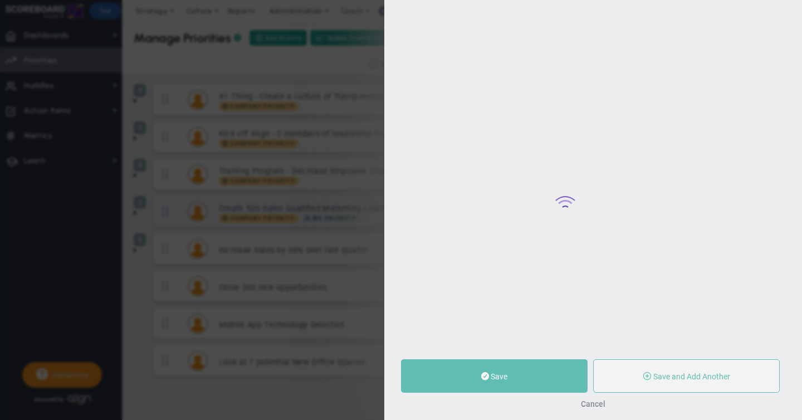
type input "[PERSON_NAME]"
type input "0"
type input "302"
type input "520"
radio input "true"
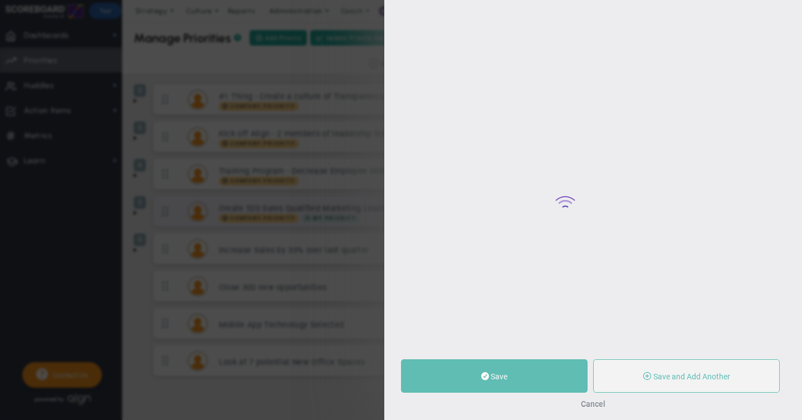
type input "Quarterly SQLs : Salesforce"
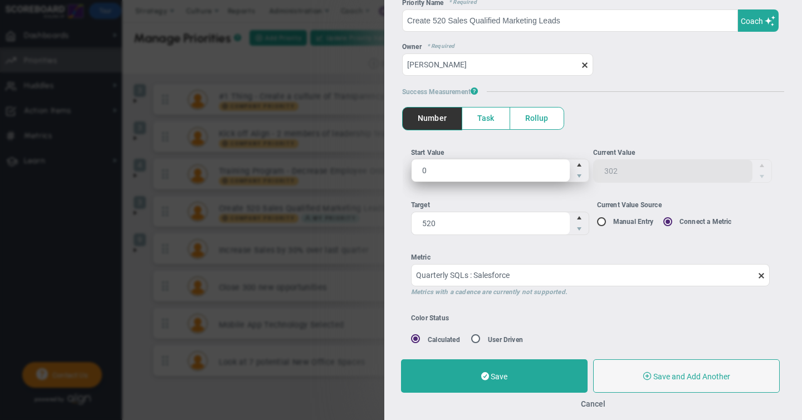
scroll to position [62, 0]
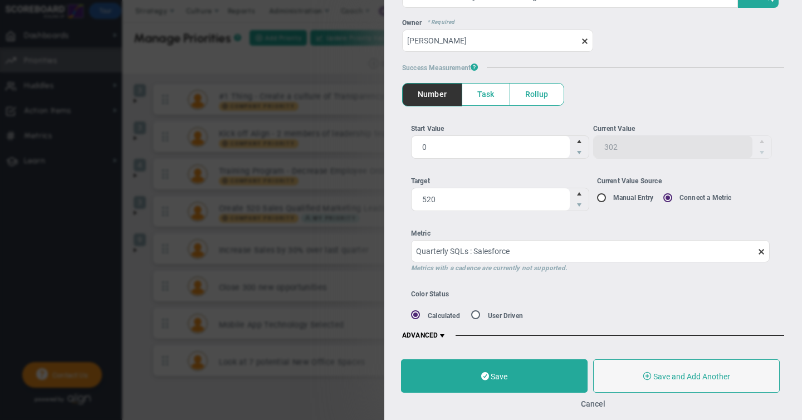
click at [477, 313] on input "radio" at bounding box center [479, 316] width 11 height 11
radio input "true"
click at [642, 314] on div "No Status" at bounding box center [657, 316] width 35 height 16
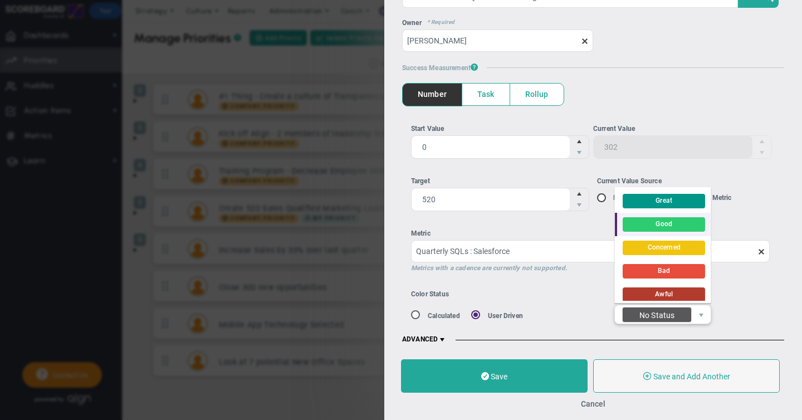
click at [666, 222] on div "Good" at bounding box center [664, 224] width 17 height 14
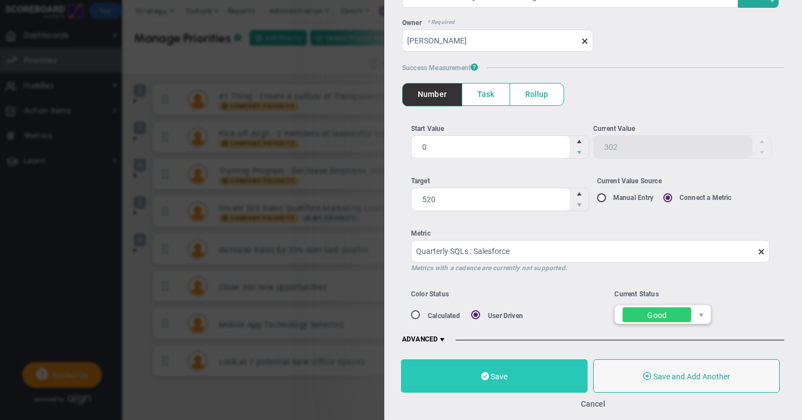
click at [496, 374] on span "Save" at bounding box center [499, 376] width 17 height 9
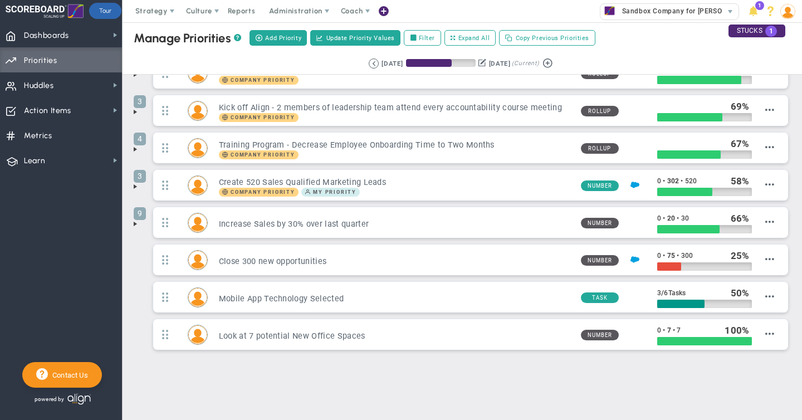
scroll to position [26, 0]
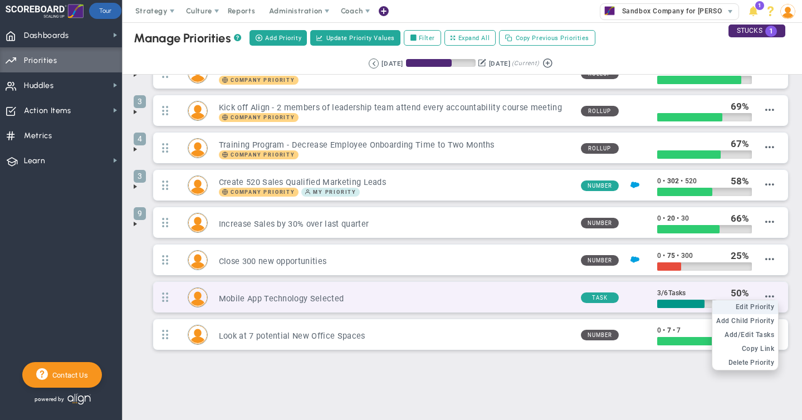
click at [765, 304] on span "Edit Priority" at bounding box center [755, 307] width 39 height 8
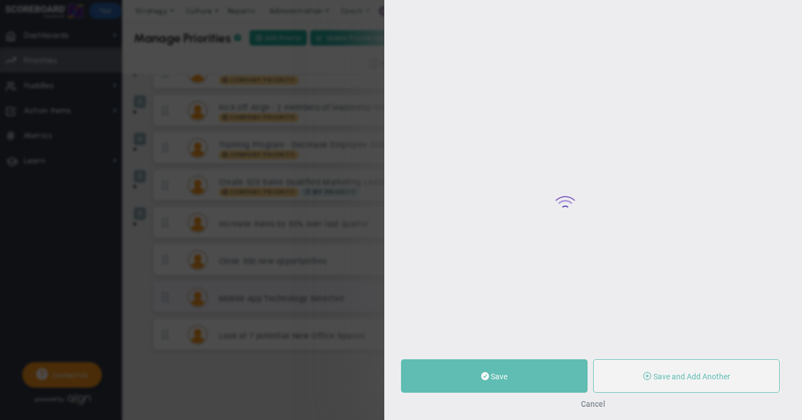
type input "Mobile App Technology Selected"
type input "0"
type input "3"
type input "6"
radio input "true"
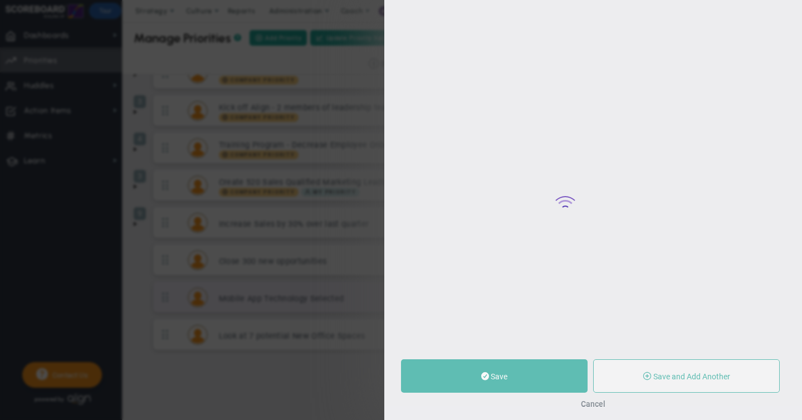
type input "[PERSON_NAME]"
type input "0"
type input "3"
type input "6"
radio input "true"
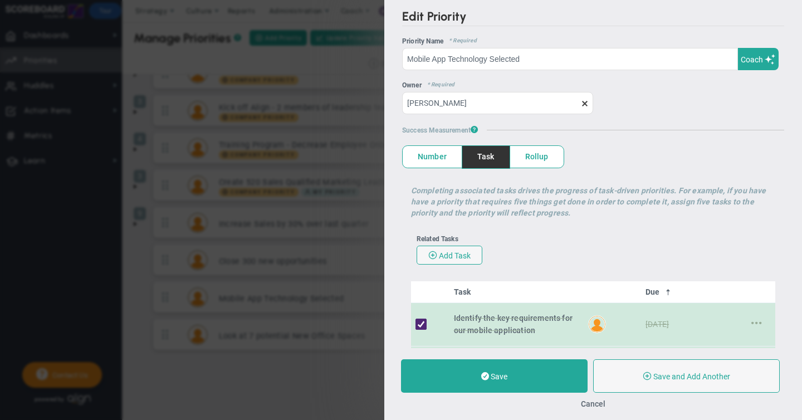
scroll to position [290, 0]
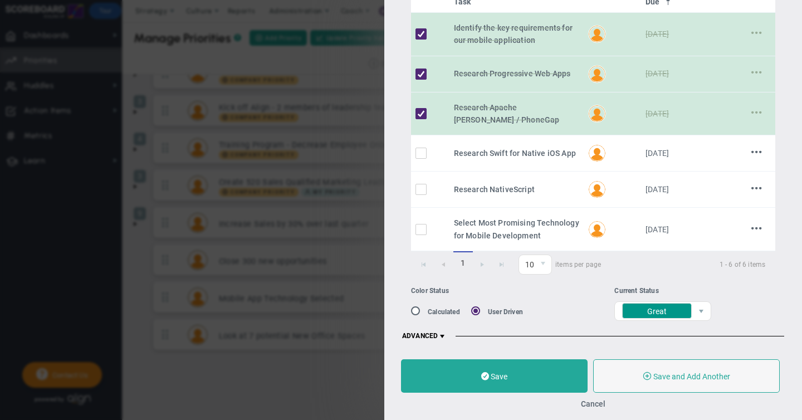
click at [414, 308] on input "radio" at bounding box center [419, 313] width 11 height 11
radio input "true"
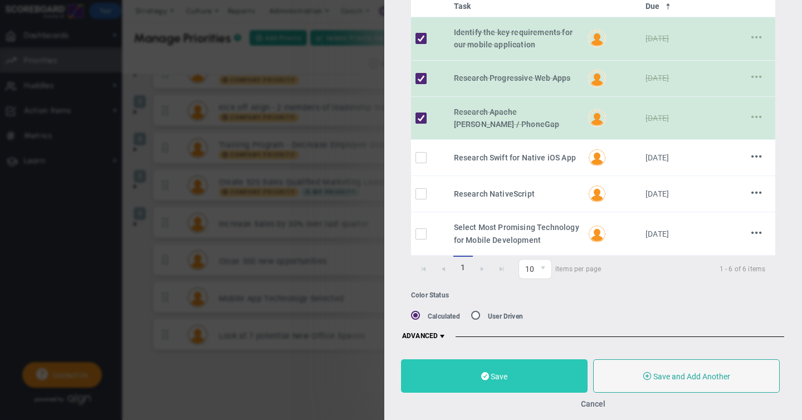
click at [503, 369] on button "Save" at bounding box center [494, 375] width 187 height 33
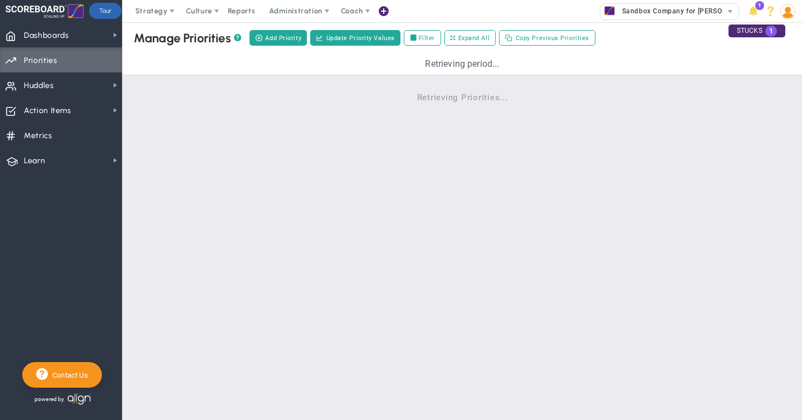
scroll to position [26, 0]
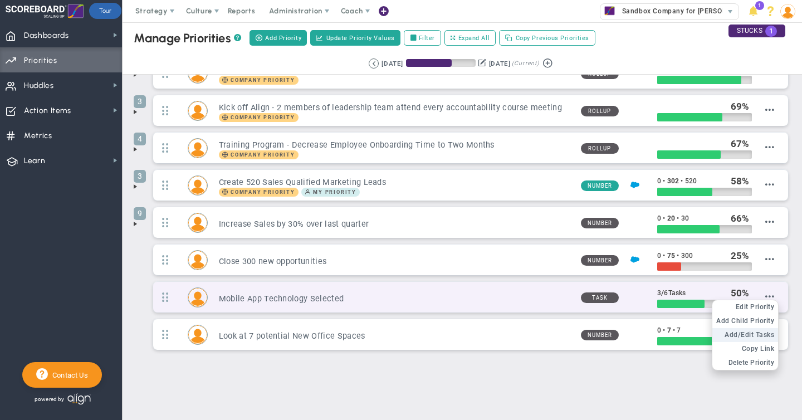
click at [758, 332] on span "Add/Edit Tasks" at bounding box center [750, 335] width 50 height 8
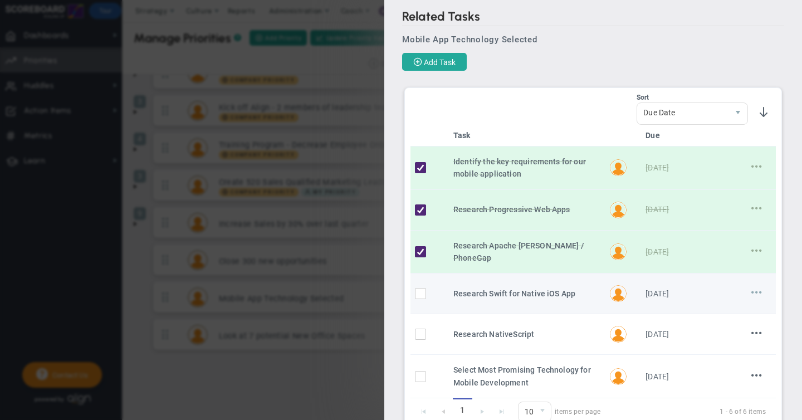
click at [759, 287] on span at bounding box center [757, 292] width 11 height 11
click at [736, 311] on span "Edit" at bounding box center [732, 314] width 13 height 8
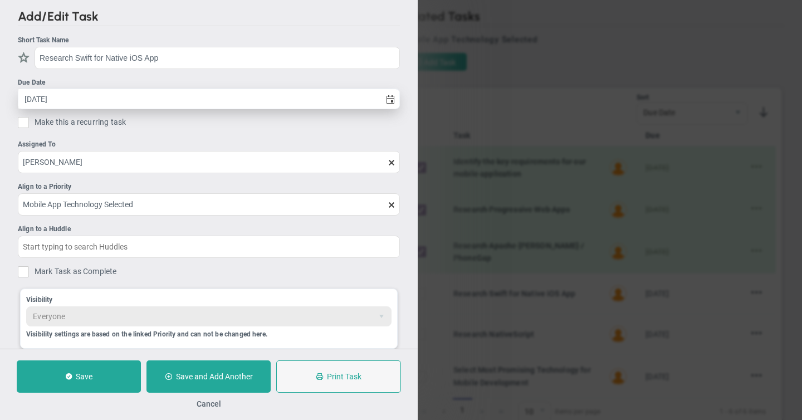
click at [77, 99] on input "[DATE]" at bounding box center [199, 98] width 362 height 19
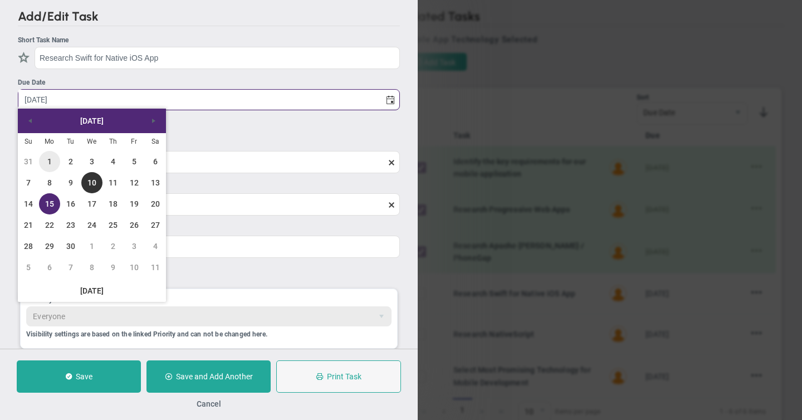
click at [50, 160] on link "1" at bounding box center [49, 161] width 21 height 21
type input "[DATE]"
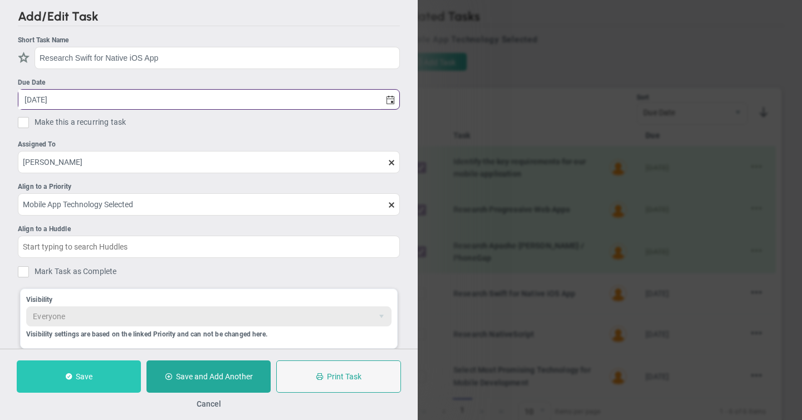
click at [75, 376] on button "Save" at bounding box center [79, 376] width 124 height 32
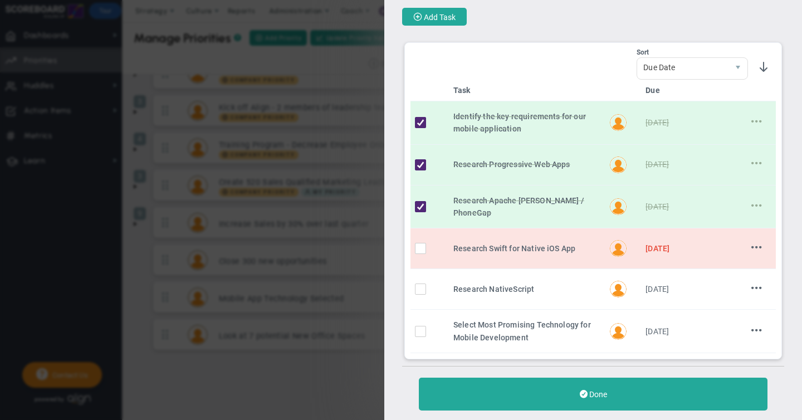
scroll to position [53, 0]
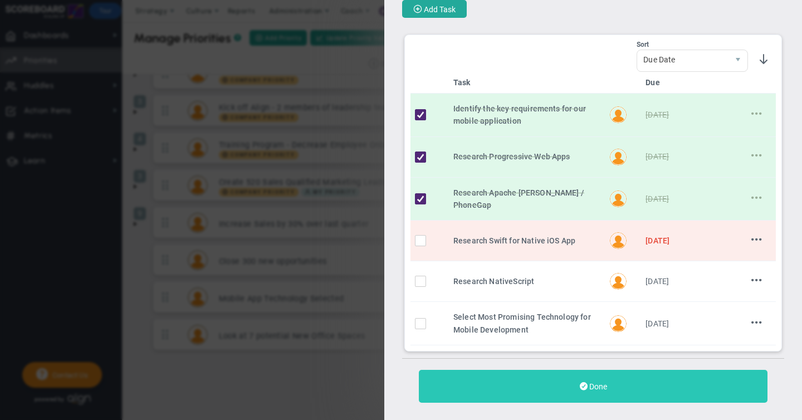
click at [599, 382] on span "Done" at bounding box center [598, 386] width 18 height 9
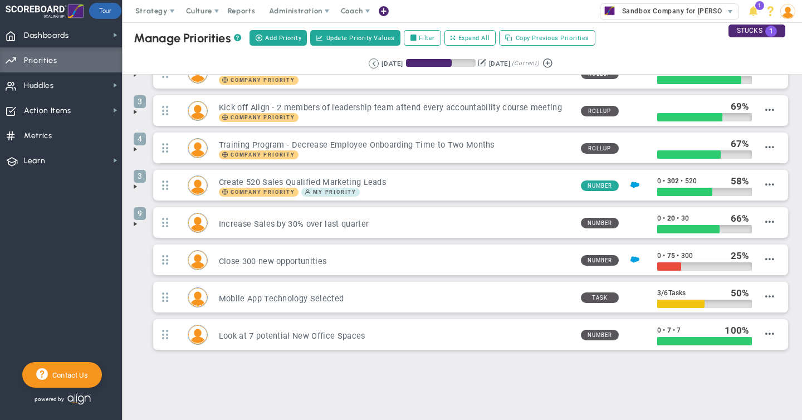
scroll to position [26, 0]
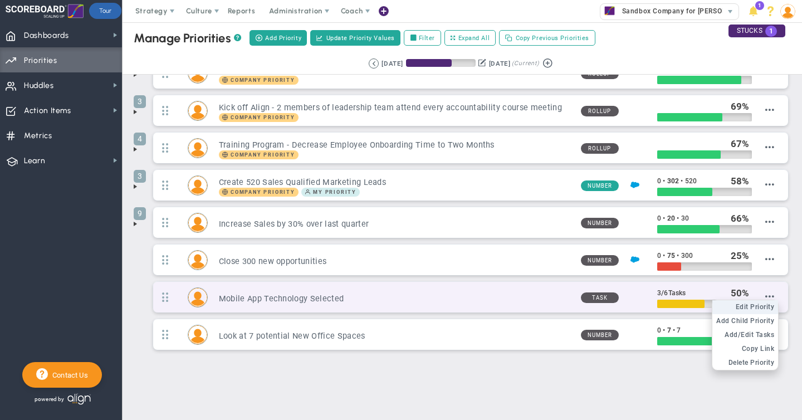
click at [762, 305] on span "Edit Priority" at bounding box center [755, 307] width 39 height 8
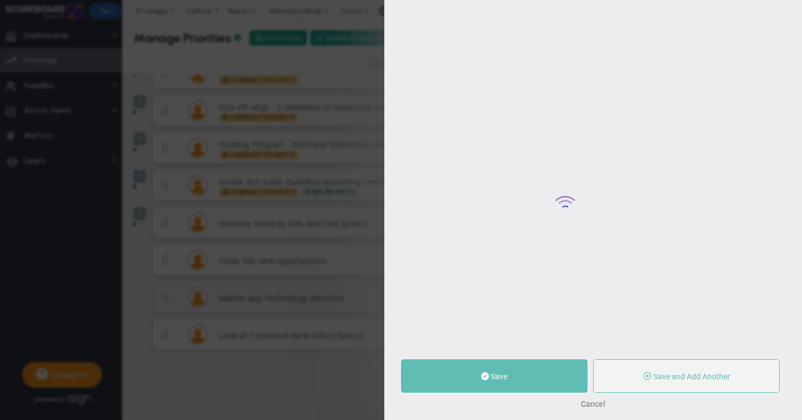
type input "Mobile App Technology Selected"
type input "0"
type input "3"
type input "6"
radio input "true"
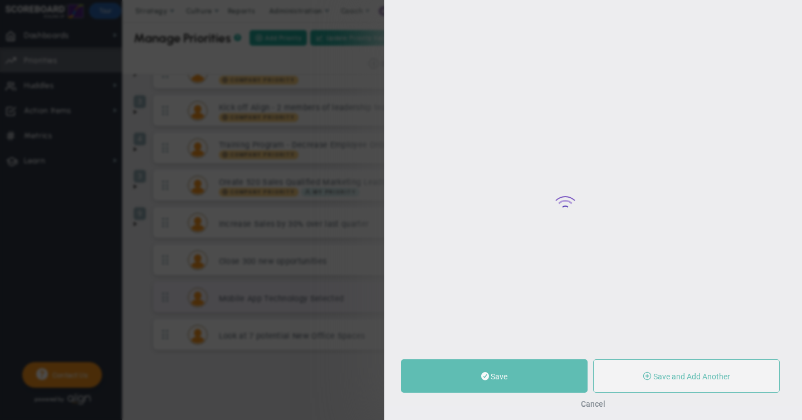
type input "[PERSON_NAME]"
type input "0"
type input "3"
type input "6"
radio input "true"
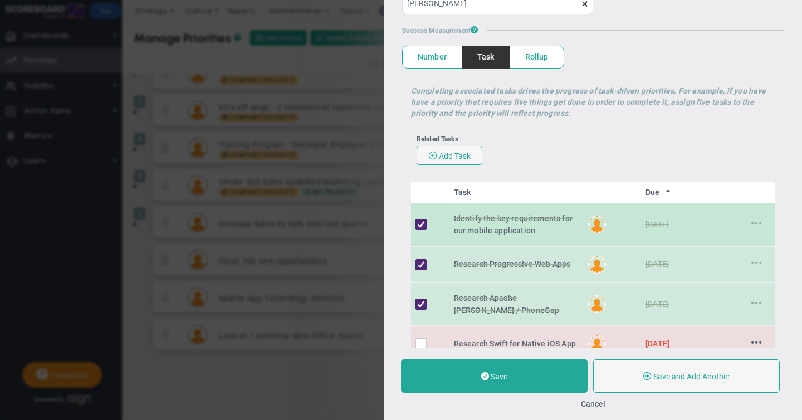
scroll to position [286, 0]
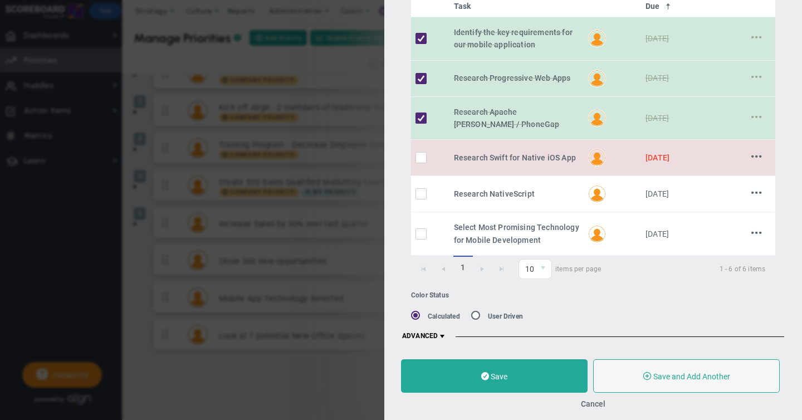
click at [479, 314] on input "radio" at bounding box center [479, 317] width 11 height 11
radio input "true"
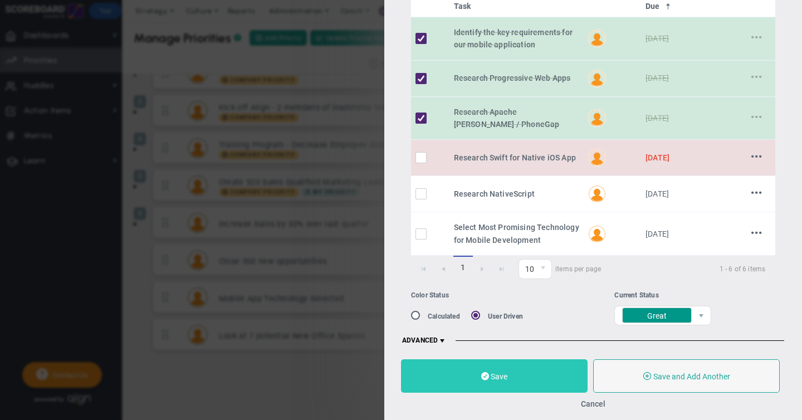
click at [502, 369] on button "Save" at bounding box center [494, 375] width 187 height 33
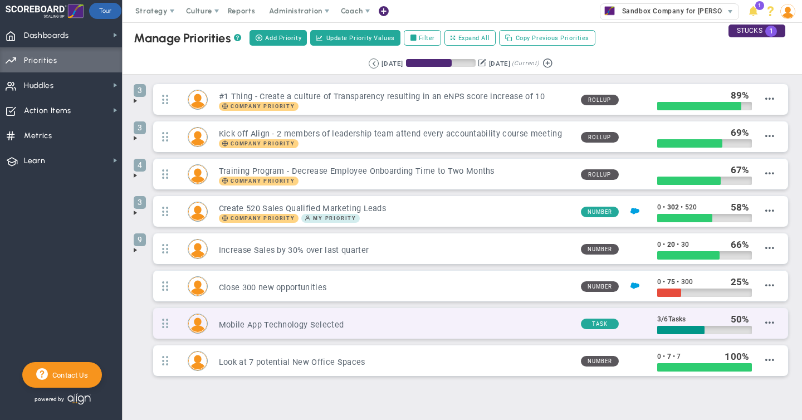
scroll to position [26, 0]
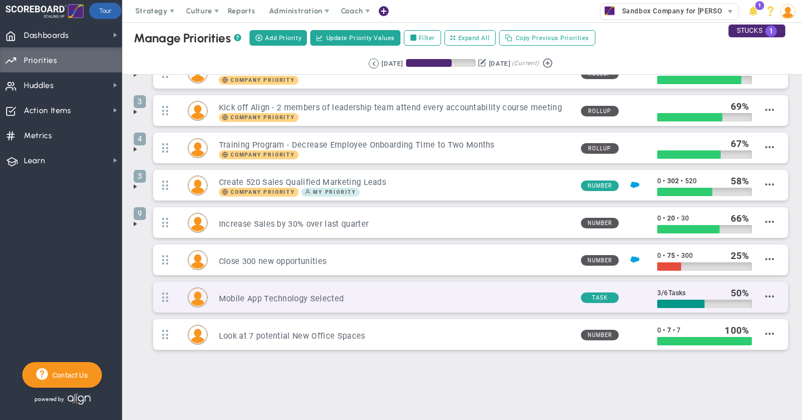
click at [508, 288] on div "Mobile App Technology Selected Task 3 / 6 Tasks 50" at bounding box center [470, 297] width 635 height 31
click at [502, 299] on h3 "Mobile App Technology Selected" at bounding box center [395, 299] width 353 height 11
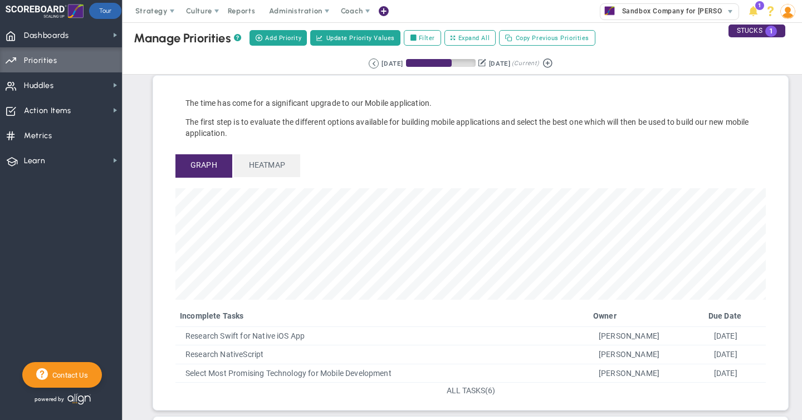
scroll to position [364, 0]
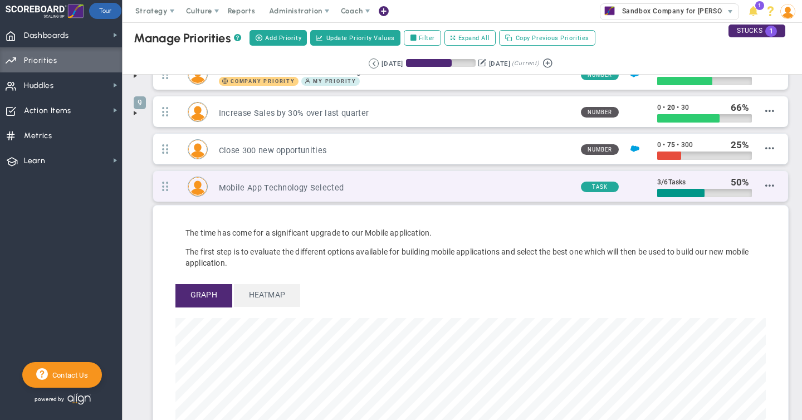
click at [519, 184] on h3 "Mobile App Technology Selected" at bounding box center [395, 188] width 353 height 11
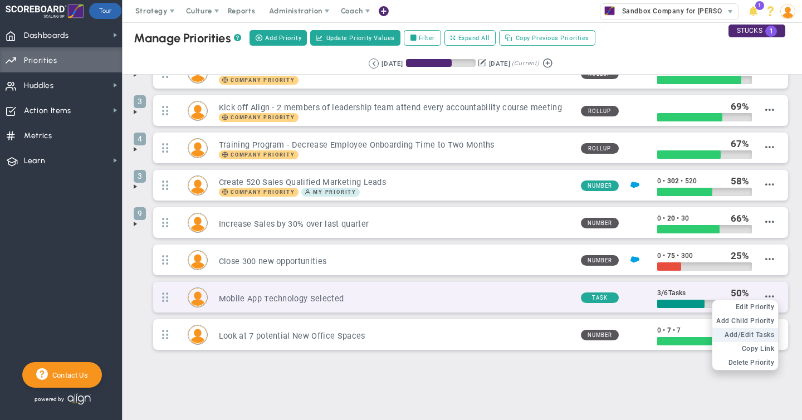
click at [763, 334] on span "Add/Edit Tasks" at bounding box center [750, 335] width 50 height 8
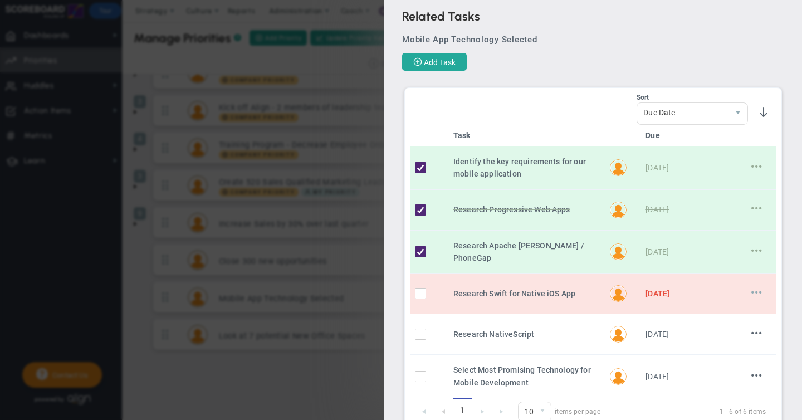
click at [758, 292] on span at bounding box center [757, 292] width 11 height 11
click at [742, 313] on li "Edit" at bounding box center [745, 315] width 45 height 14
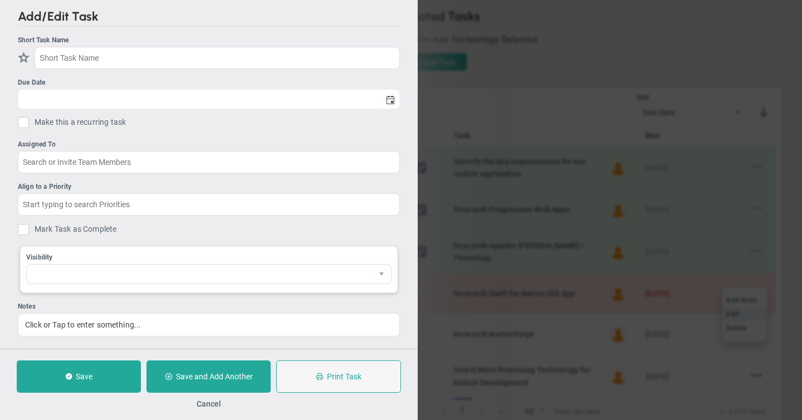
type input "Research Swift for Native iOS App"
type input "[DATE]"
type input "[PERSON_NAME]"
type input "Mobile App Technology Selected"
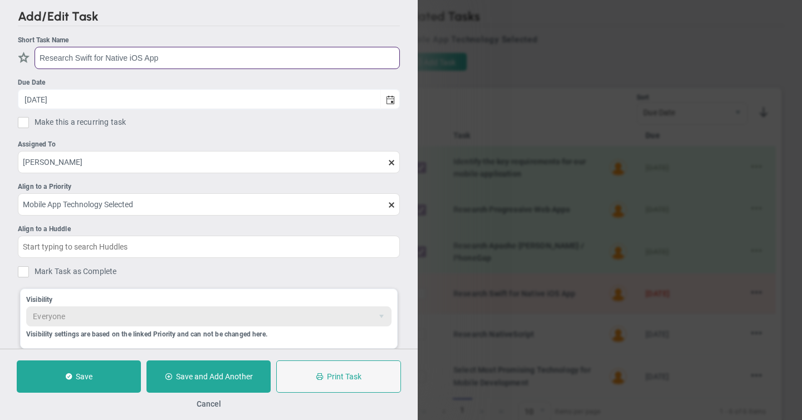
scroll to position [61, 0]
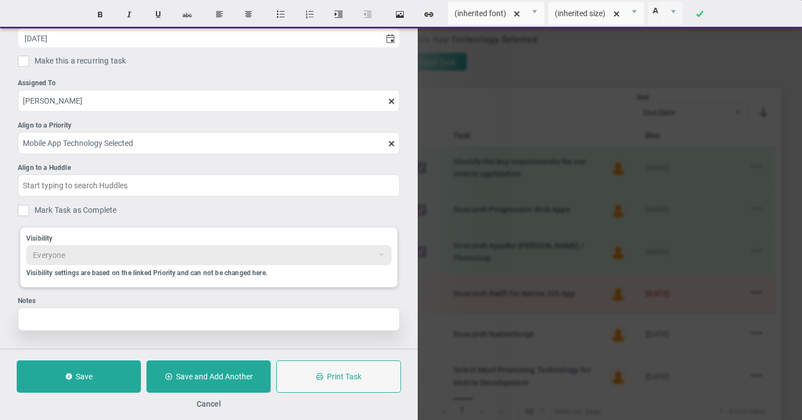
click at [70, 318] on div "To enrich screen reader interactions, please activate Accessibility in Grammarl…" at bounding box center [209, 319] width 382 height 23
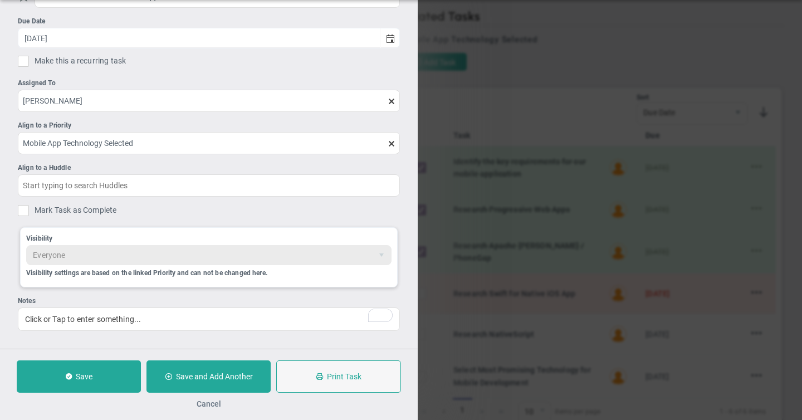
click at [210, 403] on button "Cancel" at bounding box center [209, 403] width 25 height 9
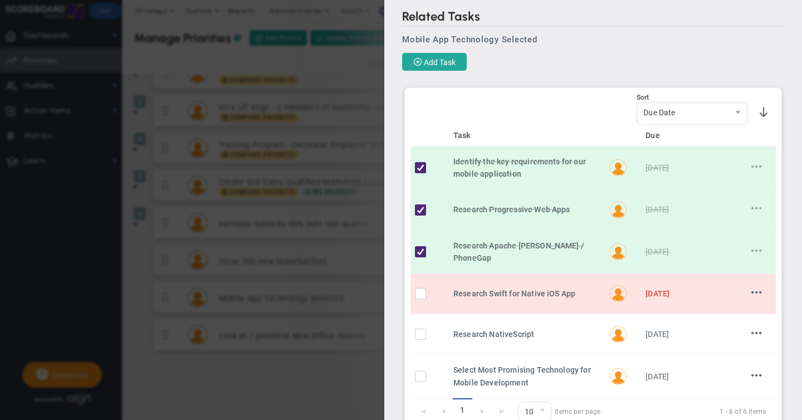
scroll to position [80, 0]
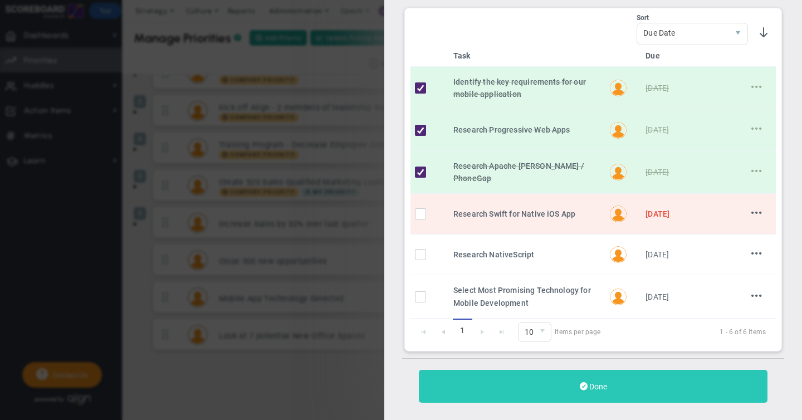
click at [604, 384] on span "Done" at bounding box center [598, 386] width 18 height 9
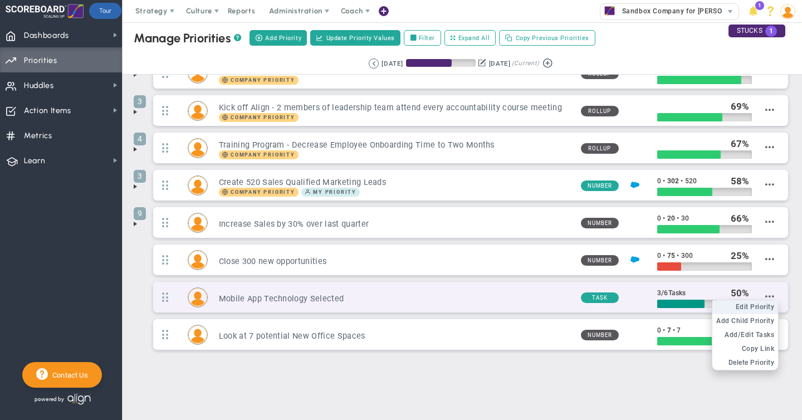
click at [765, 309] on span "Edit Priority" at bounding box center [755, 307] width 39 height 8
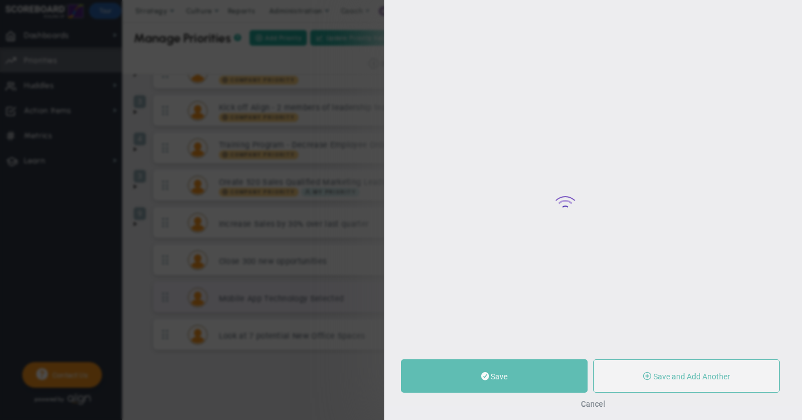
type input "Mobile App Technology Selected"
type input "0"
type input "3"
type input "6"
radio input "true"
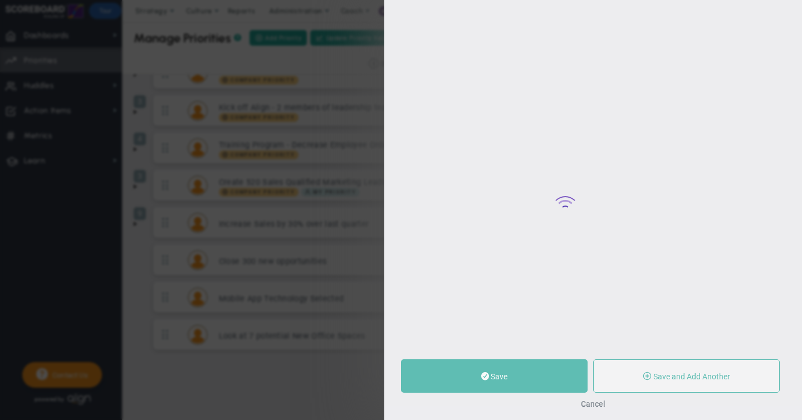
type input "[PERSON_NAME]"
type input "0"
type input "3"
type input "6"
radio input "true"
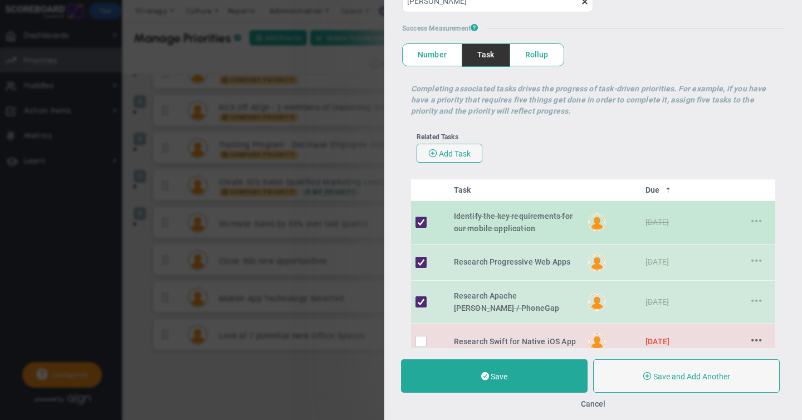
scroll to position [290, 0]
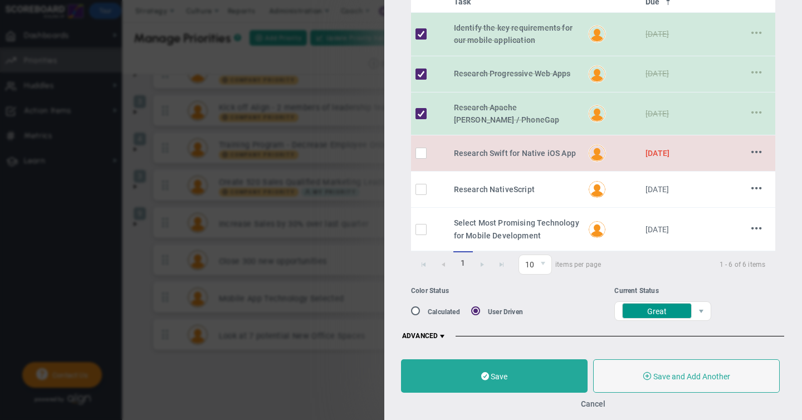
click at [441, 334] on span at bounding box center [442, 336] width 9 height 9
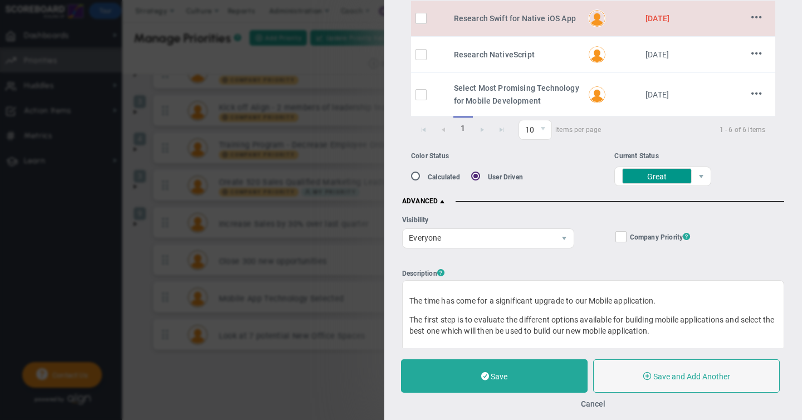
scroll to position [655, 0]
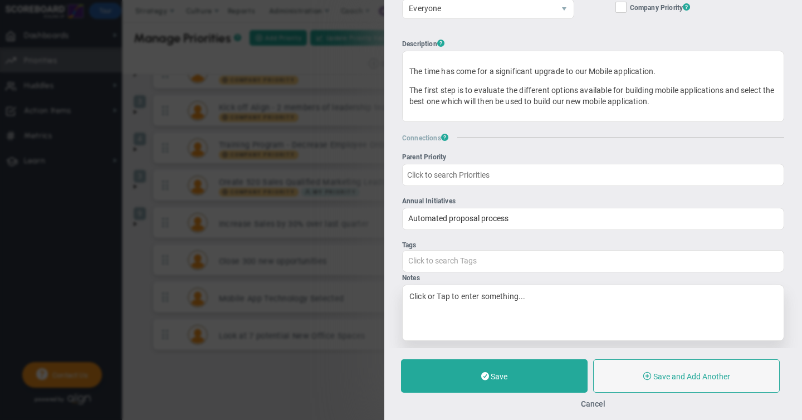
drag, startPoint x: 592, startPoint y: 403, endPoint x: 496, endPoint y: 316, distance: 130.1
click at [496, 316] on div "Edit Priority OKR Name Priority Name Mobile App Technology Selected Coach AI Co…" at bounding box center [593, 210] width 418 height 420
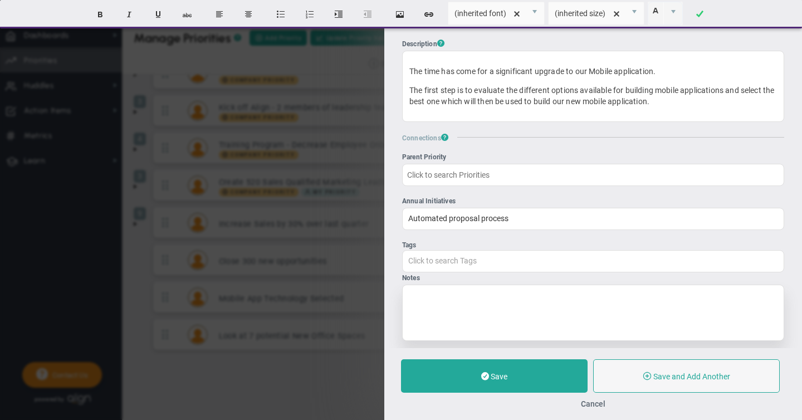
click at [462, 288] on div "To enrich screen reader interactions, please activate Accessibility in Grammarl…" at bounding box center [593, 313] width 382 height 56
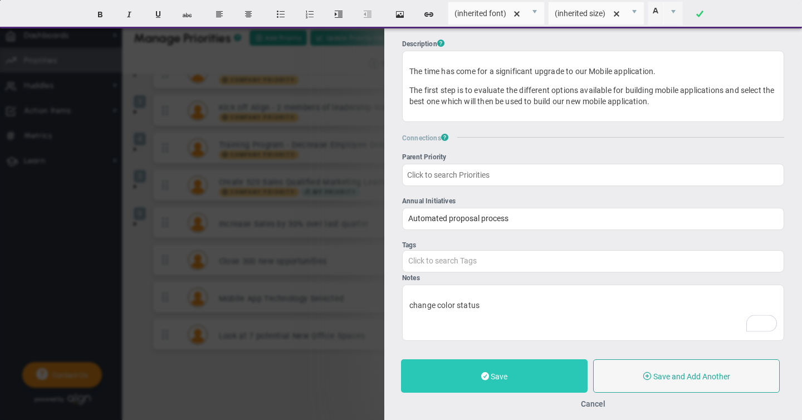
click at [509, 389] on button "Save" at bounding box center [494, 375] width 187 height 33
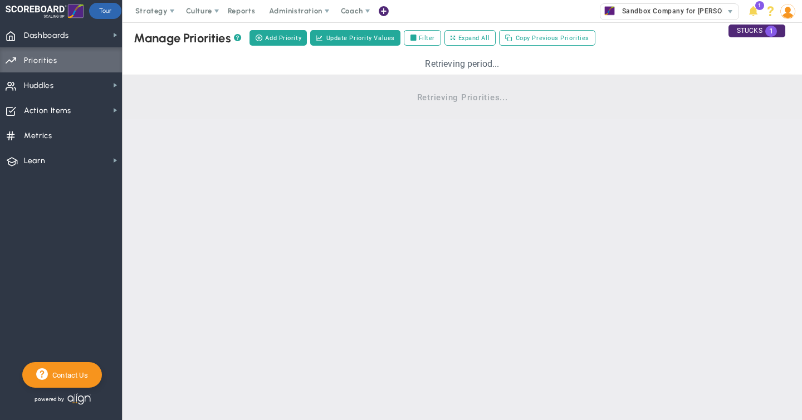
scroll to position [26, 0]
